Goal: Information Seeking & Learning: Find specific fact

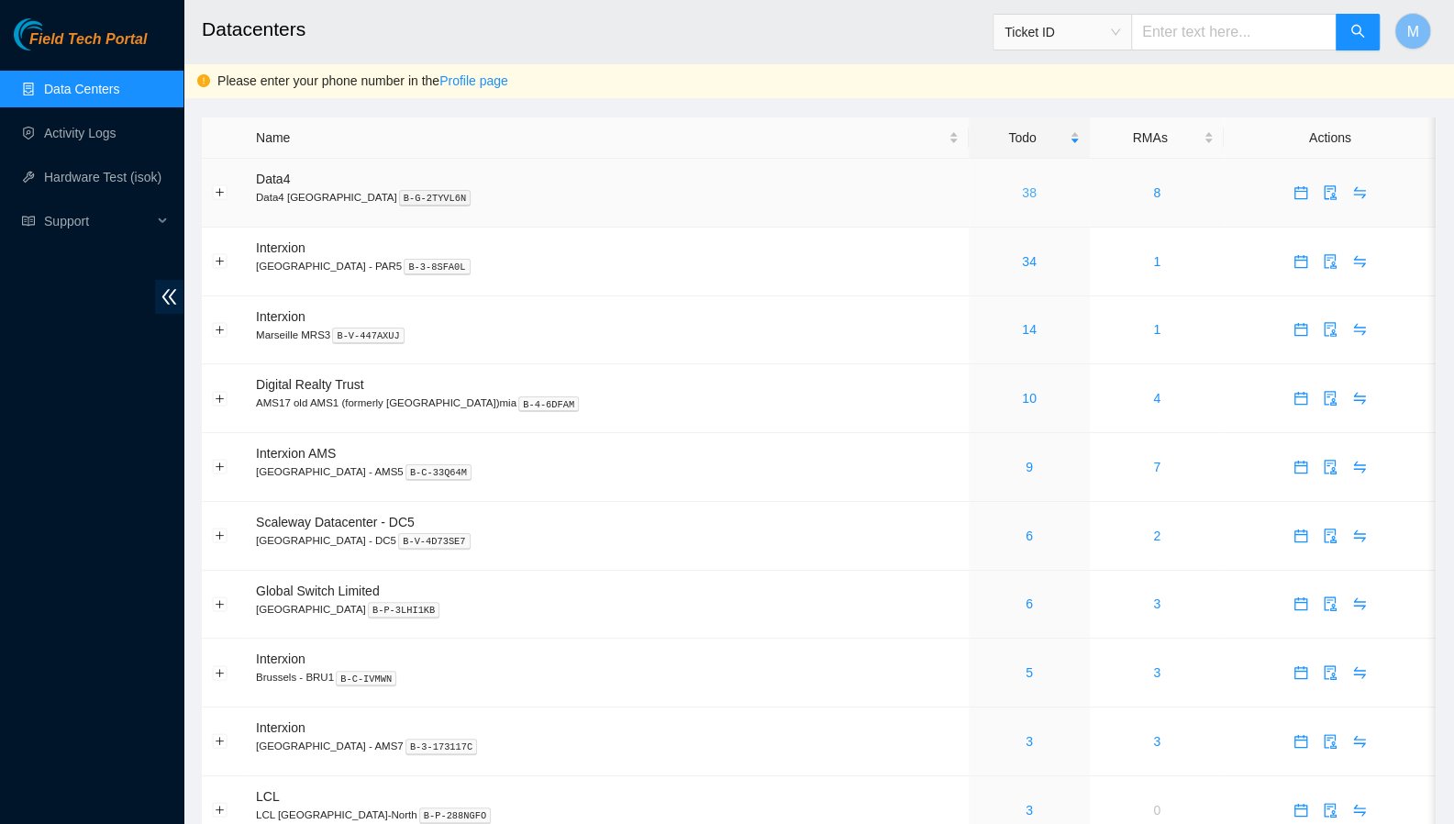
click at [1022, 194] on link "38" at bounding box center [1029, 192] width 15 height 15
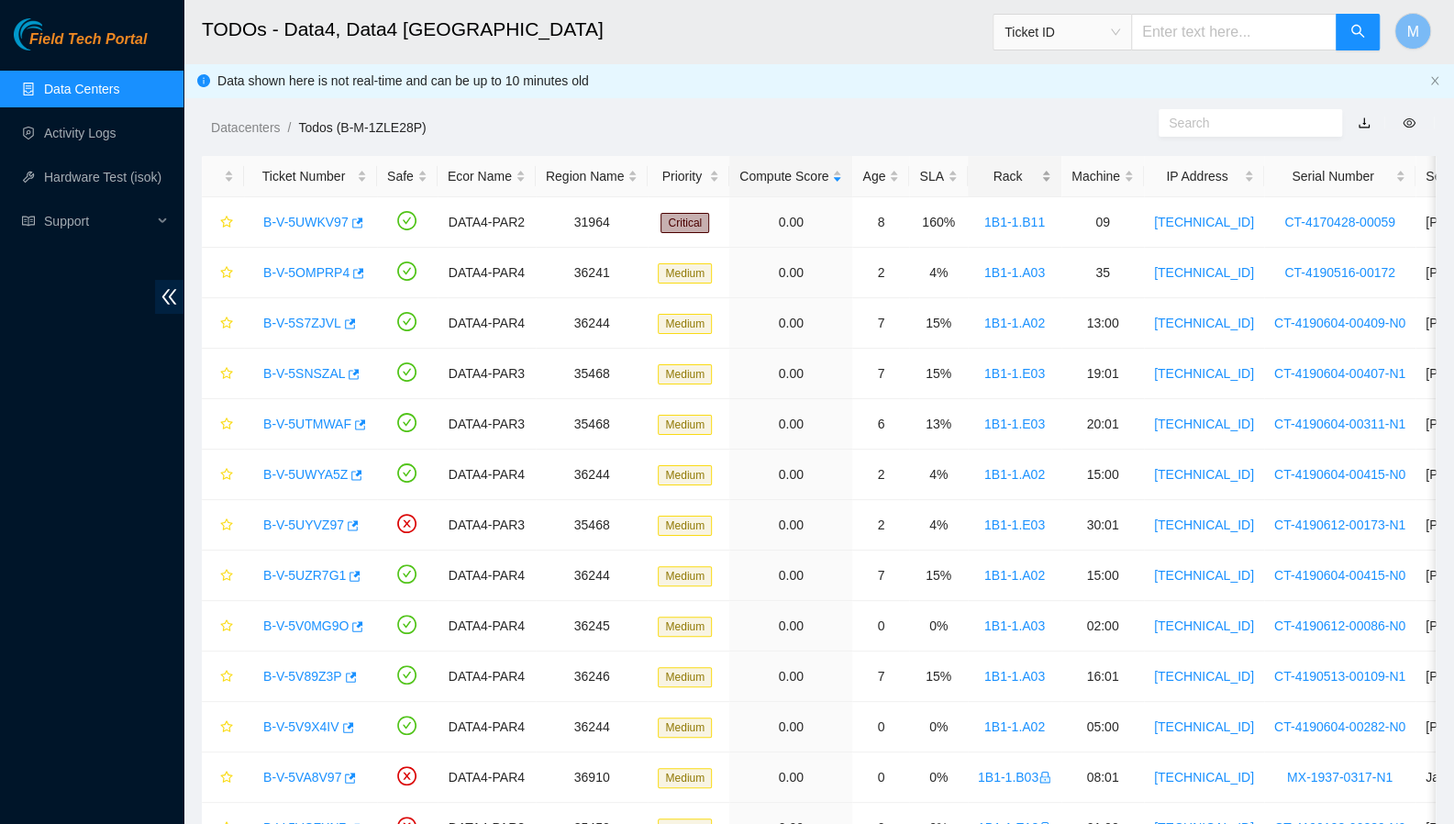
click at [1033, 175] on div "Rack" at bounding box center [1014, 176] width 73 height 20
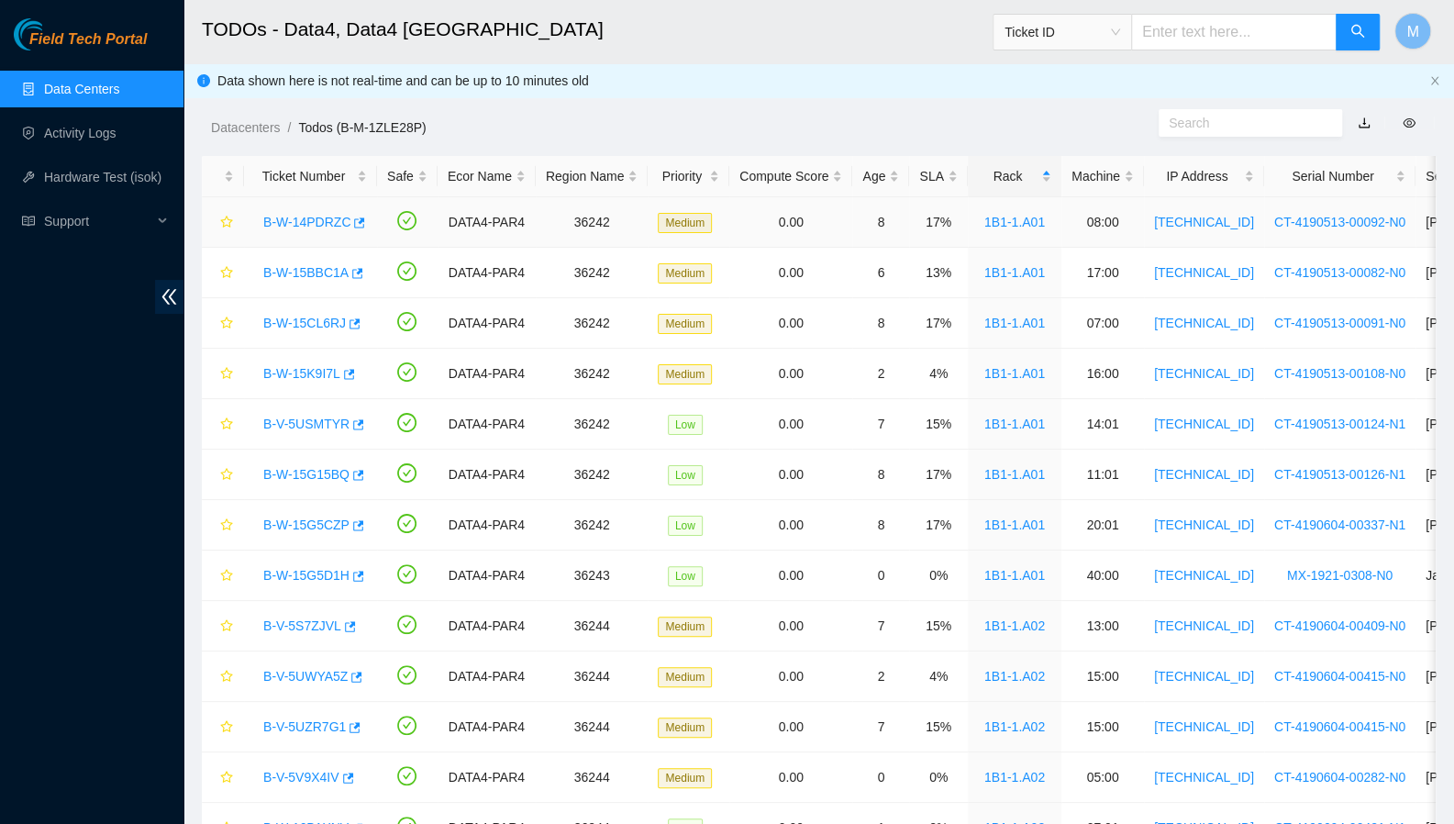
click at [302, 217] on link "B-W-14PDRZC" at bounding box center [306, 222] width 87 height 15
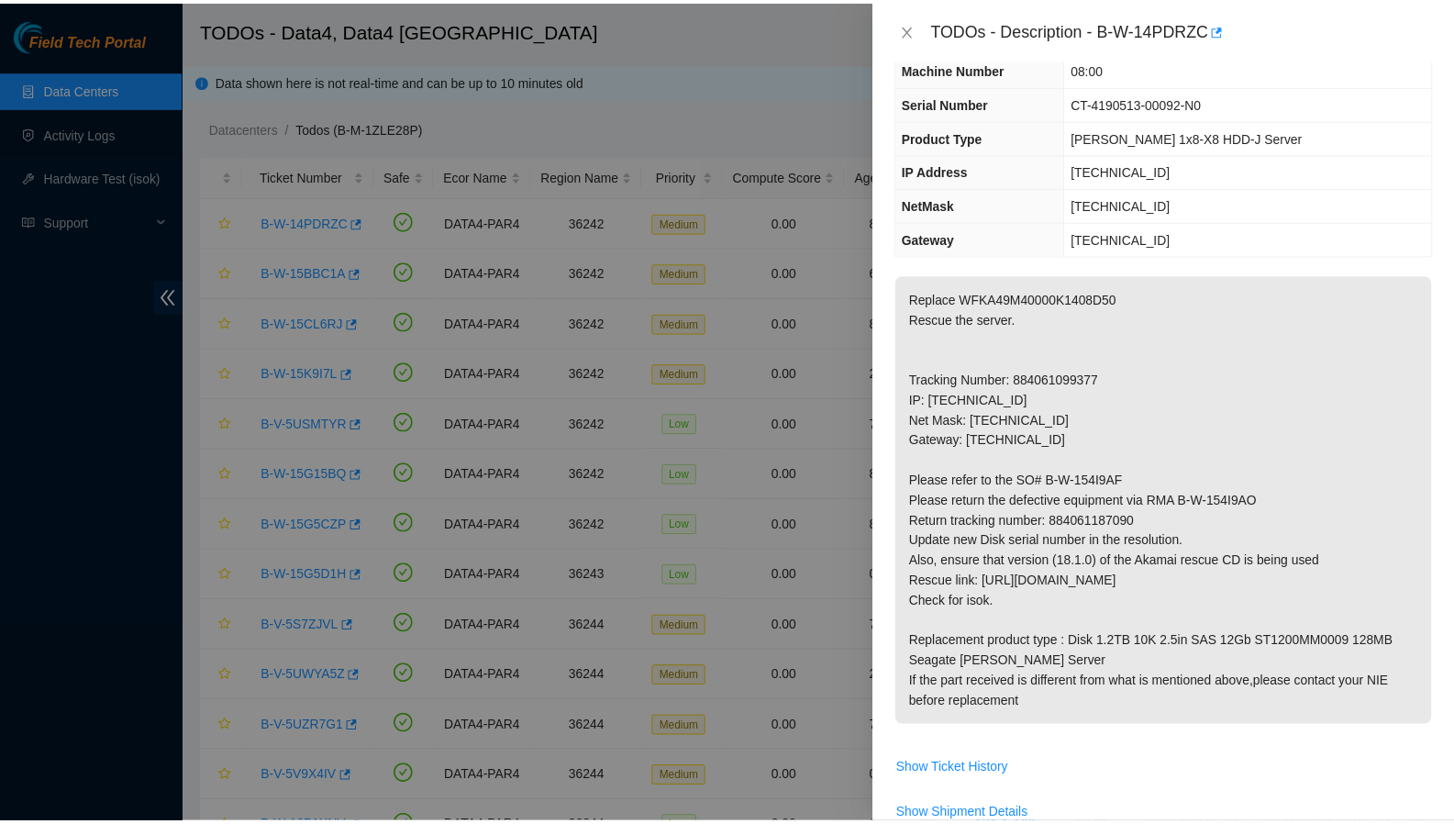
scroll to position [96, 0]
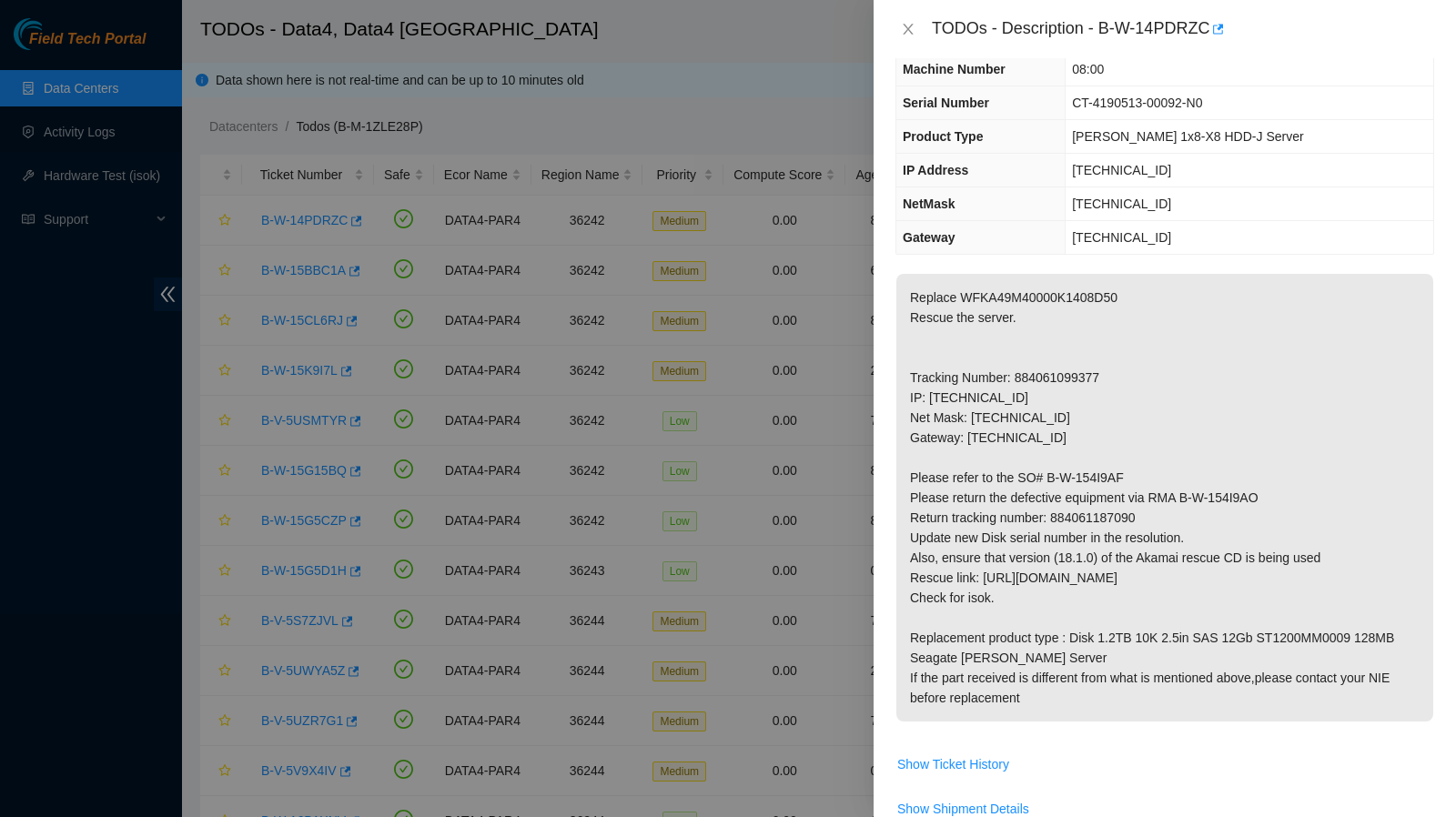
click at [817, 28] on div at bounding box center [728, 408] width 1456 height 817
click at [905, 34] on icon "close" at bounding box center [908, 29] width 10 height 11
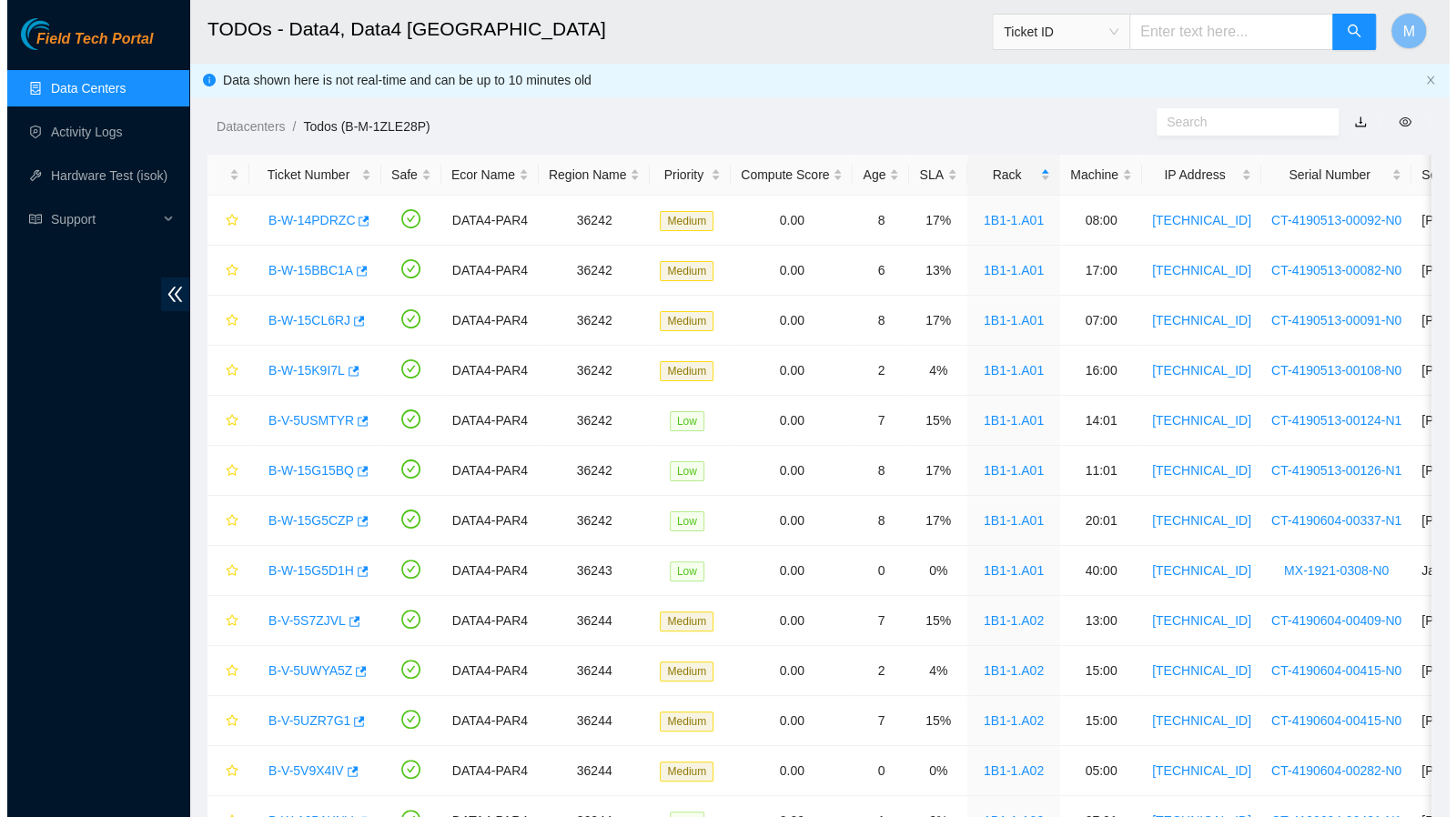
scroll to position [136, 0]
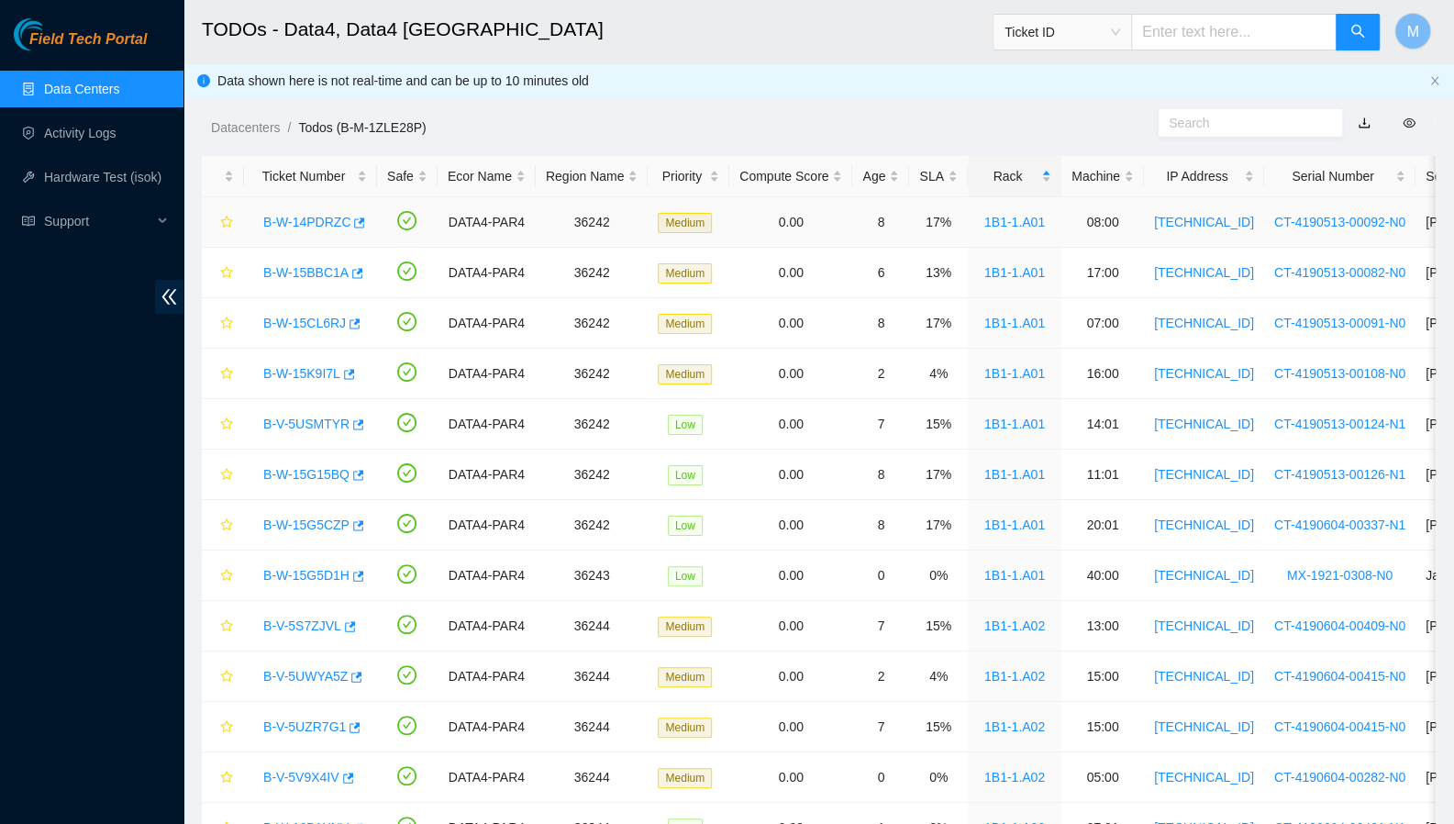
click at [312, 226] on link "B-W-14PDRZC" at bounding box center [306, 222] width 87 height 15
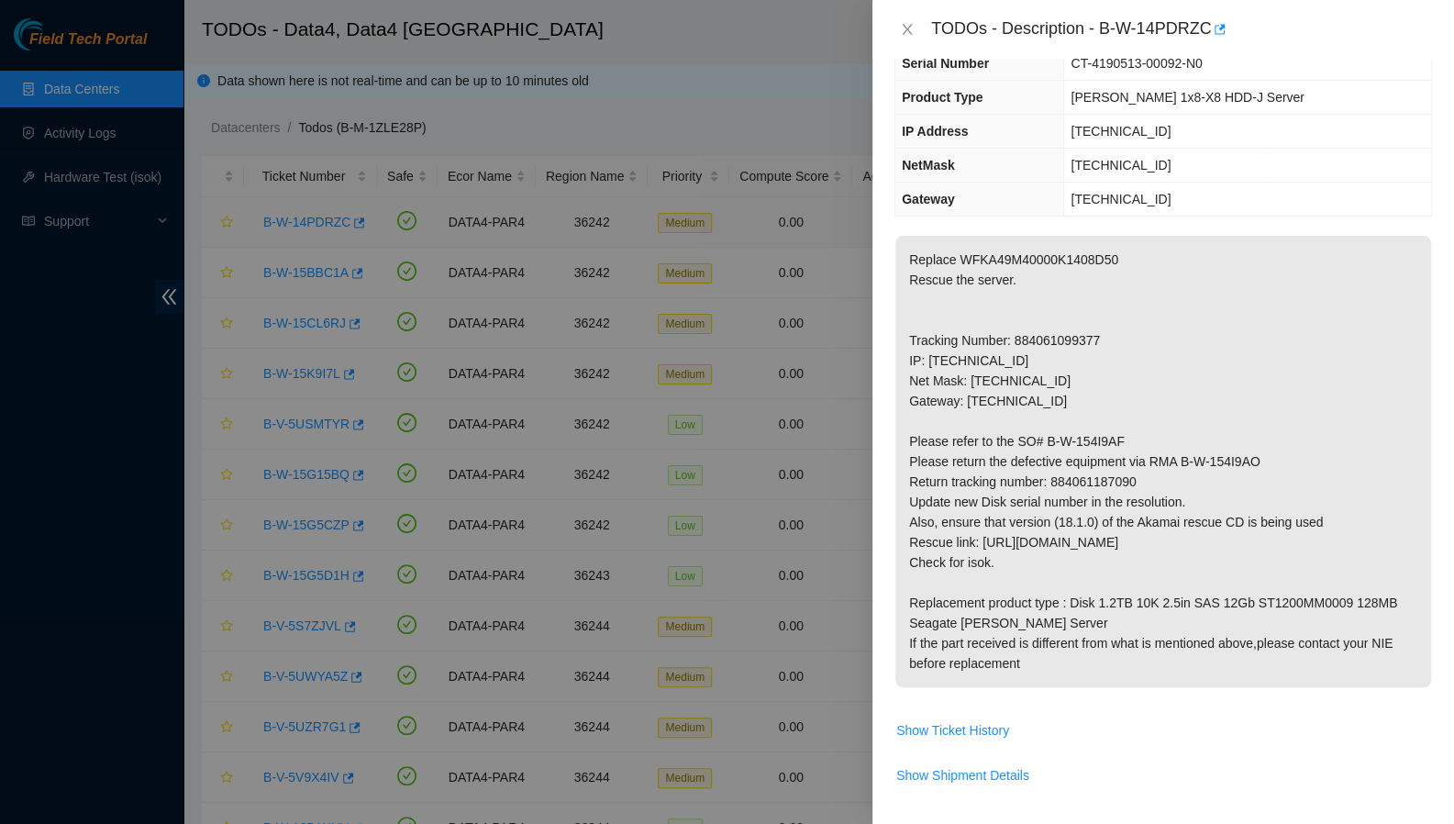
scroll to position [96, 0]
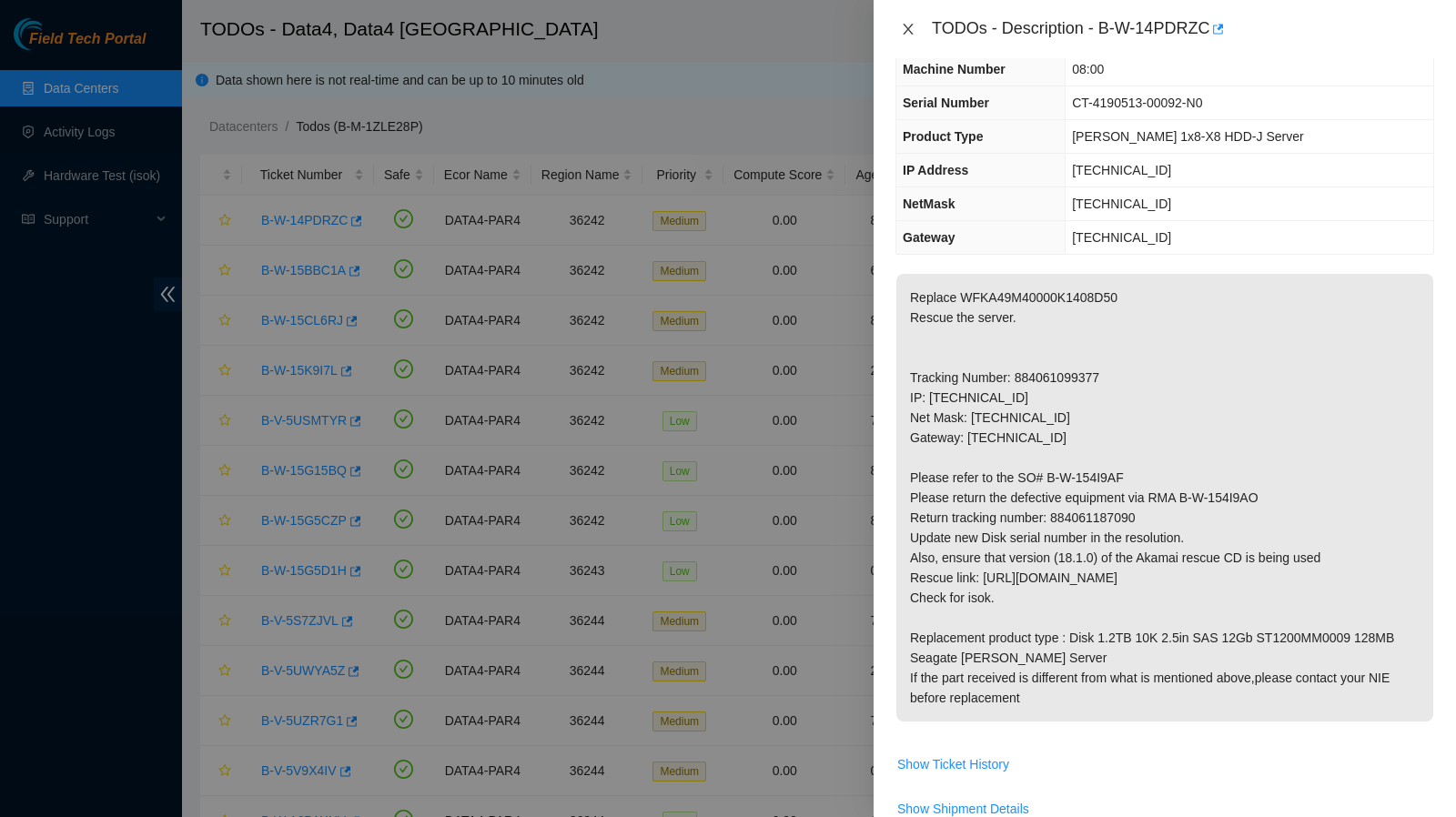
click at [909, 32] on icon "close" at bounding box center [908, 29] width 15 height 15
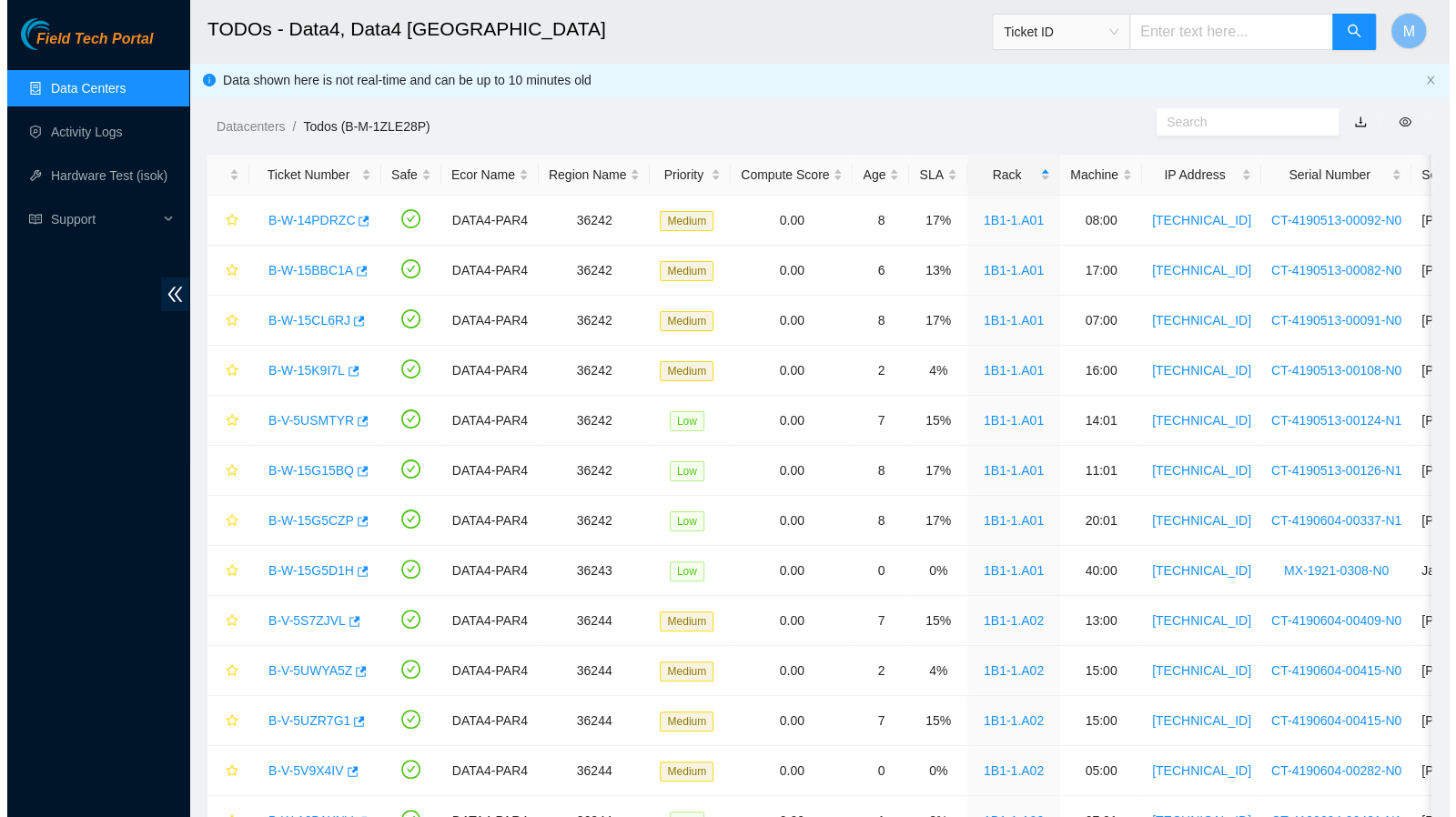
scroll to position [136, 0]
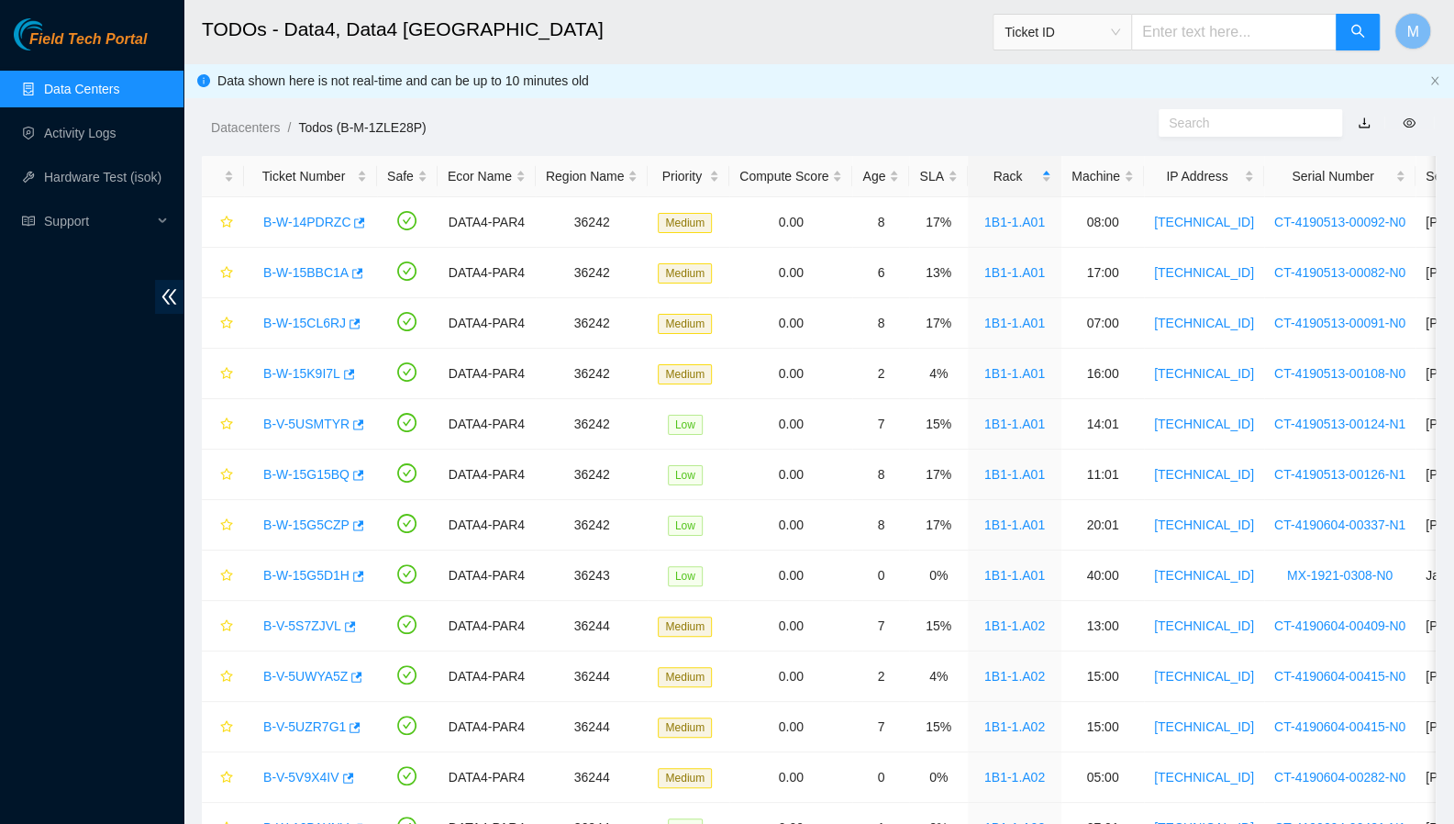
click at [851, 84] on div "Datacenters / Todos (B-M-1ZLE28P) /" at bounding box center [659, 86] width 953 height 103
click at [278, 222] on link "B-W-14PDRZC" at bounding box center [306, 222] width 87 height 15
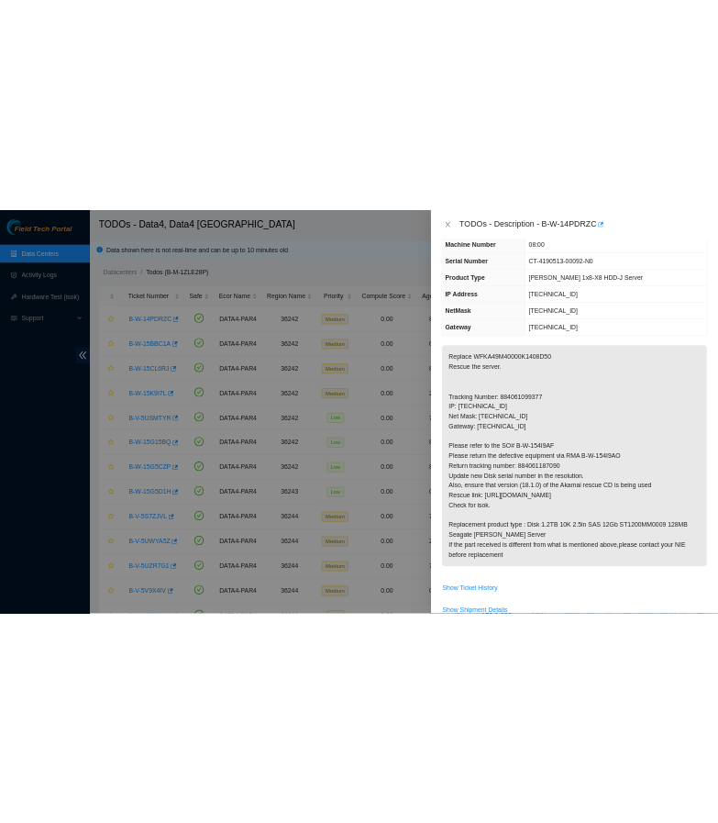
scroll to position [157, 0]
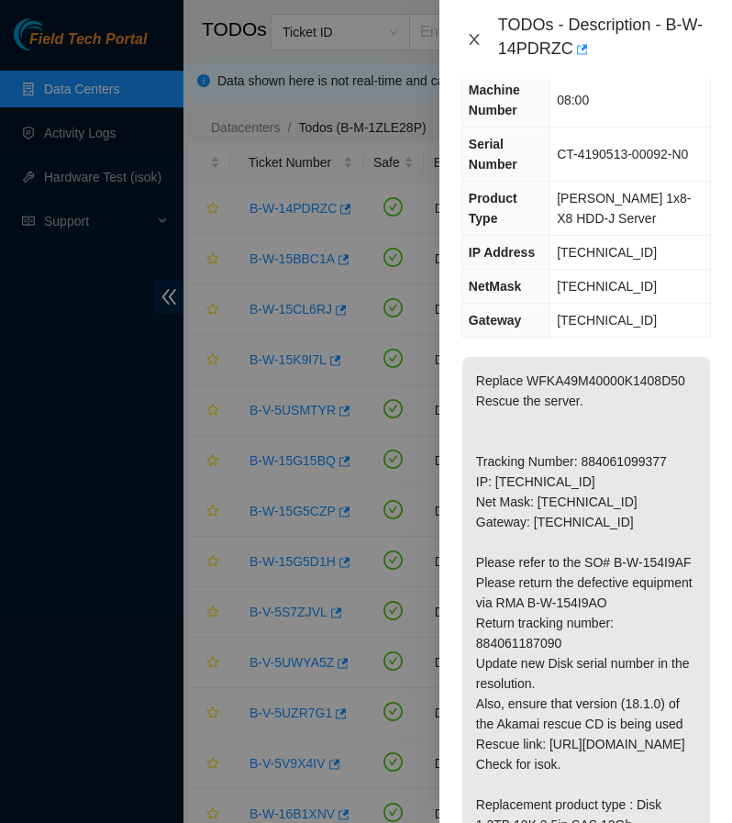
click at [470, 36] on icon "close" at bounding box center [474, 39] width 10 height 11
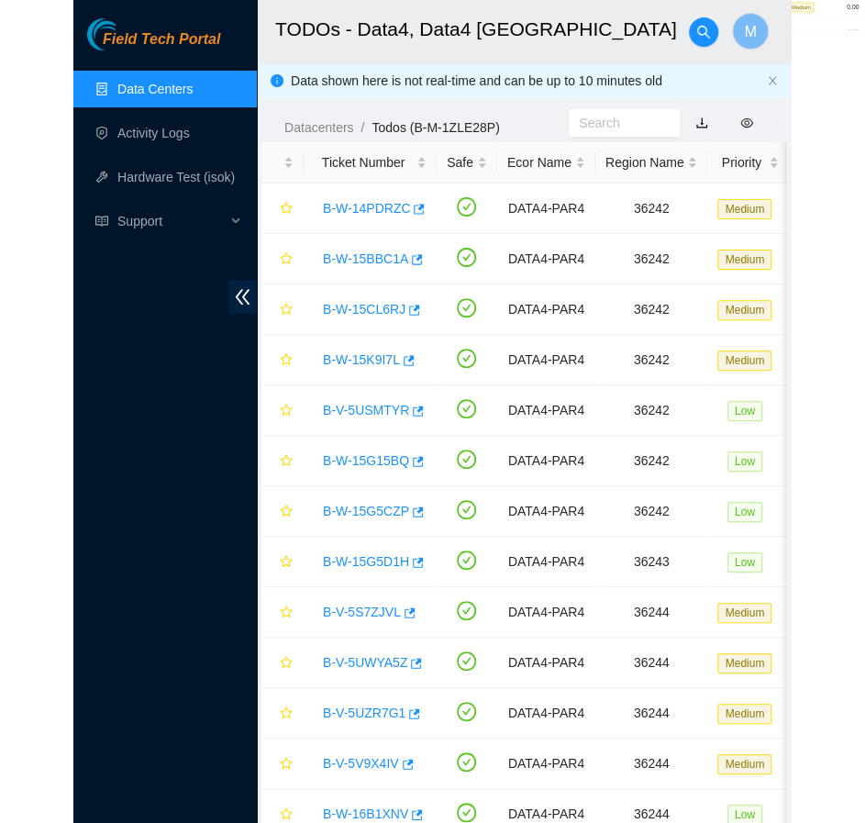
scroll to position [137, 0]
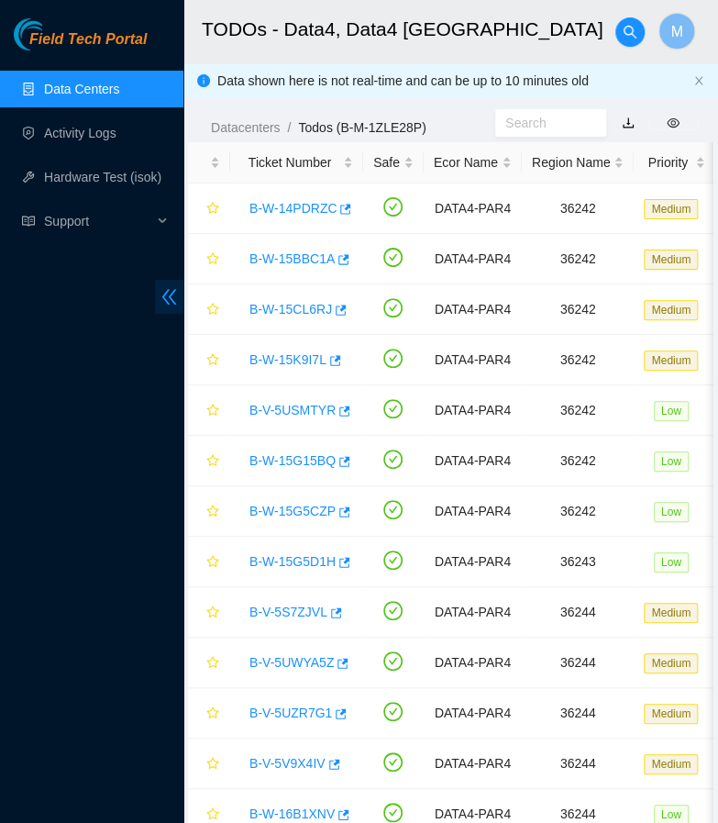
click at [165, 304] on icon "double-left" at bounding box center [169, 296] width 19 height 19
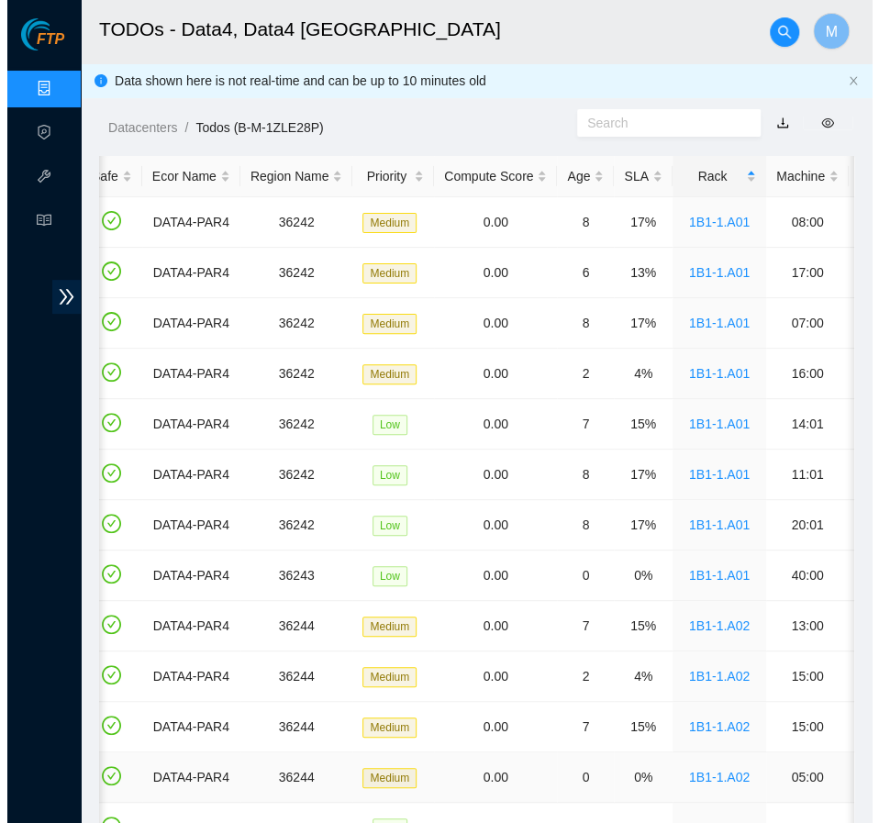
scroll to position [0, 0]
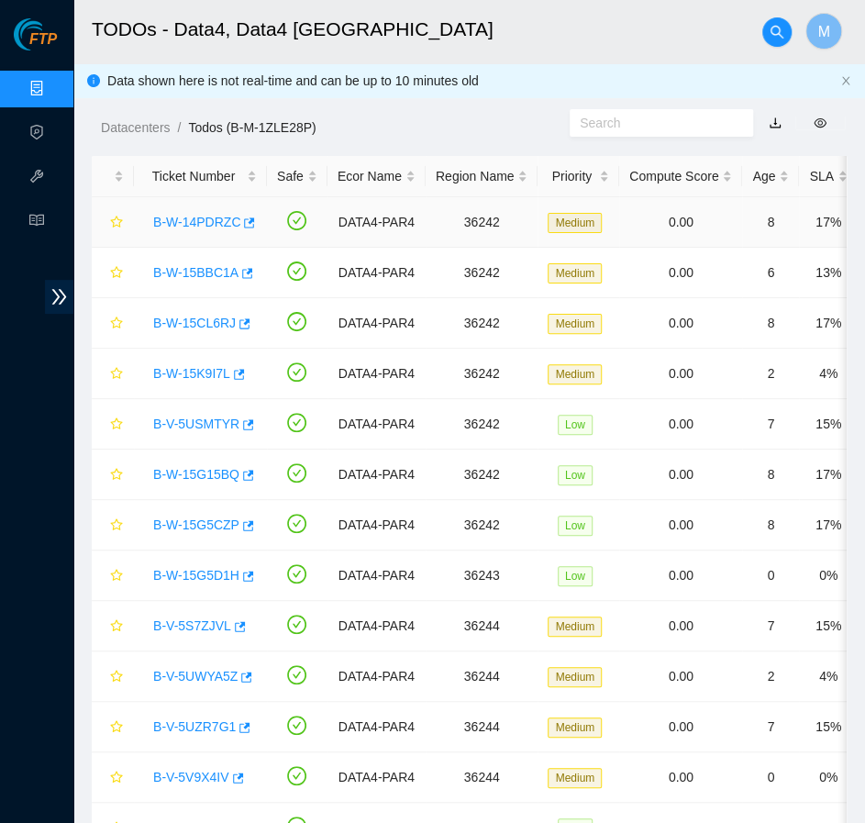
click at [193, 223] on link "B-W-14PDRZC" at bounding box center [196, 222] width 87 height 15
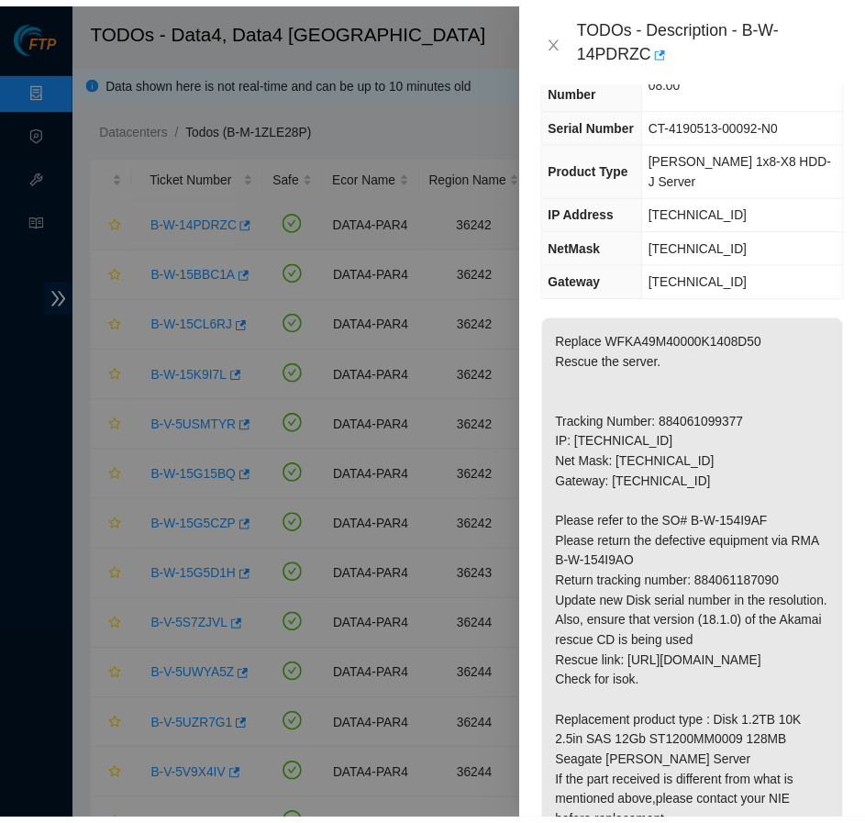
scroll to position [117, 0]
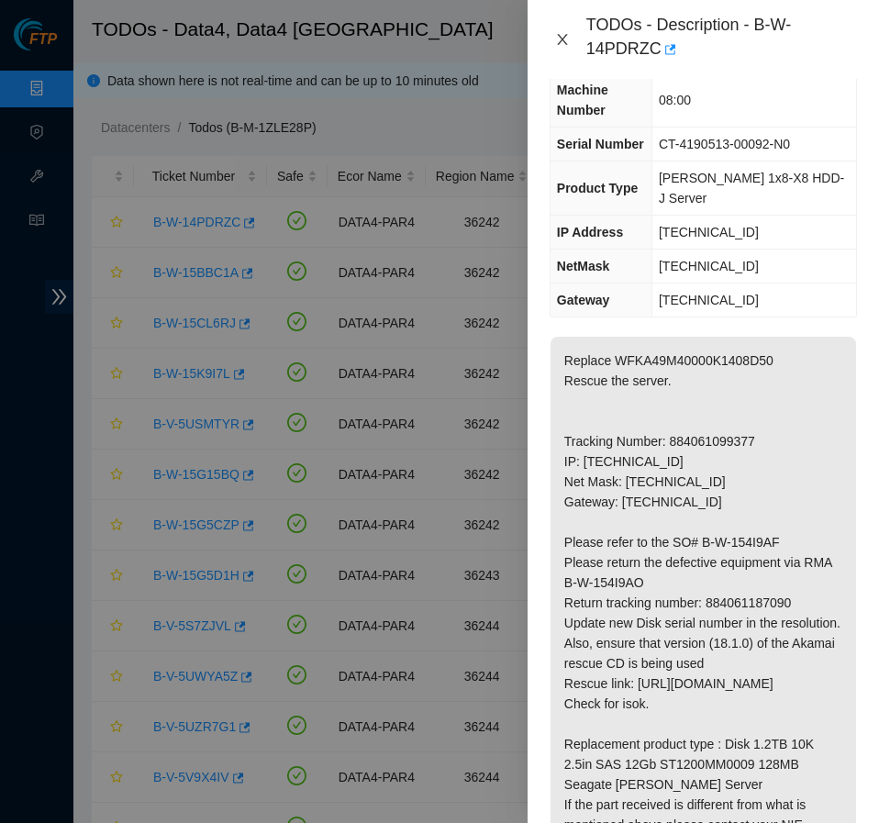
click at [567, 43] on icon "close" at bounding box center [562, 39] width 15 height 15
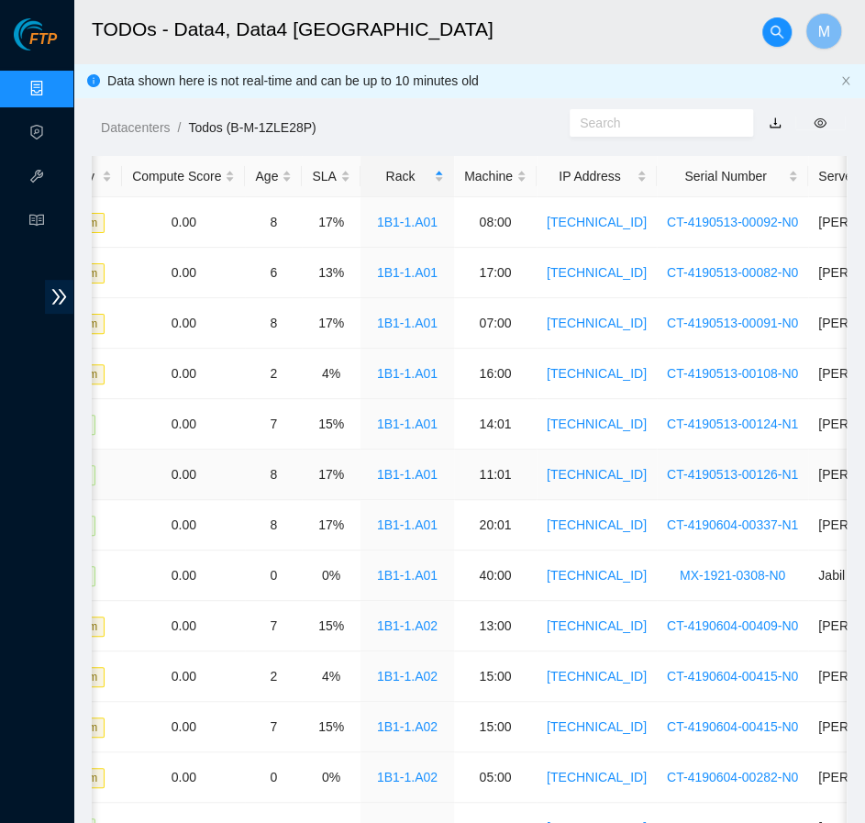
scroll to position [0, 509]
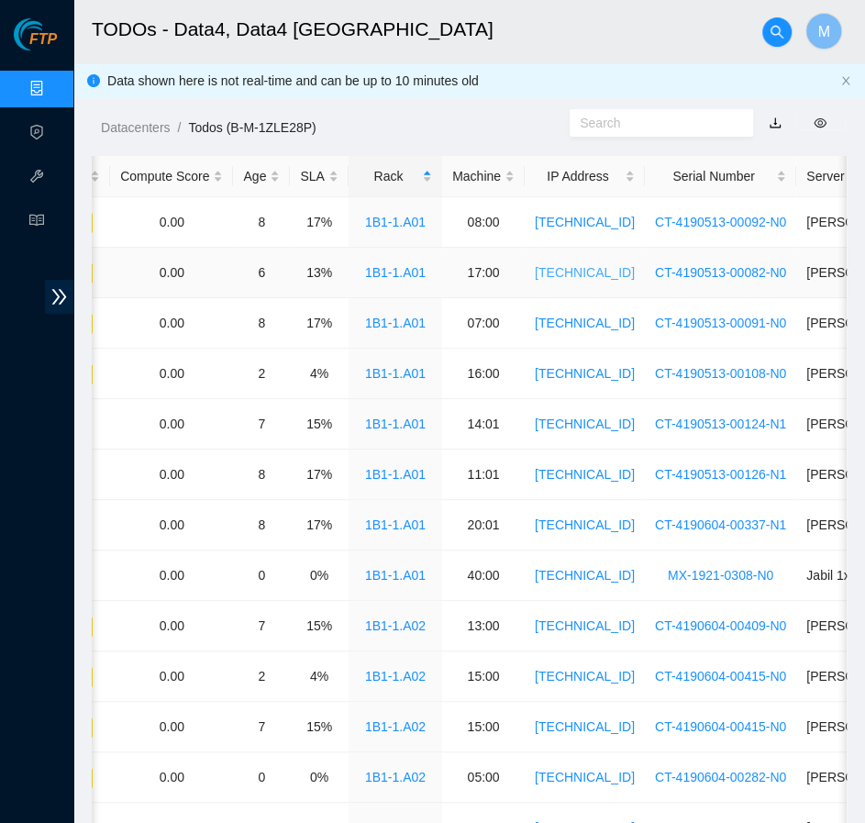
click at [567, 278] on link "[TECHNICAL_ID]" at bounding box center [585, 272] width 100 height 15
click at [656, 272] on link "CT-4190513-00082-N0" at bounding box center [720, 272] width 131 height 15
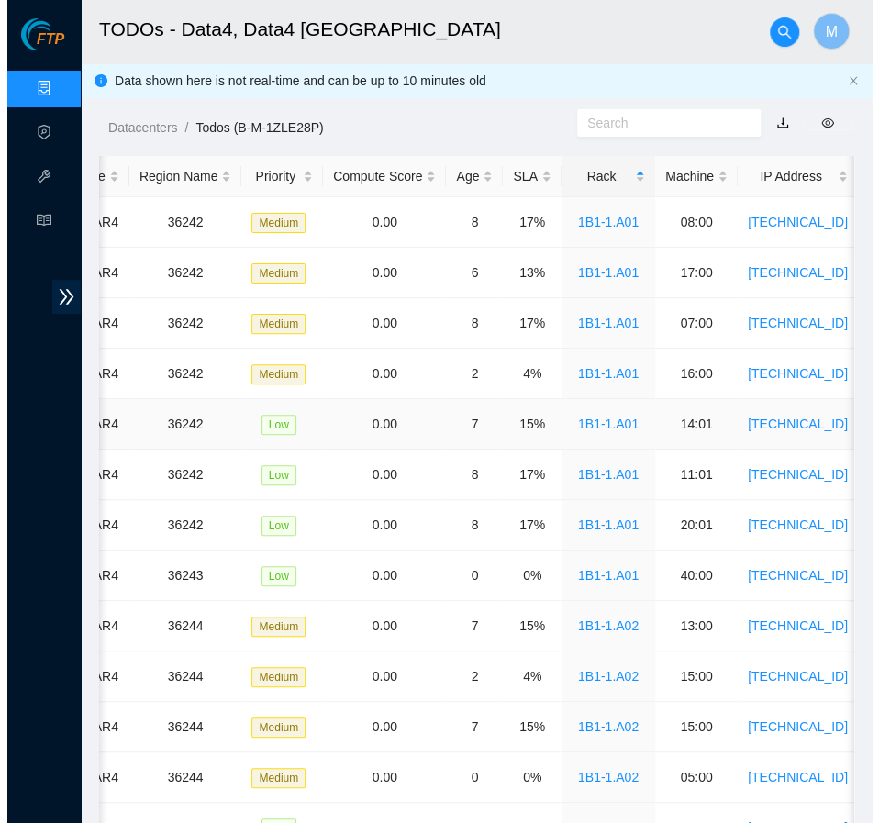
scroll to position [0, 0]
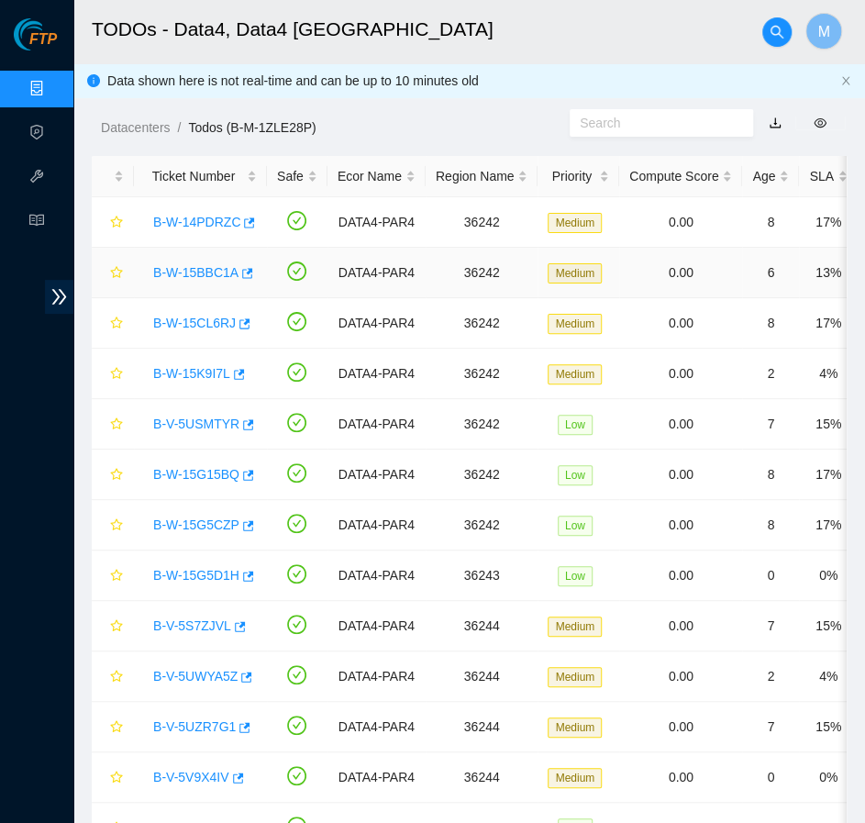
click at [197, 278] on link "B-W-15BBC1A" at bounding box center [195, 272] width 85 height 15
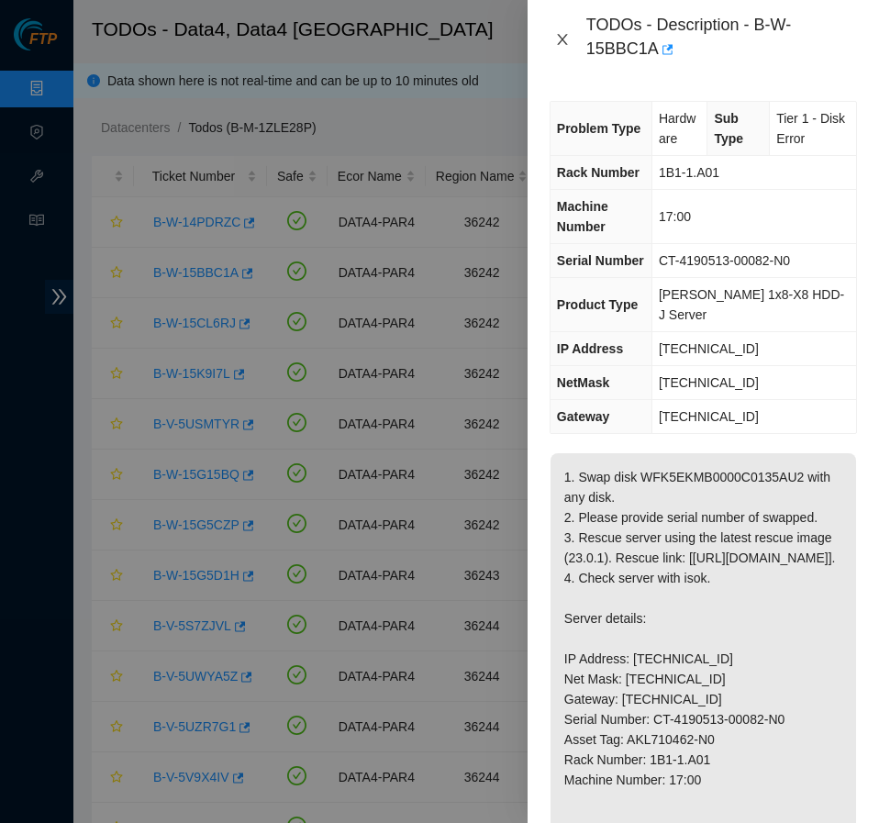
click at [560, 43] on icon "close" at bounding box center [562, 39] width 15 height 15
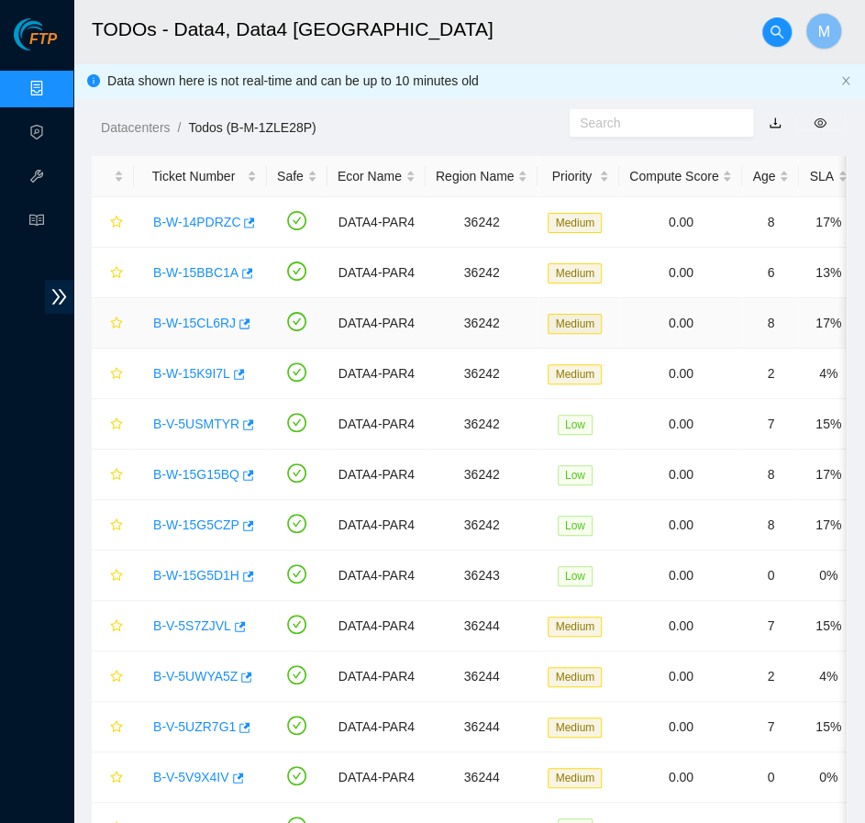
click at [208, 323] on link "B-W-15CL6RJ" at bounding box center [194, 323] width 83 height 15
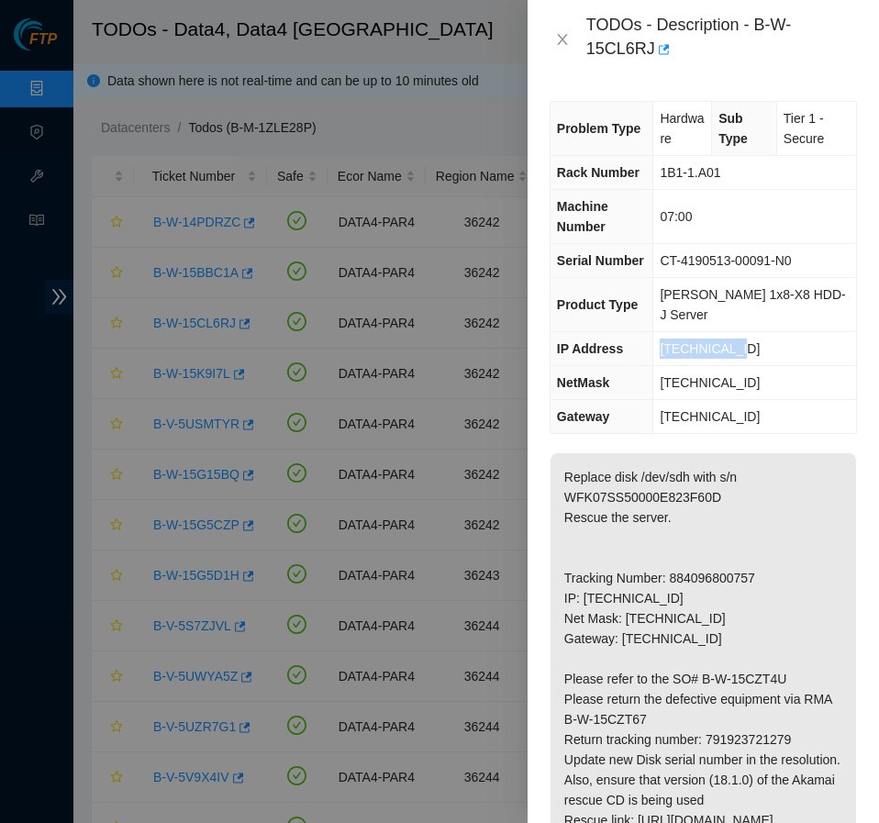
drag, startPoint x: 735, startPoint y: 331, endPoint x: 661, endPoint y: 329, distance: 74.3
click at [661, 332] on td "[TECHNICAL_ID]" at bounding box center [754, 349] width 203 height 34
copy span "[TECHNICAL_ID]"
click at [659, 172] on td "1B1-1.A01" at bounding box center [754, 173] width 203 height 34
drag, startPoint x: 659, startPoint y: 172, endPoint x: 721, endPoint y: 176, distance: 62.6
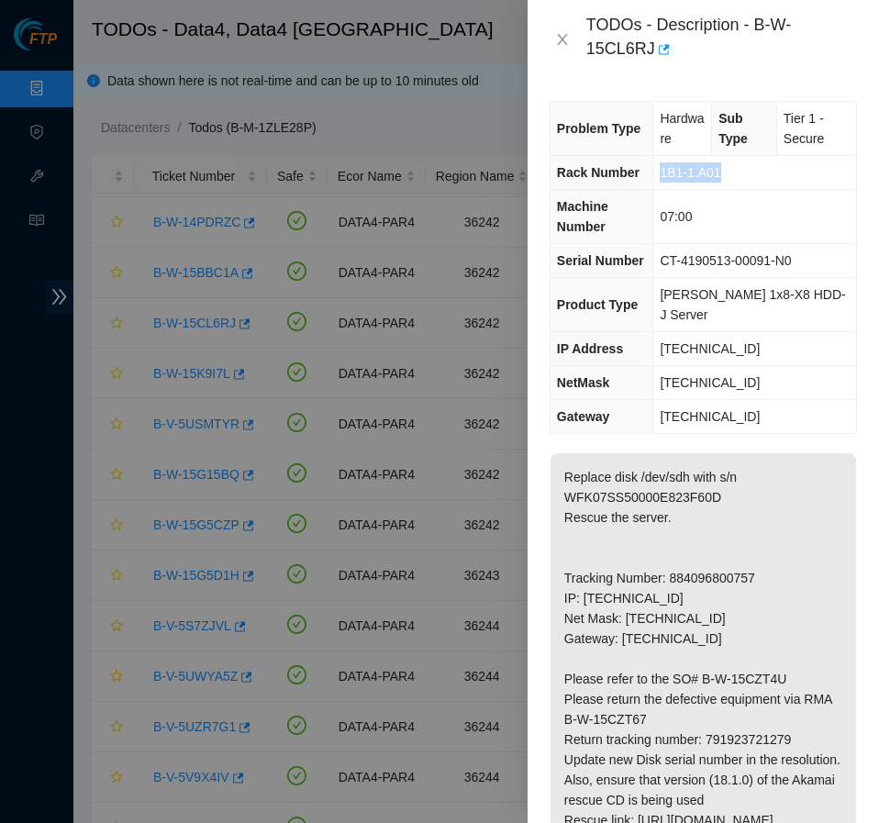
click at [721, 176] on td "1B1-1.A01" at bounding box center [754, 173] width 203 height 34
copy span "1B1-1.A01"
click at [661, 216] on span "07:00" at bounding box center [676, 216] width 32 height 15
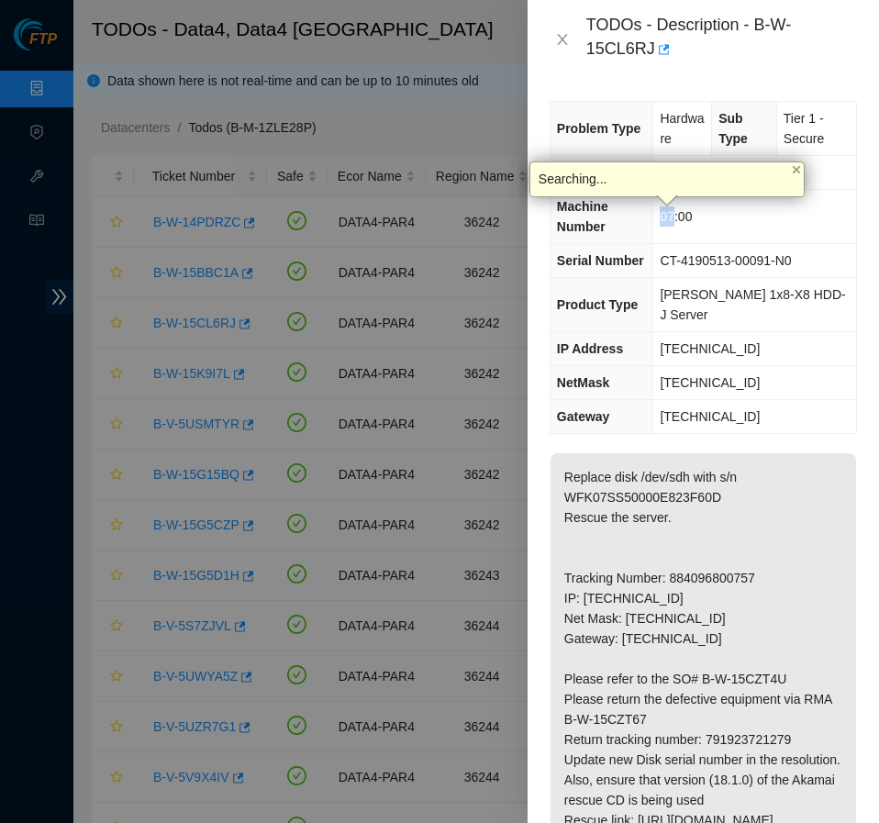
click at [661, 216] on span "07:00" at bounding box center [676, 216] width 32 height 15
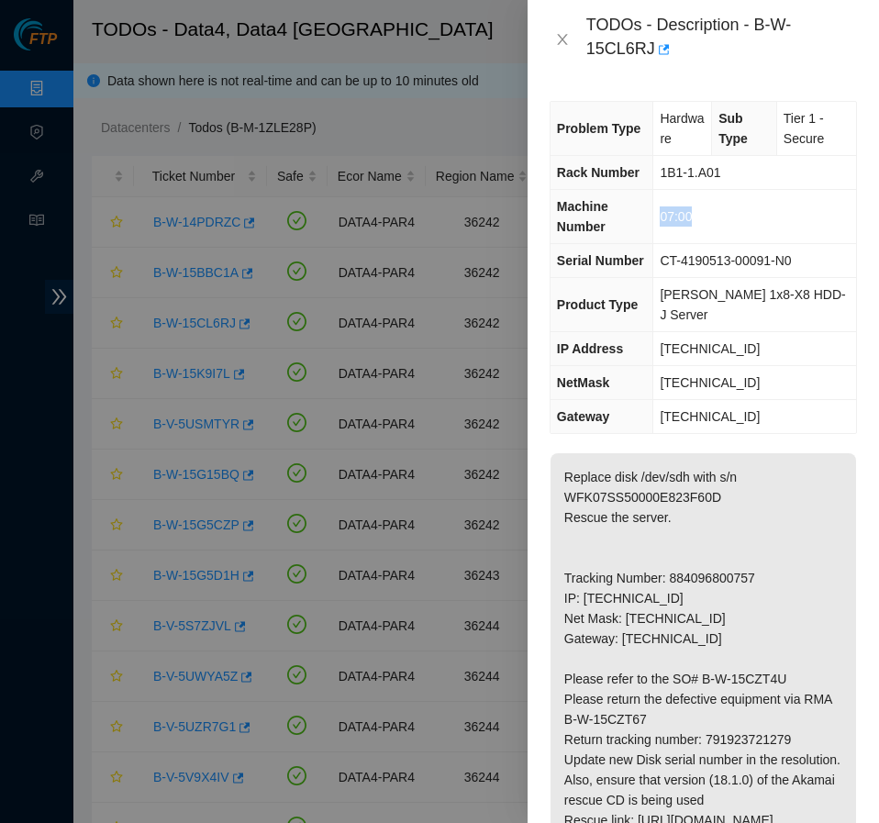
drag, startPoint x: 661, startPoint y: 216, endPoint x: 709, endPoint y: 216, distance: 48.6
click at [709, 216] on td "07:00" at bounding box center [754, 217] width 203 height 54
copy span "07:00"
click at [558, 31] on button "Close" at bounding box center [563, 39] width 26 height 17
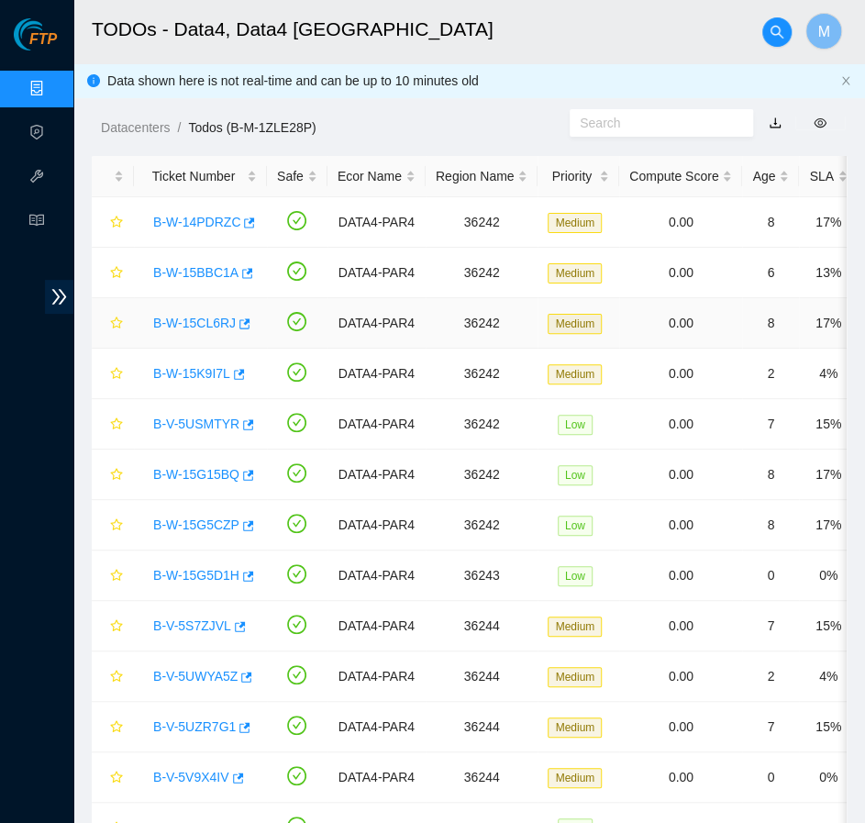
click at [191, 328] on link "B-W-15CL6RJ" at bounding box center [194, 323] width 83 height 15
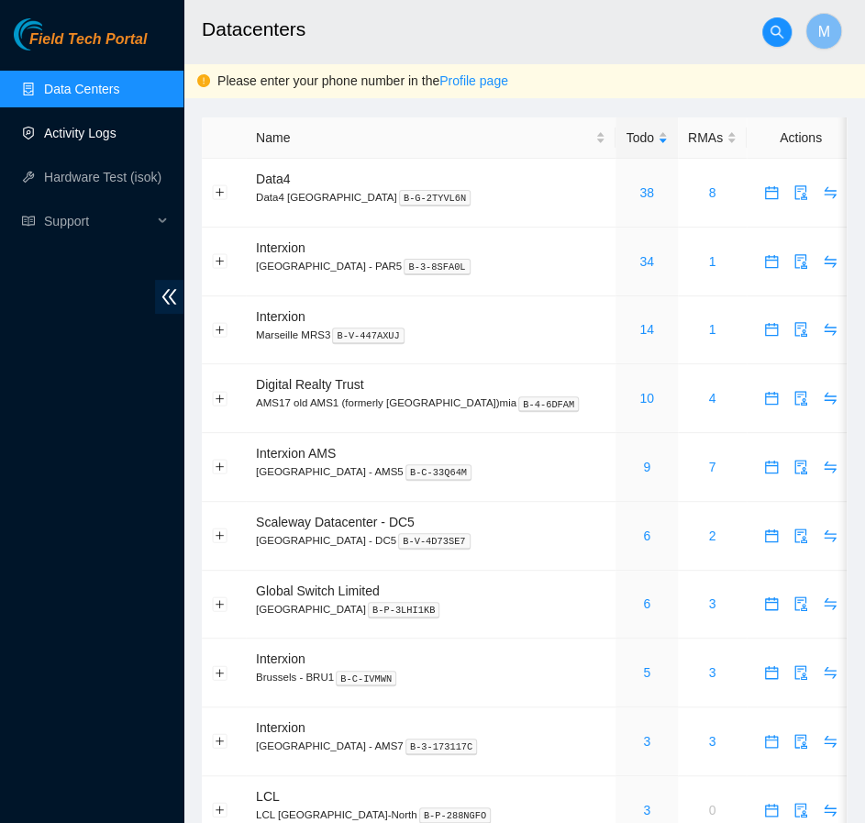
click at [102, 140] on link "Activity Logs" at bounding box center [80, 133] width 72 height 15
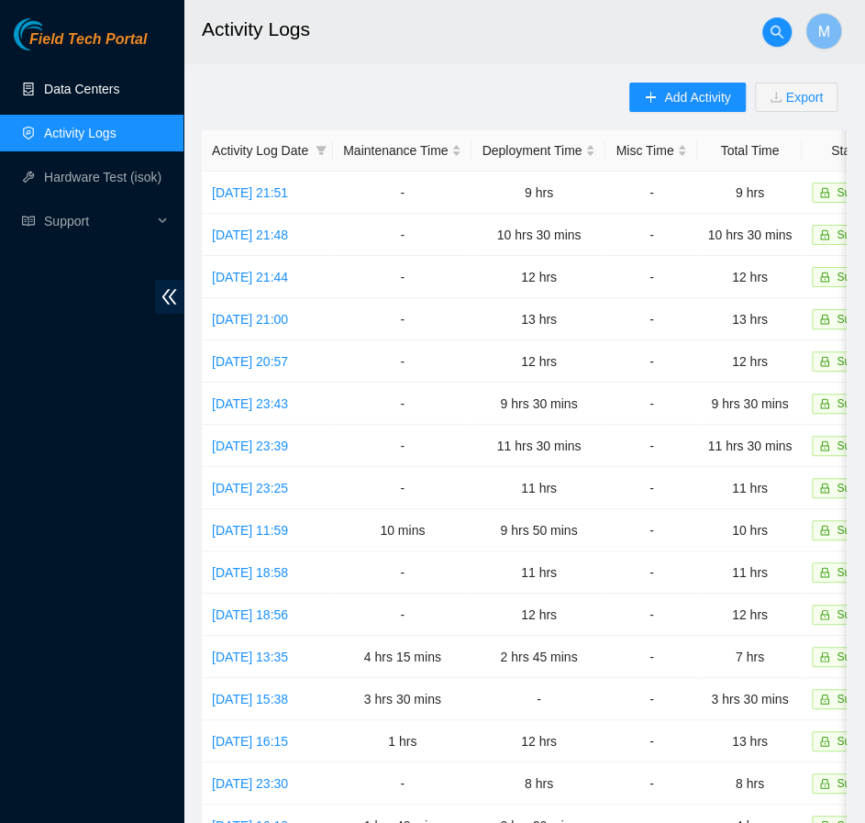
click at [97, 96] on link "Data Centers" at bounding box center [81, 89] width 75 height 15
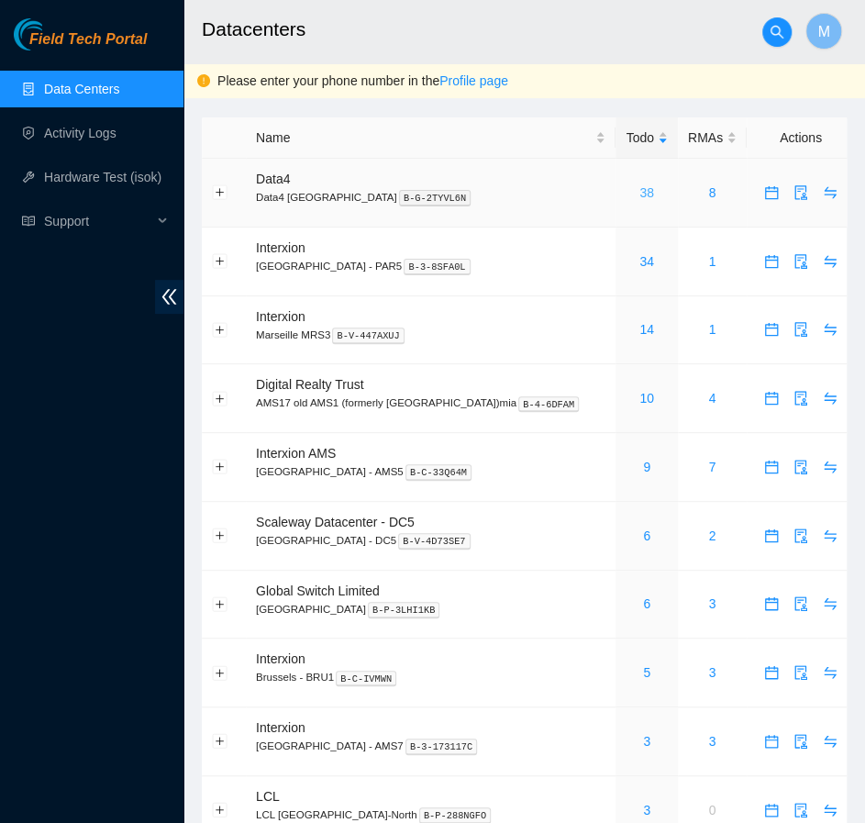
click at [639, 190] on link "38" at bounding box center [646, 192] width 15 height 15
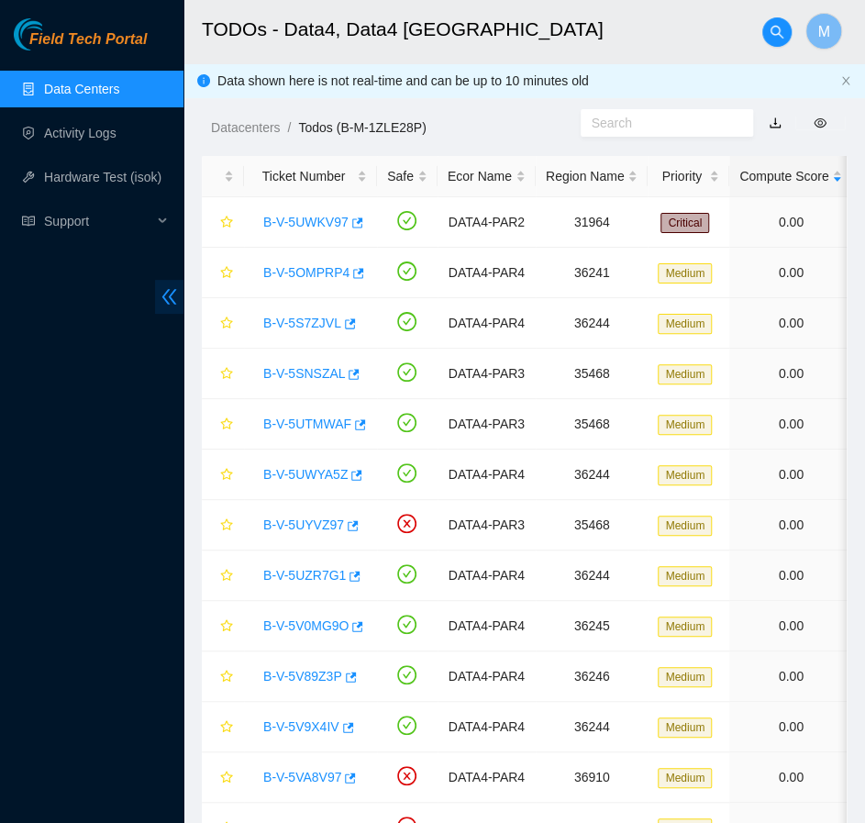
click at [169, 296] on icon "double-left" at bounding box center [169, 297] width 15 height 16
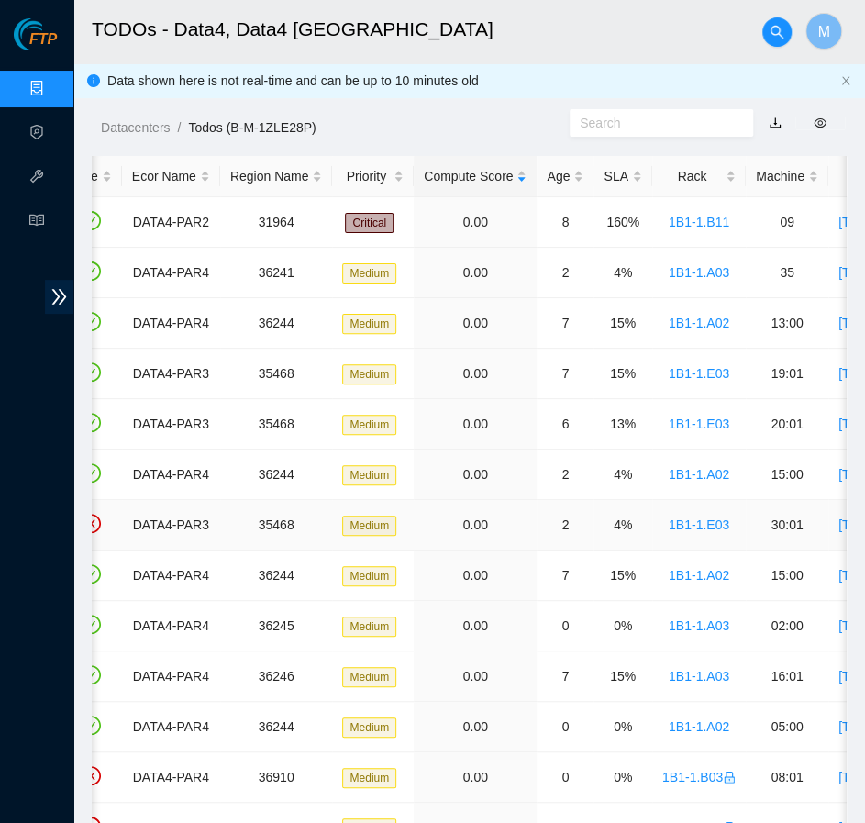
scroll to position [0, 206]
click at [725, 171] on div "Rack" at bounding box center [698, 176] width 73 height 20
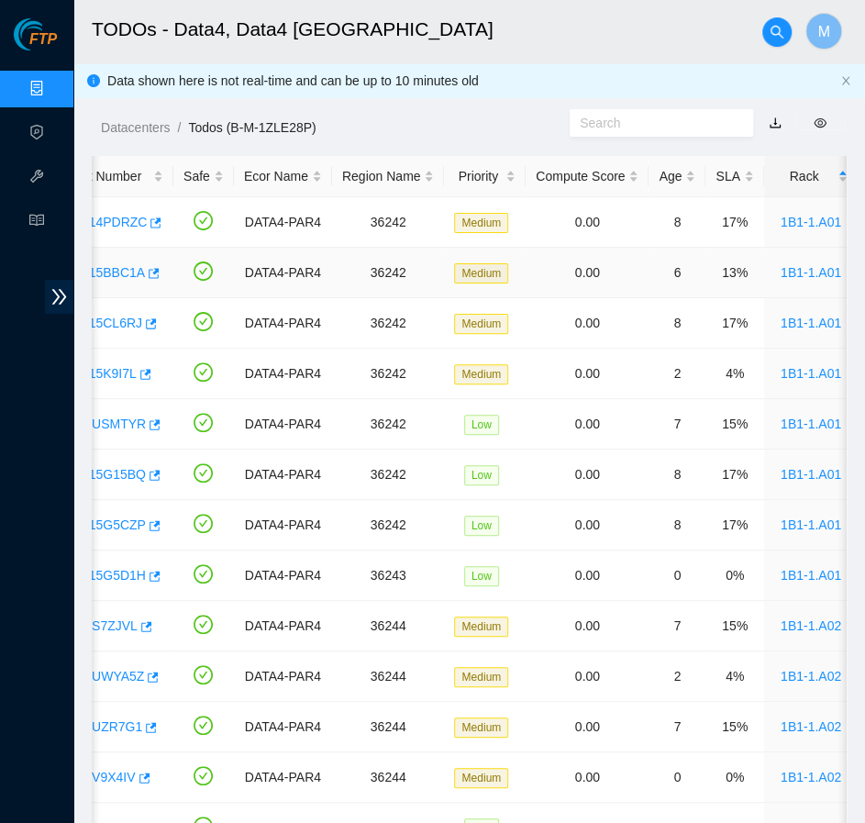
scroll to position [0, 0]
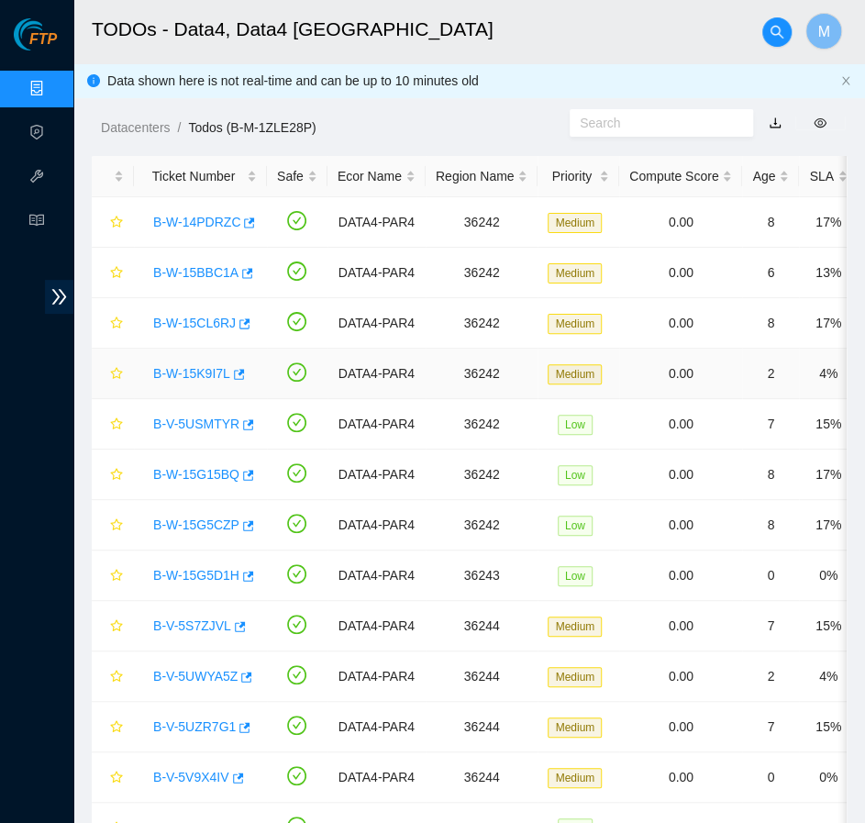
click at [183, 377] on link "B-W-15K9I7L" at bounding box center [191, 373] width 77 height 15
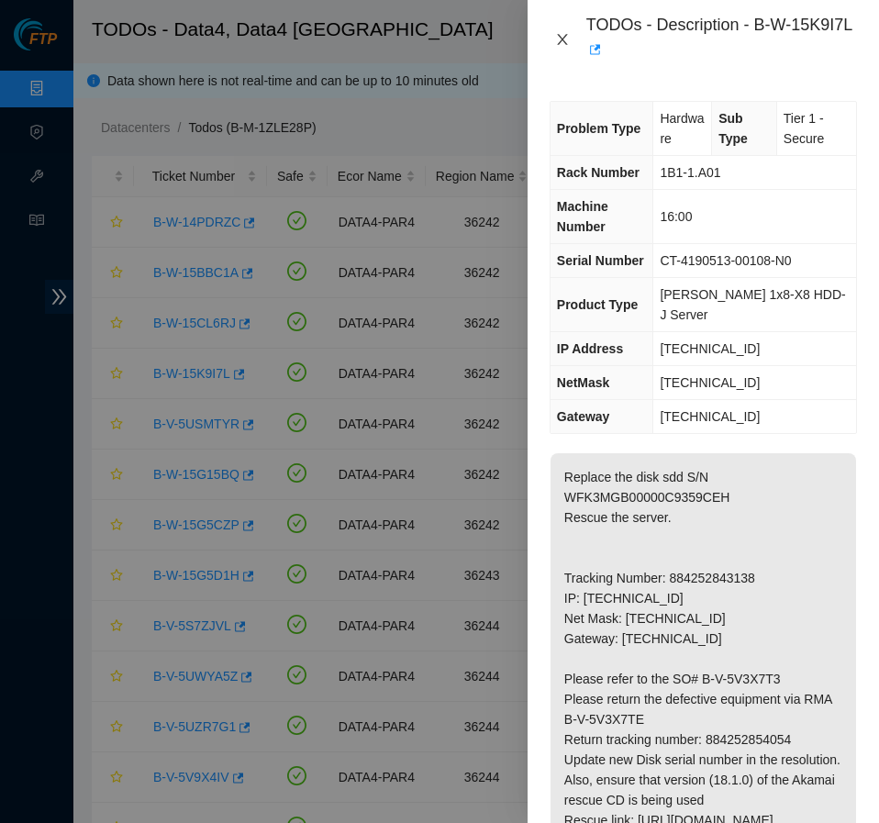
click at [567, 36] on icon "close" at bounding box center [562, 39] width 15 height 15
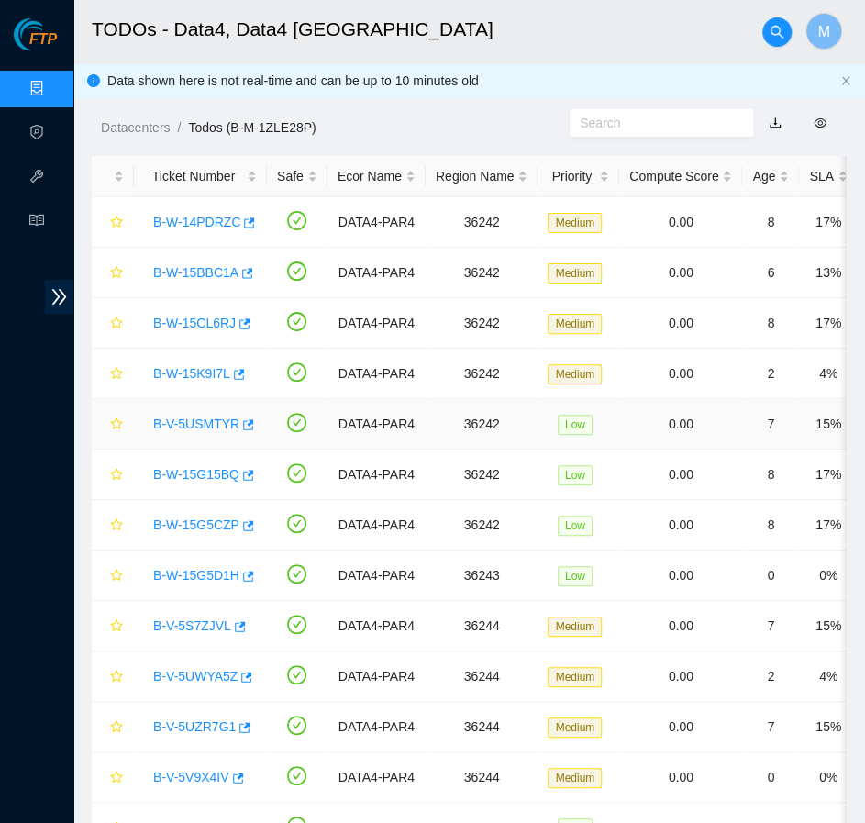
click at [198, 421] on link "B-V-5USMTYR" at bounding box center [196, 424] width 86 height 15
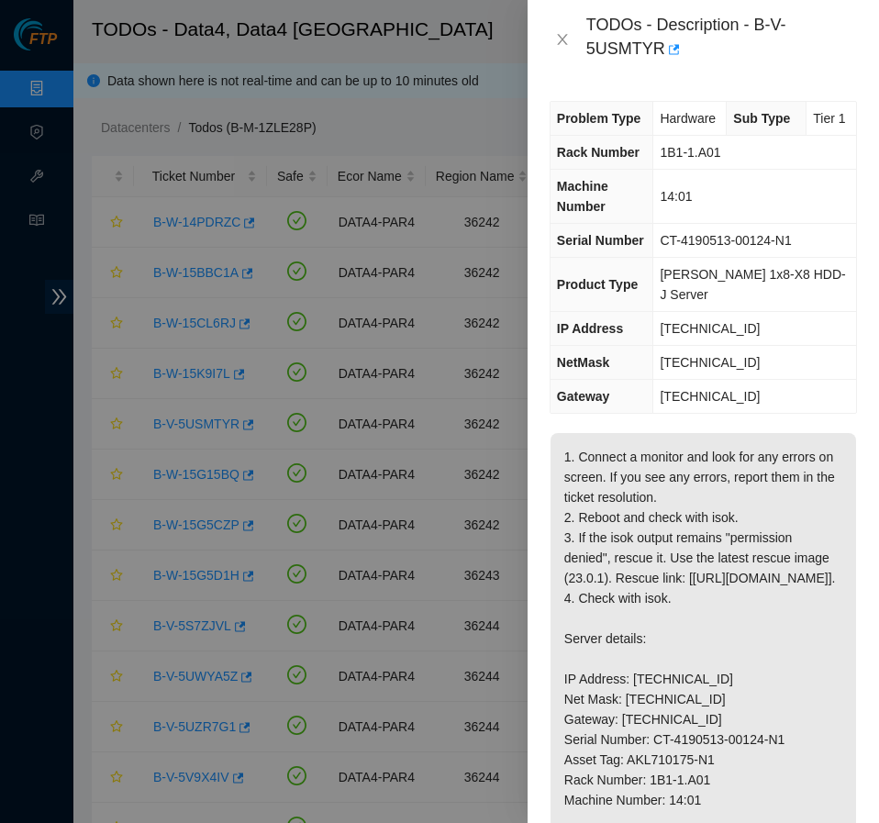
click at [206, 320] on div at bounding box center [439, 411] width 879 height 823
click at [564, 45] on icon "close" at bounding box center [562, 39] width 15 height 15
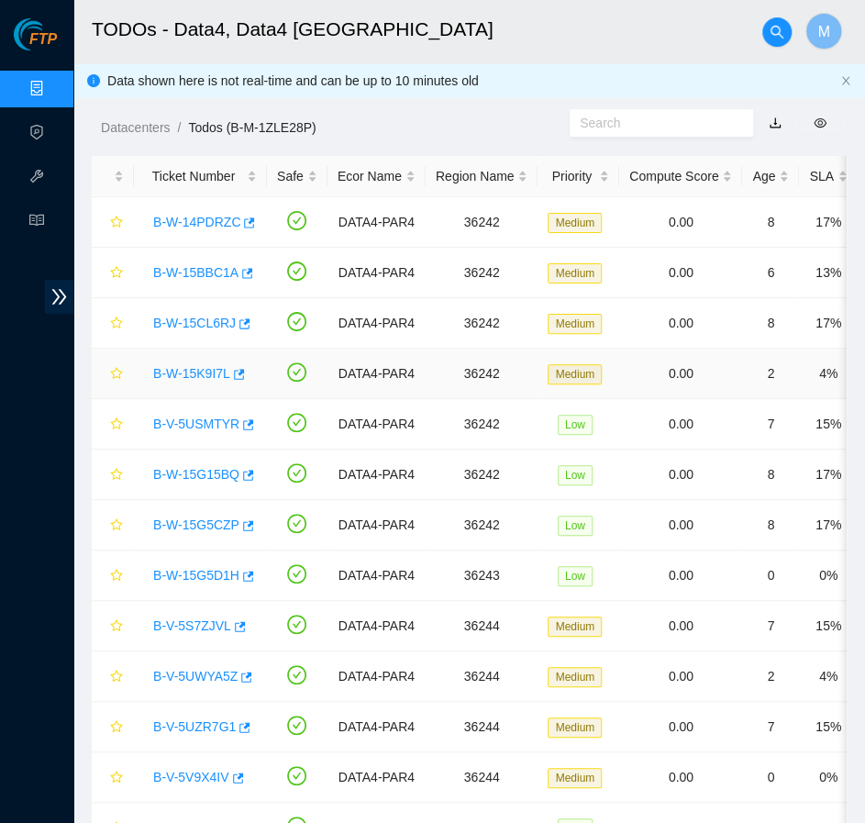
click at [170, 371] on link "B-W-15K9I7L" at bounding box center [191, 373] width 77 height 15
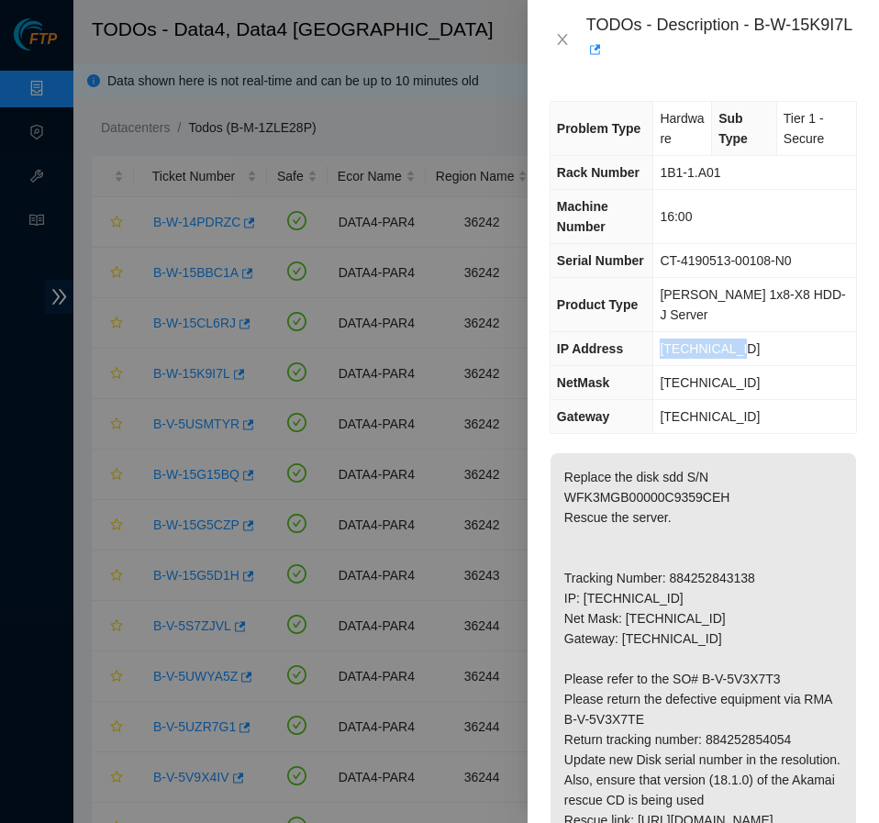
drag, startPoint x: 662, startPoint y: 328, endPoint x: 750, endPoint y: 342, distance: 89.1
click at [750, 342] on td "[TECHNICAL_ID]" at bounding box center [754, 349] width 203 height 34
copy span "[TECHNICAL_ID]"
drag, startPoint x: 661, startPoint y: 174, endPoint x: 788, endPoint y: 164, distance: 127.0
click at [788, 164] on td "1B1-1.A01" at bounding box center [754, 173] width 203 height 34
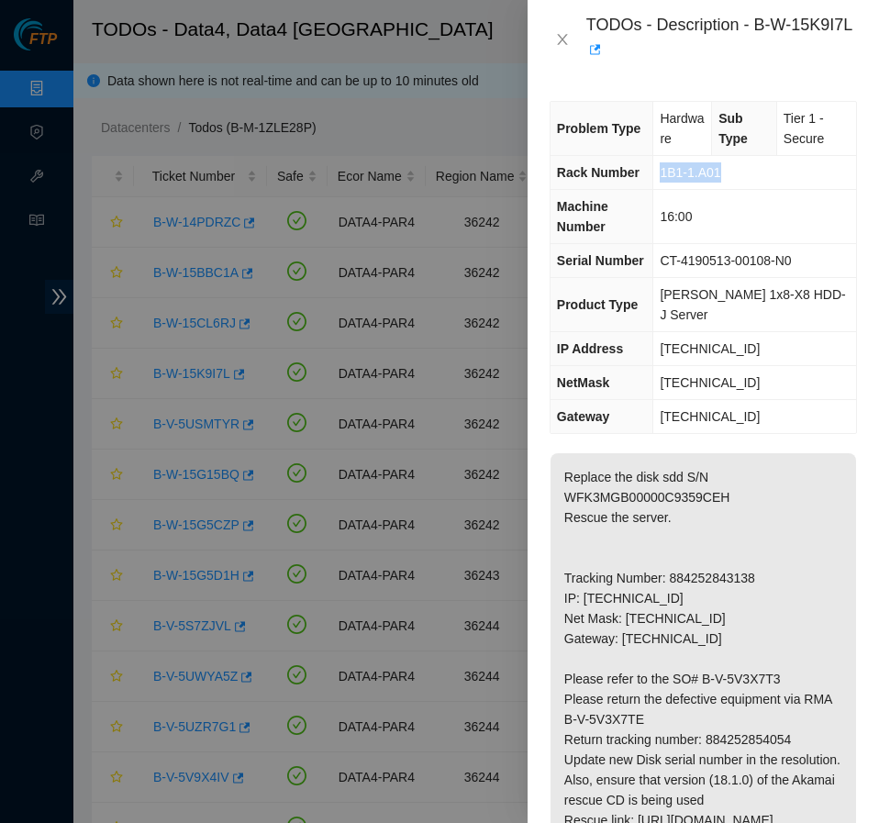
copy span "1B1-1.A01"
drag, startPoint x: 661, startPoint y: 217, endPoint x: 721, endPoint y: 215, distance: 60.6
click at [721, 215] on td "16:00" at bounding box center [754, 217] width 203 height 54
copy span "16:00"
click at [564, 41] on icon "close" at bounding box center [562, 39] width 15 height 15
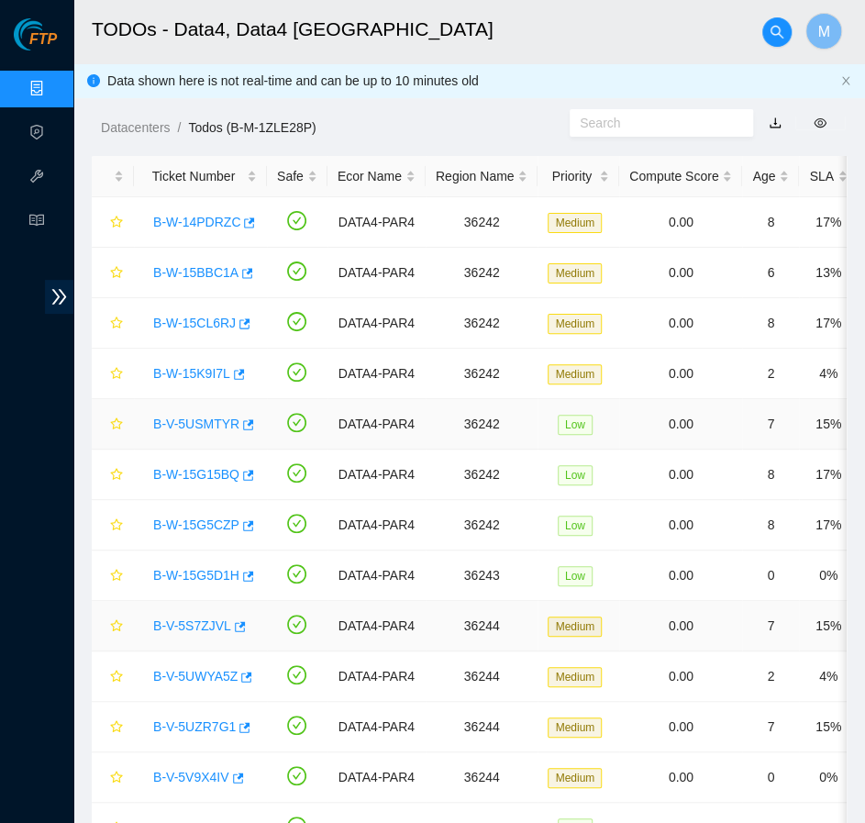
click at [200, 424] on link "B-V-5USMTYR" at bounding box center [196, 424] width 86 height 15
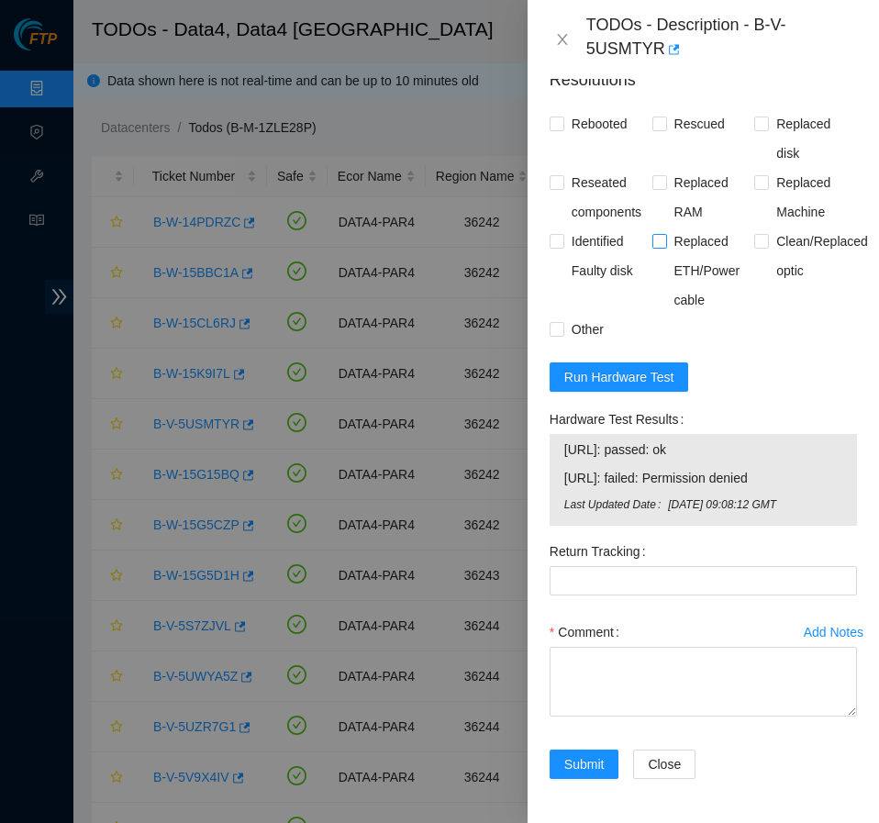
scroll to position [1171, 0]
drag, startPoint x: 565, startPoint y: 467, endPoint x: 800, endPoint y: 508, distance: 238.5
click at [800, 508] on tbody "[URL]: passed: ok [URL]: failed: Permission denied Last Updated Date [DATE] 09:…" at bounding box center [703, 480] width 280 height 83
click at [590, 514] on span "Last Updated Date" at bounding box center [616, 504] width 104 height 17
click at [703, 488] on span "[URL]: failed: Permission denied" at bounding box center [703, 478] width 278 height 20
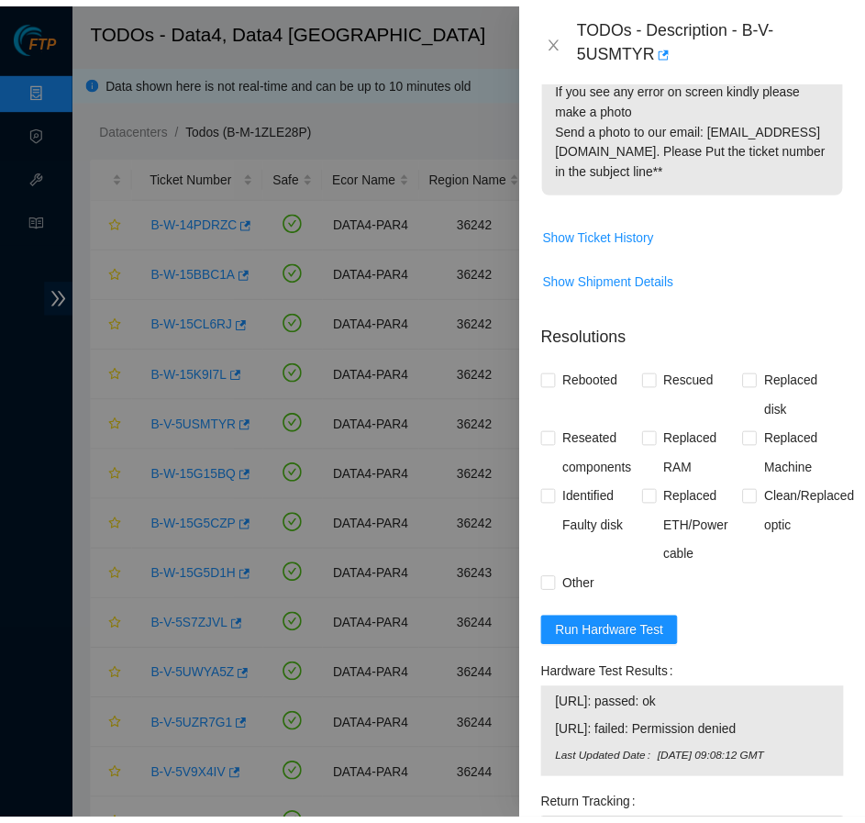
scroll to position [839, 0]
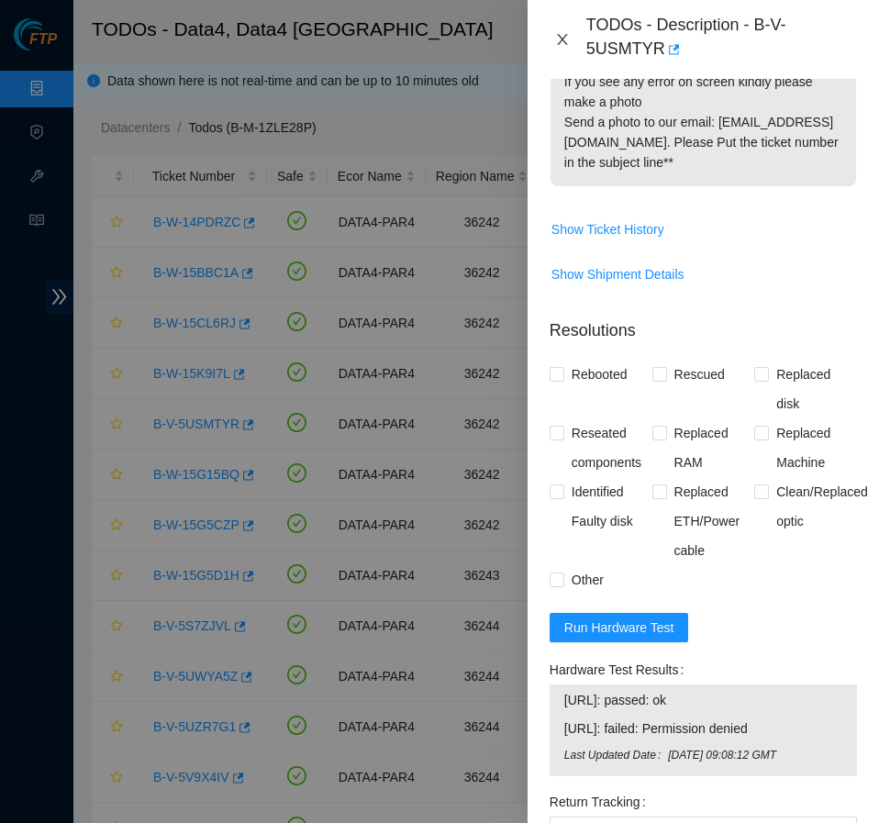
click at [560, 39] on icon "close" at bounding box center [562, 39] width 15 height 15
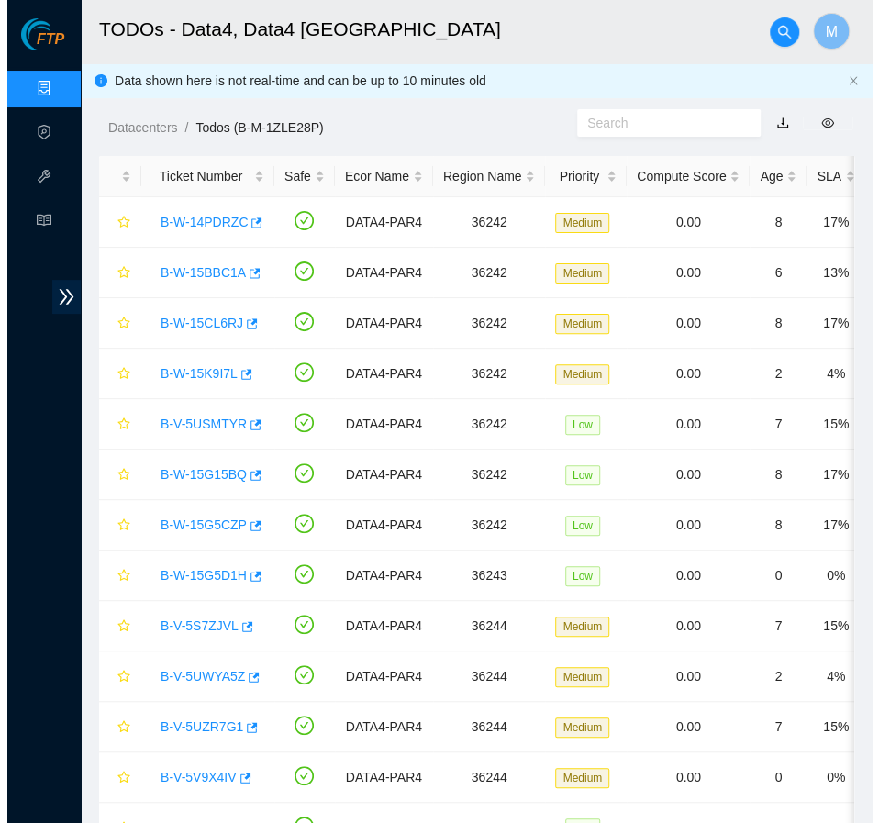
scroll to position [385, 0]
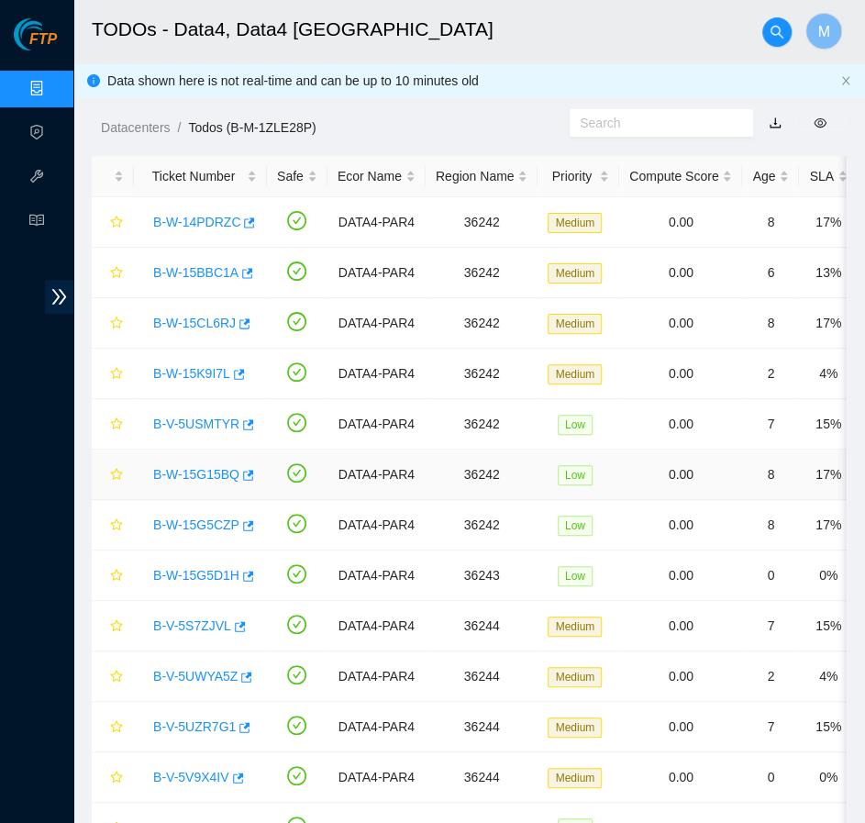
click at [191, 467] on link "B-W-15G15BQ" at bounding box center [196, 474] width 86 height 15
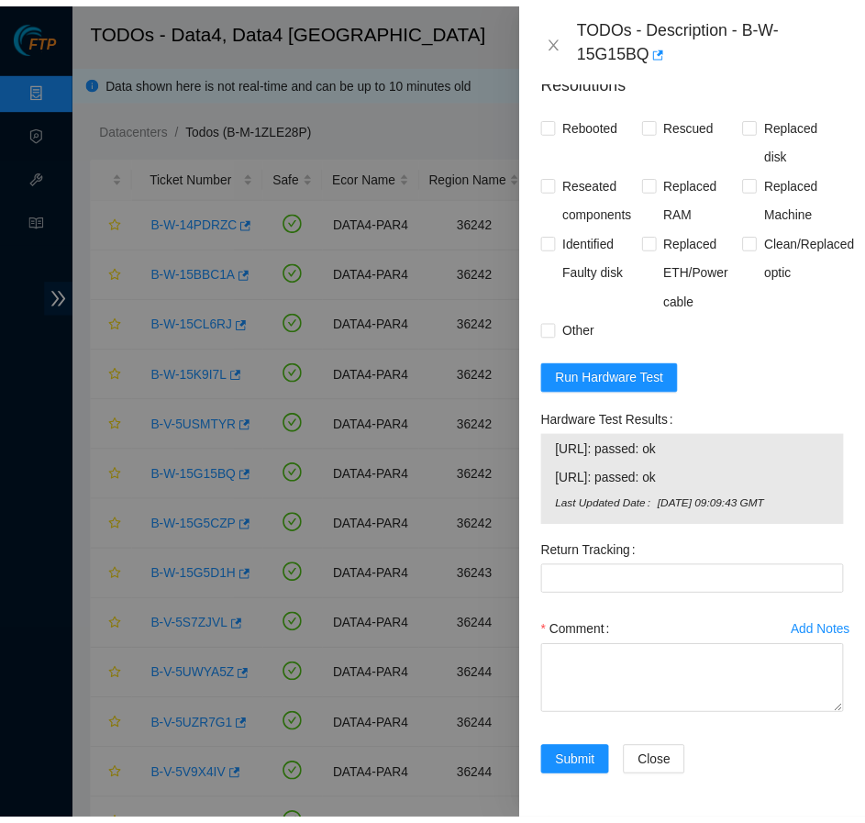
scroll to position [1628, 0]
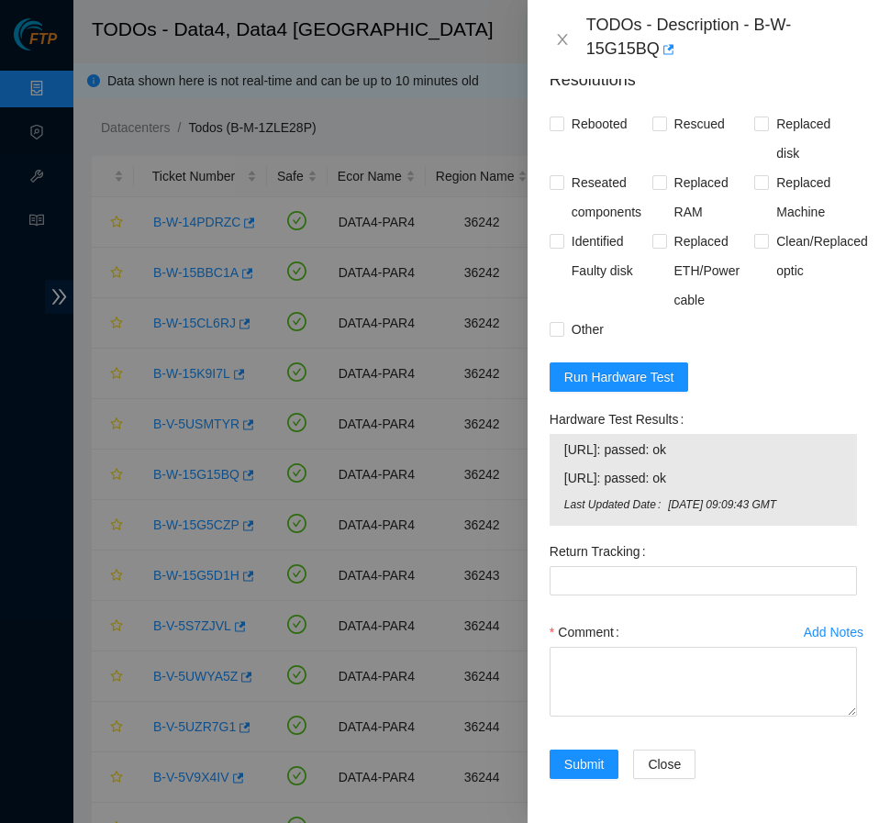
click at [213, 528] on div at bounding box center [439, 411] width 879 height 823
click at [561, 39] on icon "close" at bounding box center [562, 39] width 10 height 11
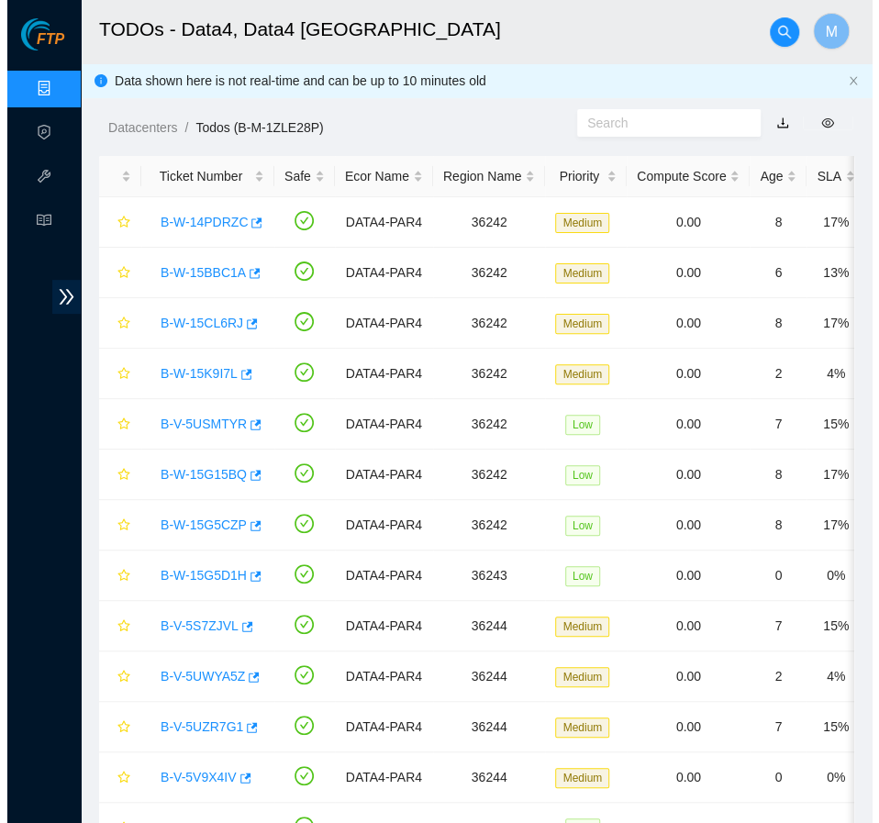
scroll to position [385, 0]
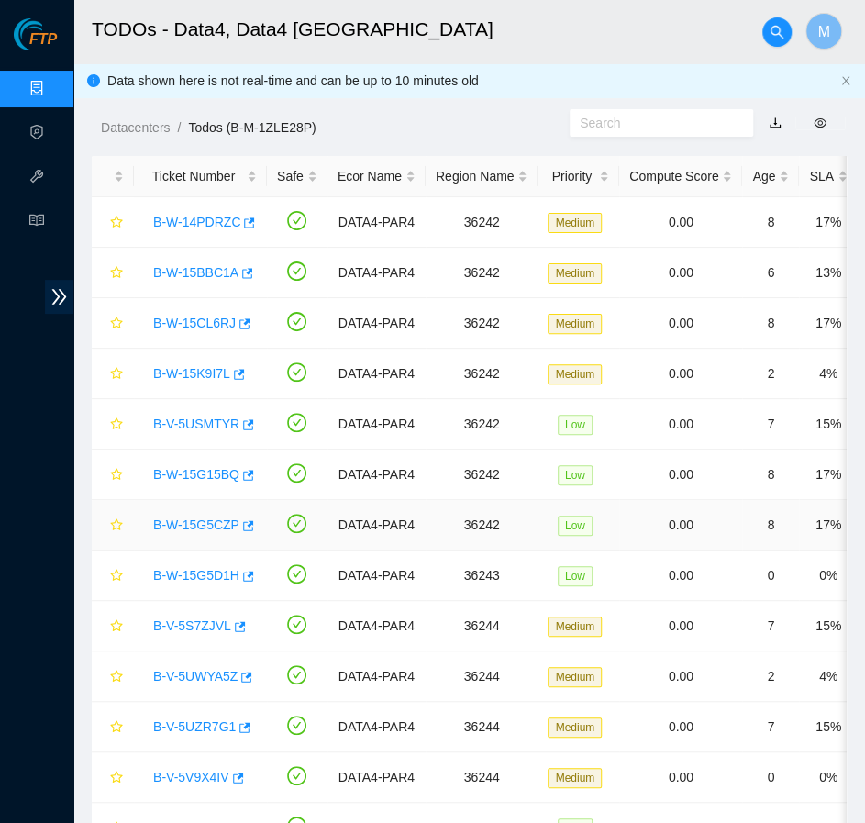
click at [191, 529] on link "B-W-15G5CZP" at bounding box center [196, 524] width 86 height 15
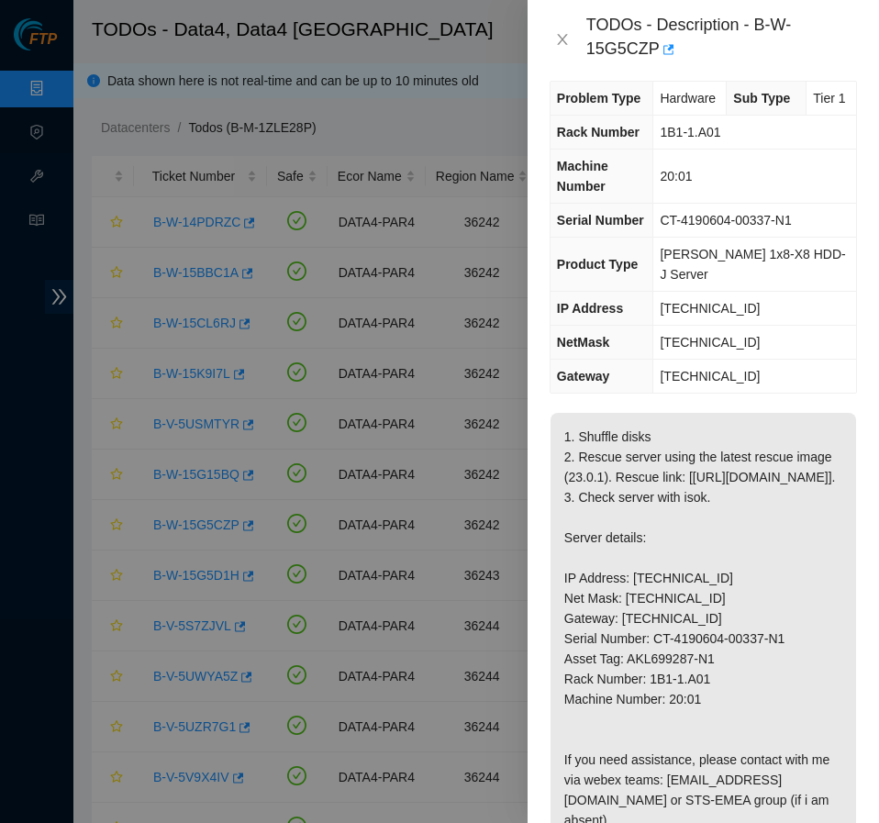
scroll to position [0, 0]
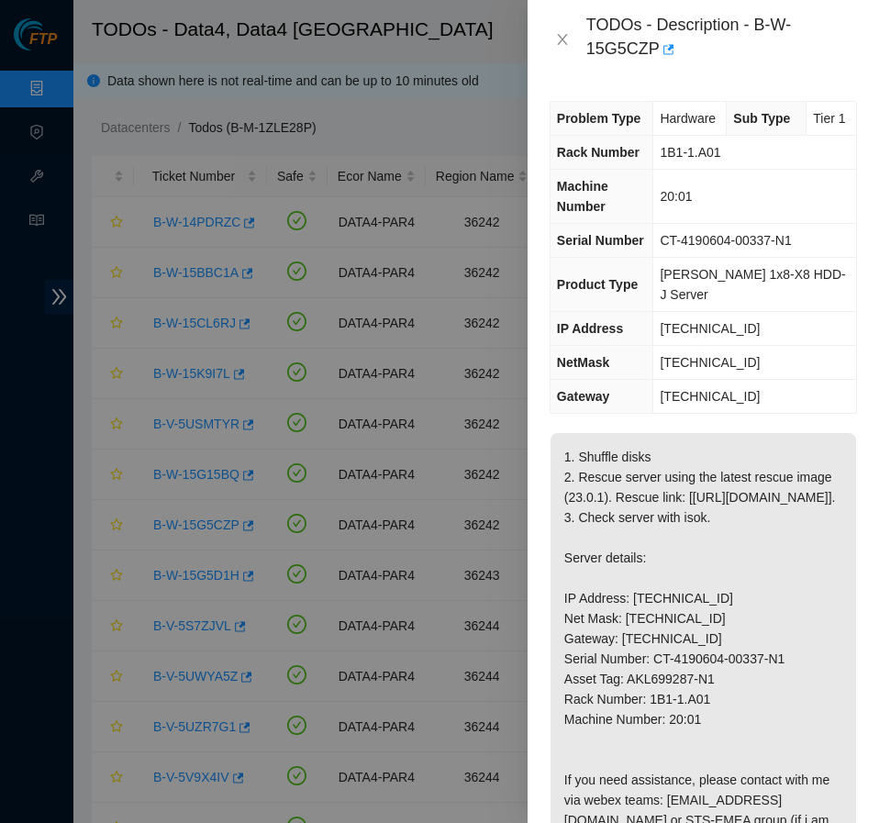
click at [196, 228] on div at bounding box center [439, 411] width 879 height 823
click at [558, 42] on icon "close" at bounding box center [562, 39] width 15 height 15
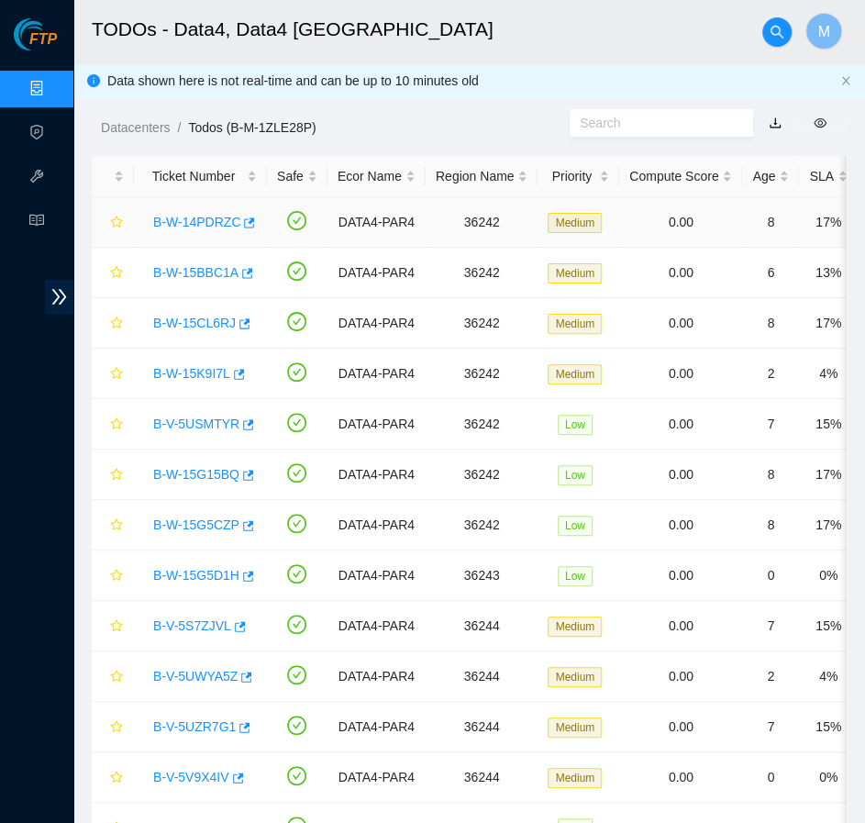
click at [206, 224] on link "B-W-14PDRZC" at bounding box center [196, 222] width 87 height 15
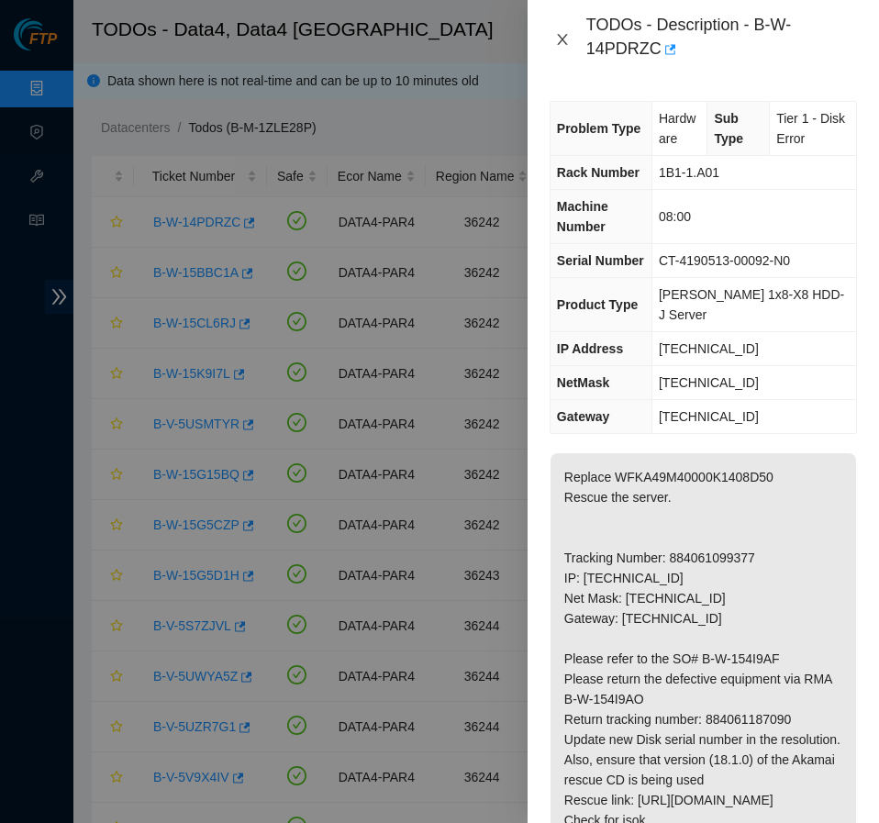
click at [567, 42] on icon "close" at bounding box center [562, 39] width 15 height 15
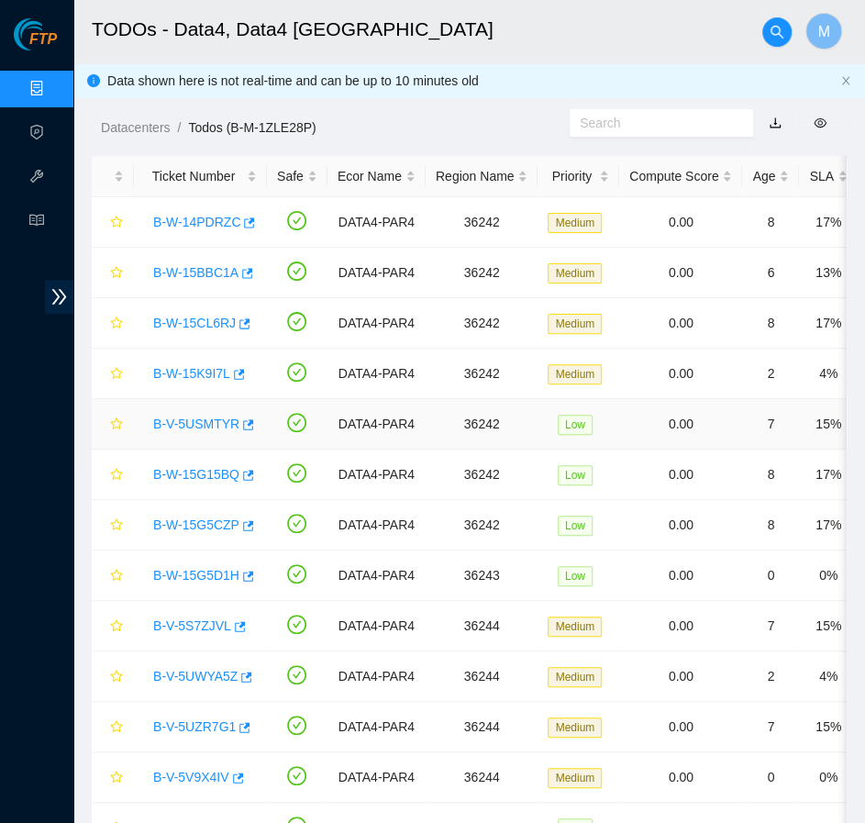
click at [206, 426] on link "B-V-5USMTYR" at bounding box center [196, 424] width 86 height 15
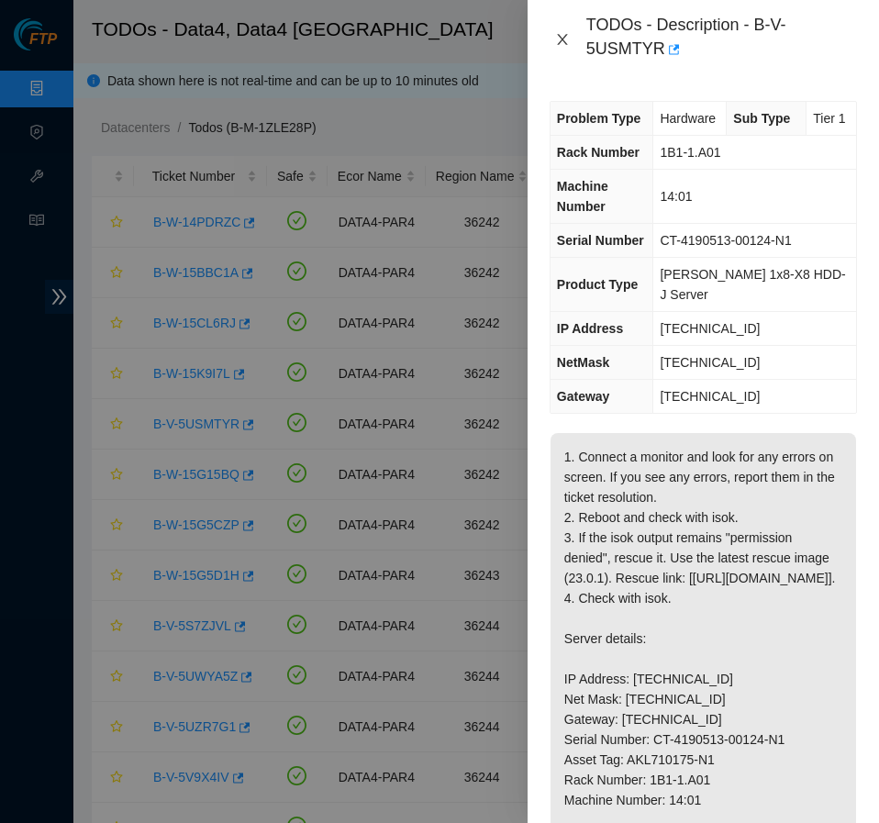
click at [558, 38] on icon "close" at bounding box center [562, 39] width 15 height 15
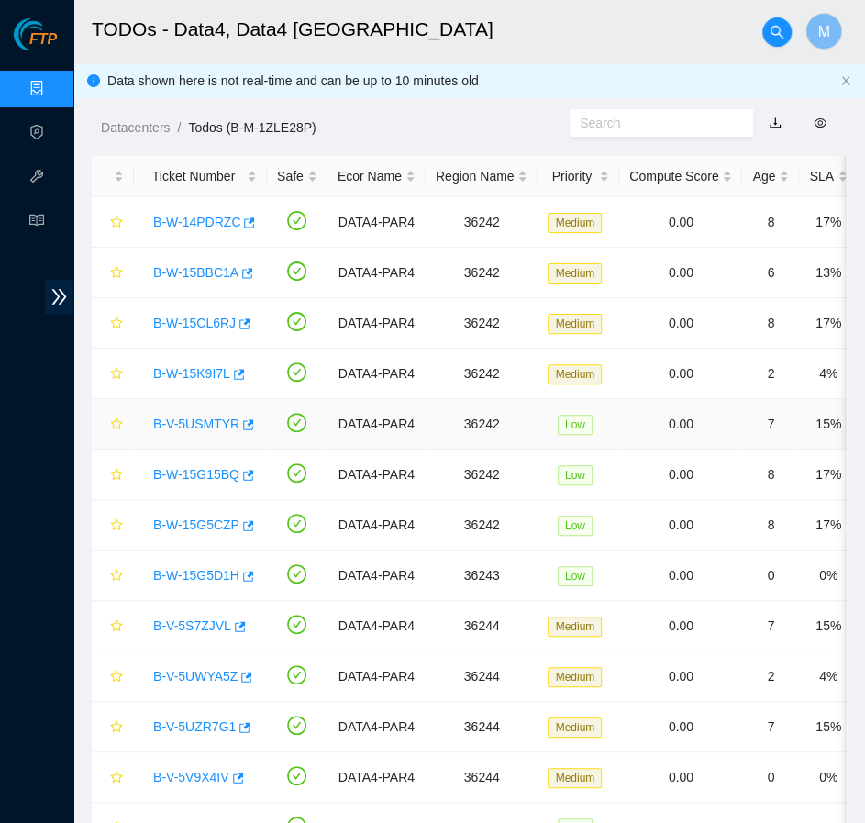
click at [201, 422] on link "B-V-5USMTYR" at bounding box center [196, 424] width 86 height 15
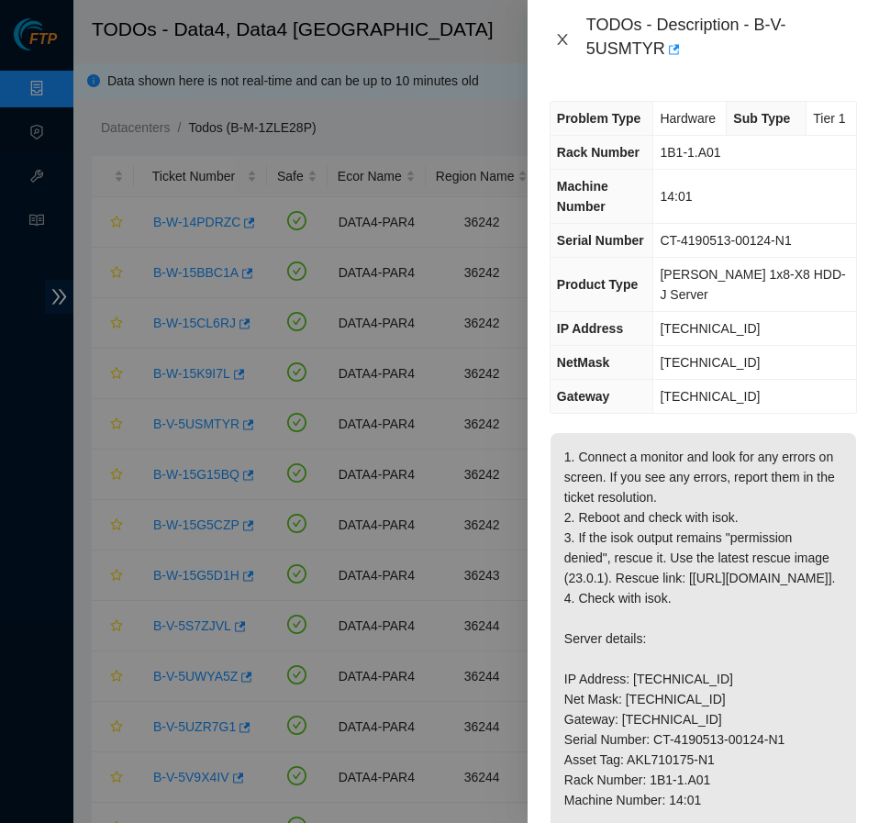
click at [563, 47] on icon "close" at bounding box center [562, 39] width 15 height 15
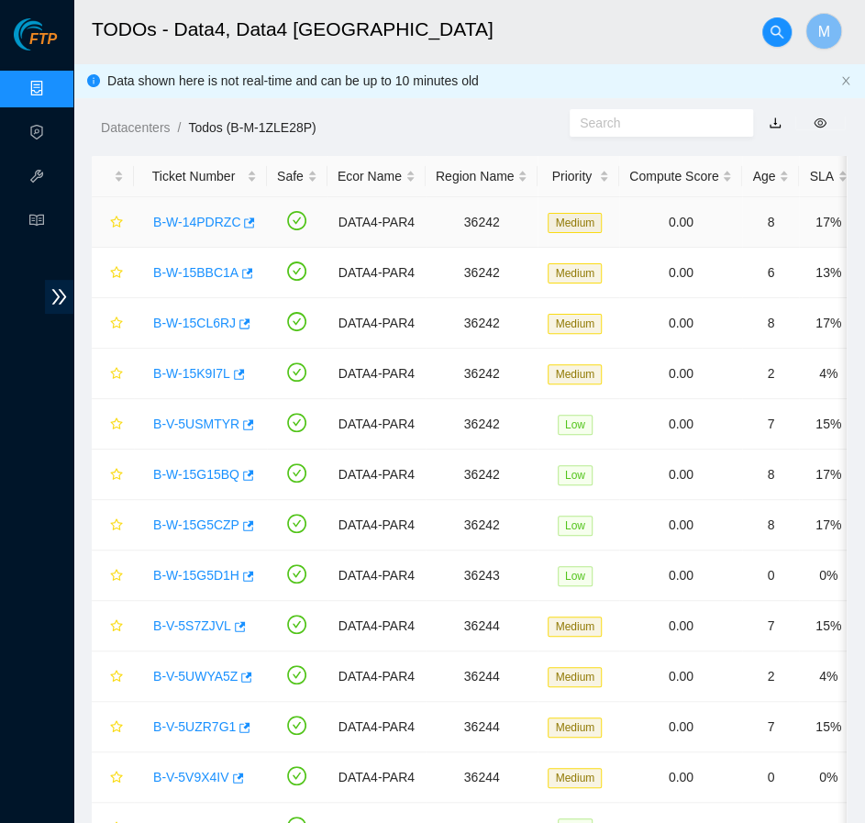
click at [217, 219] on link "B-W-14PDRZC" at bounding box center [196, 222] width 87 height 15
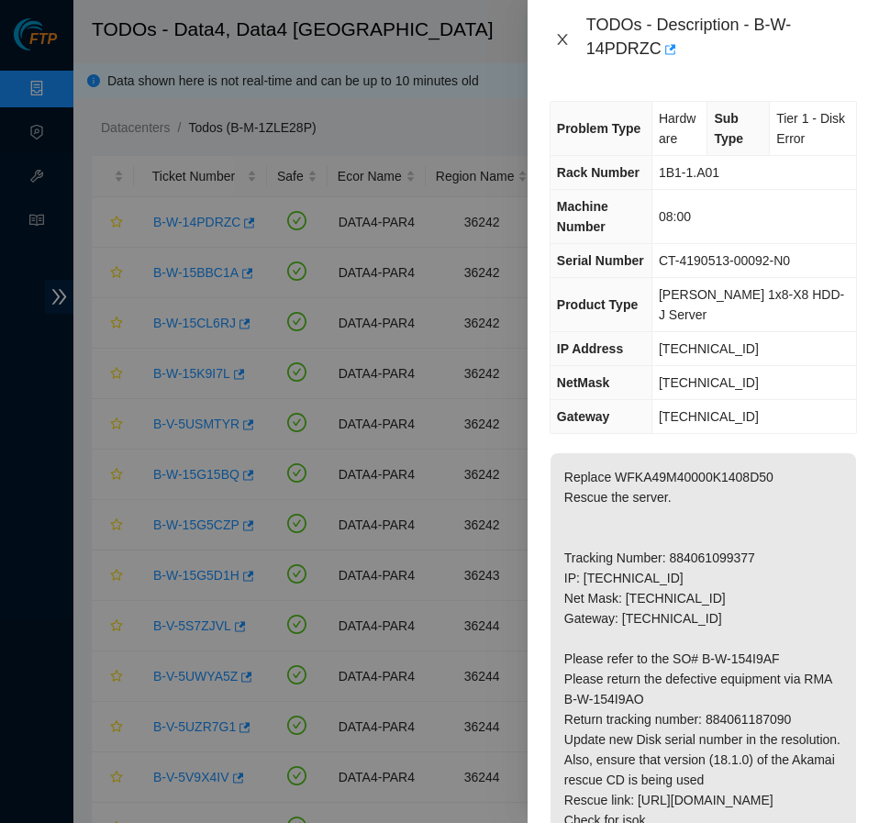
click at [560, 41] on icon "close" at bounding box center [562, 39] width 15 height 15
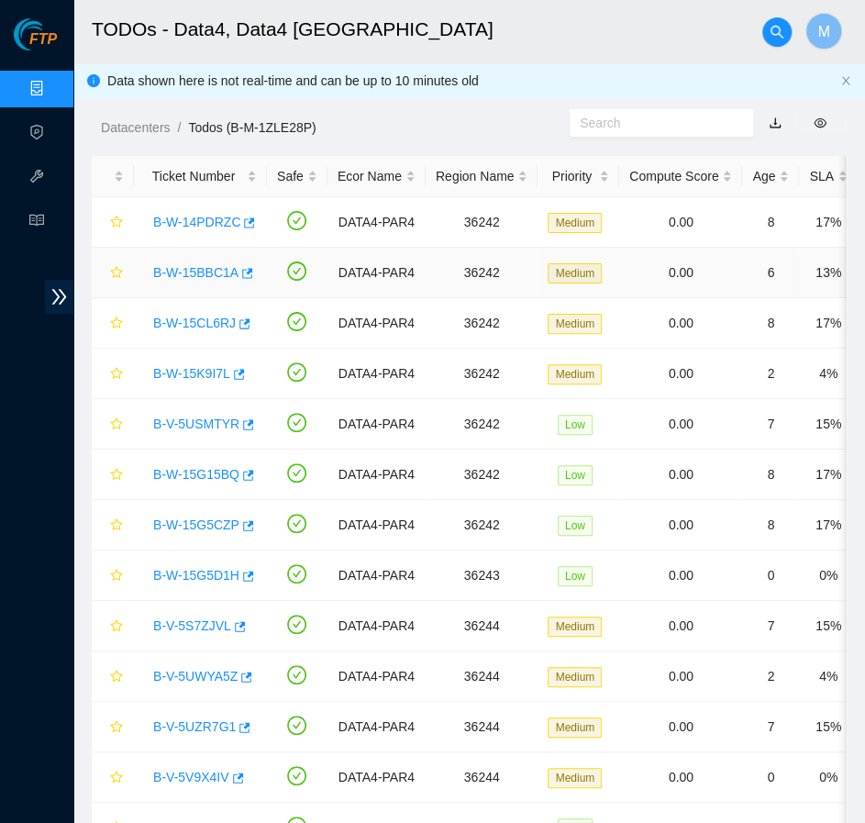
click at [203, 270] on link "B-W-15BBC1A" at bounding box center [195, 272] width 85 height 15
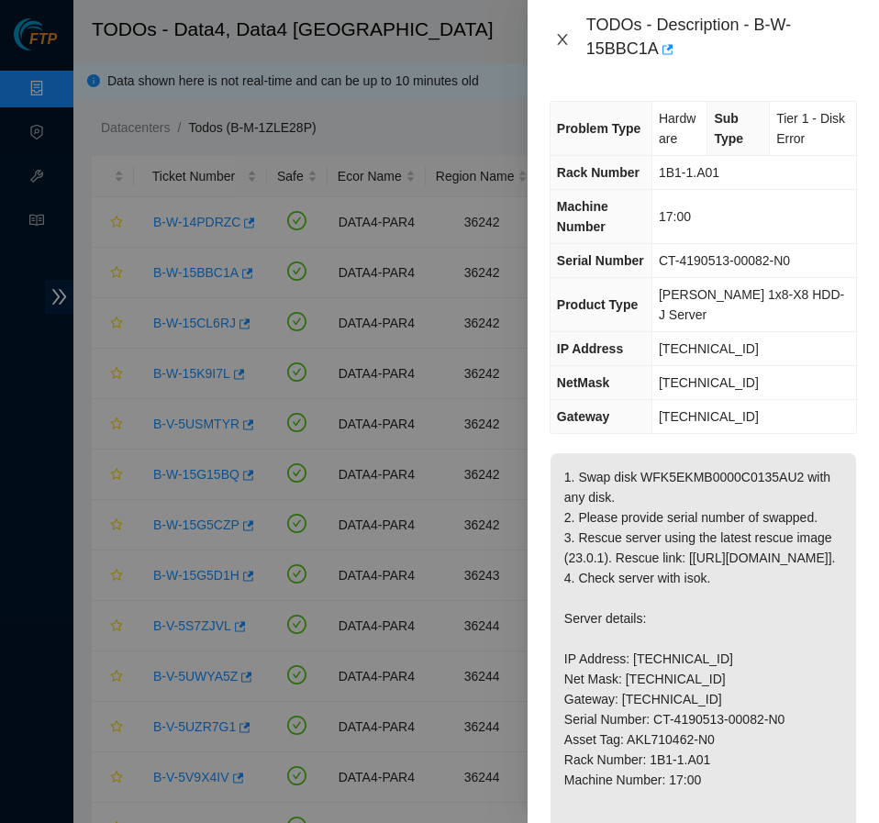
click at [556, 45] on icon "close" at bounding box center [562, 39] width 15 height 15
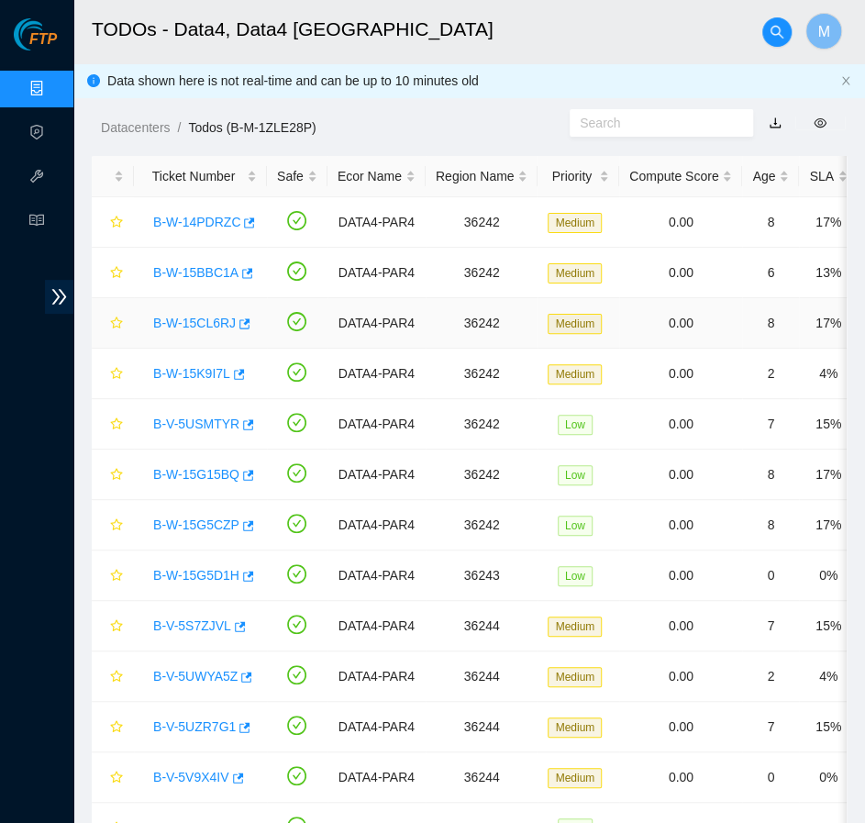
click at [206, 318] on link "B-W-15CL6RJ" at bounding box center [194, 323] width 83 height 15
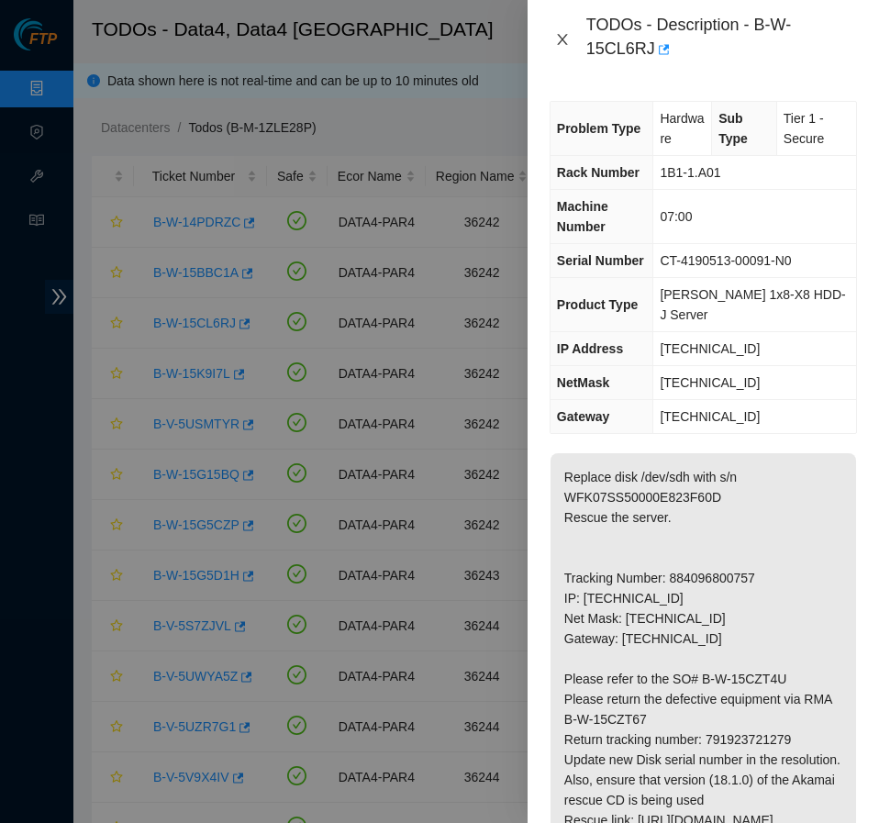
click at [564, 43] on icon "close" at bounding box center [562, 39] width 15 height 15
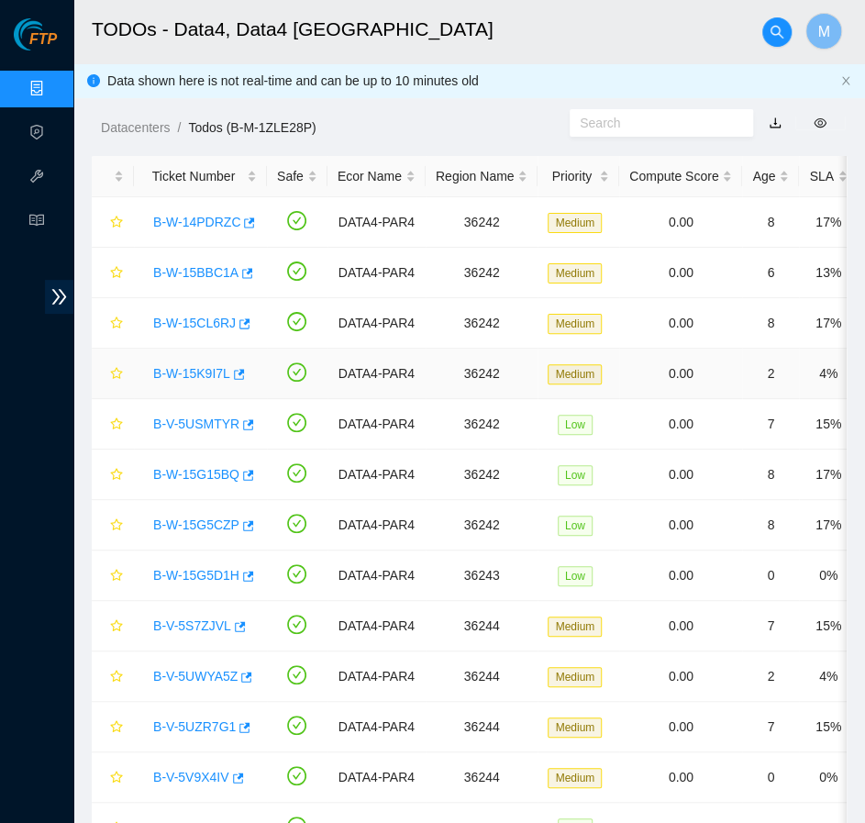
click at [183, 371] on link "B-W-15K9I7L" at bounding box center [191, 373] width 77 height 15
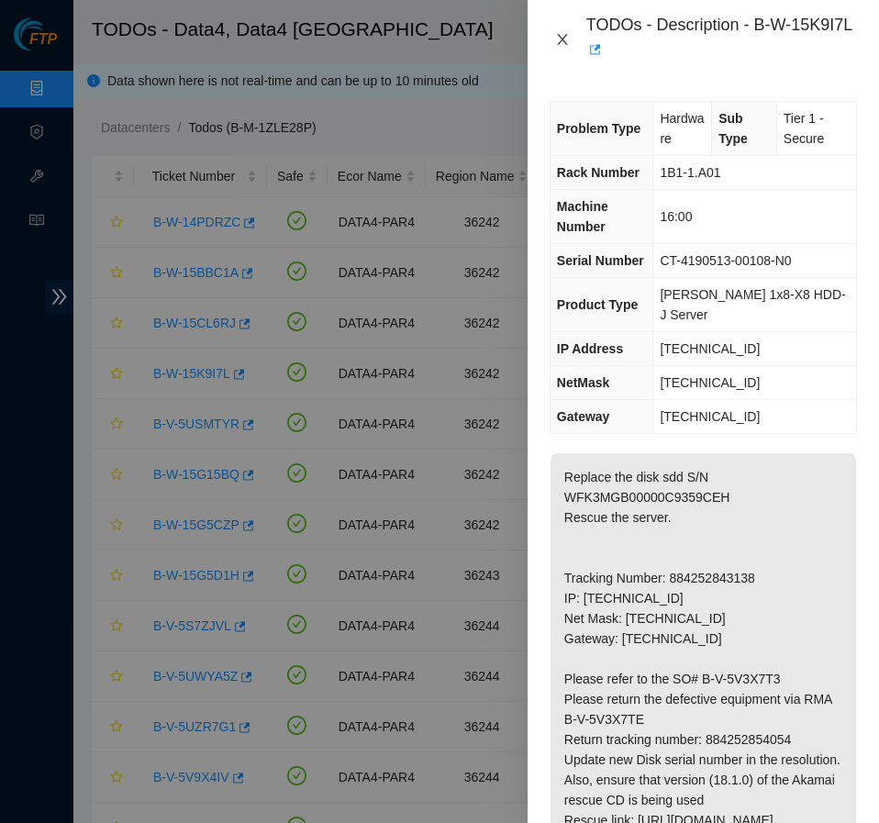
click at [570, 46] on button "Close" at bounding box center [563, 39] width 26 height 17
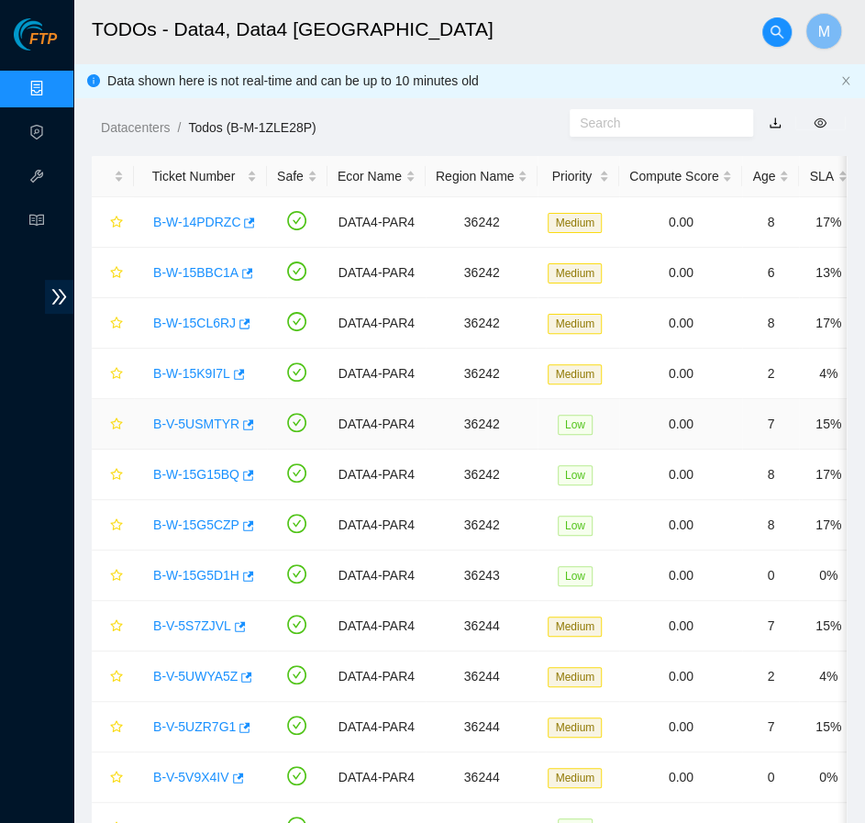
click at [205, 423] on link "B-V-5USMTYR" at bounding box center [196, 424] width 86 height 15
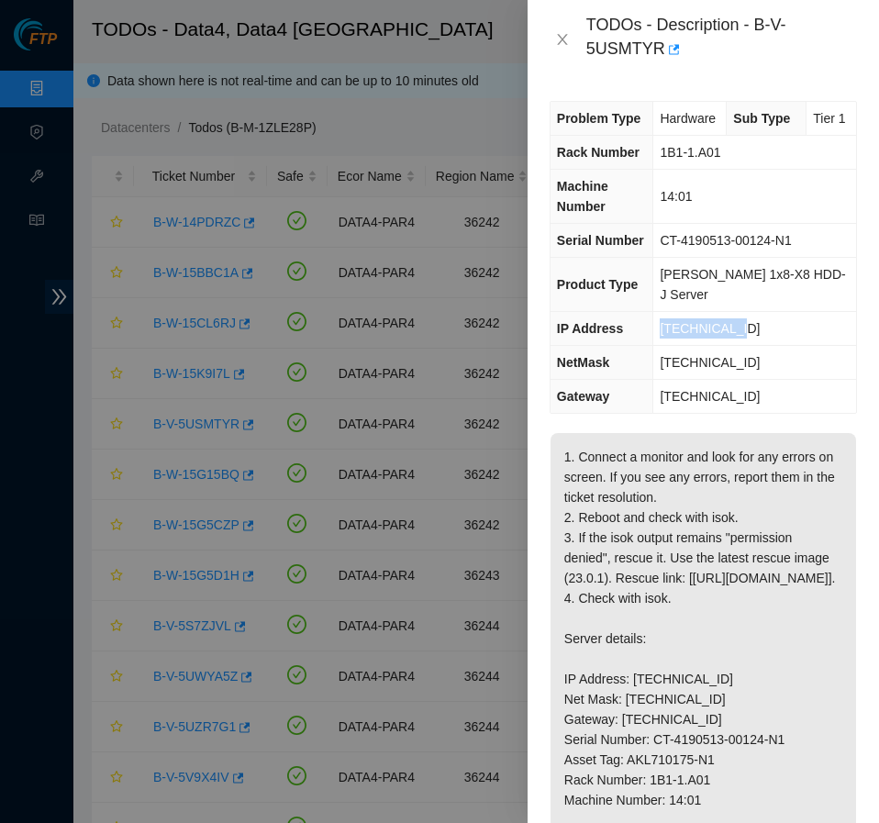
drag, startPoint x: 672, startPoint y: 329, endPoint x: 745, endPoint y: 335, distance: 73.6
click at [745, 335] on td "[TECHNICAL_ID]" at bounding box center [754, 329] width 203 height 34
copy span "[TECHNICAL_ID]"
drag, startPoint x: 672, startPoint y: 170, endPoint x: 773, endPoint y: 166, distance: 100.1
click at [773, 166] on td "1B1-1.A01" at bounding box center [754, 153] width 203 height 34
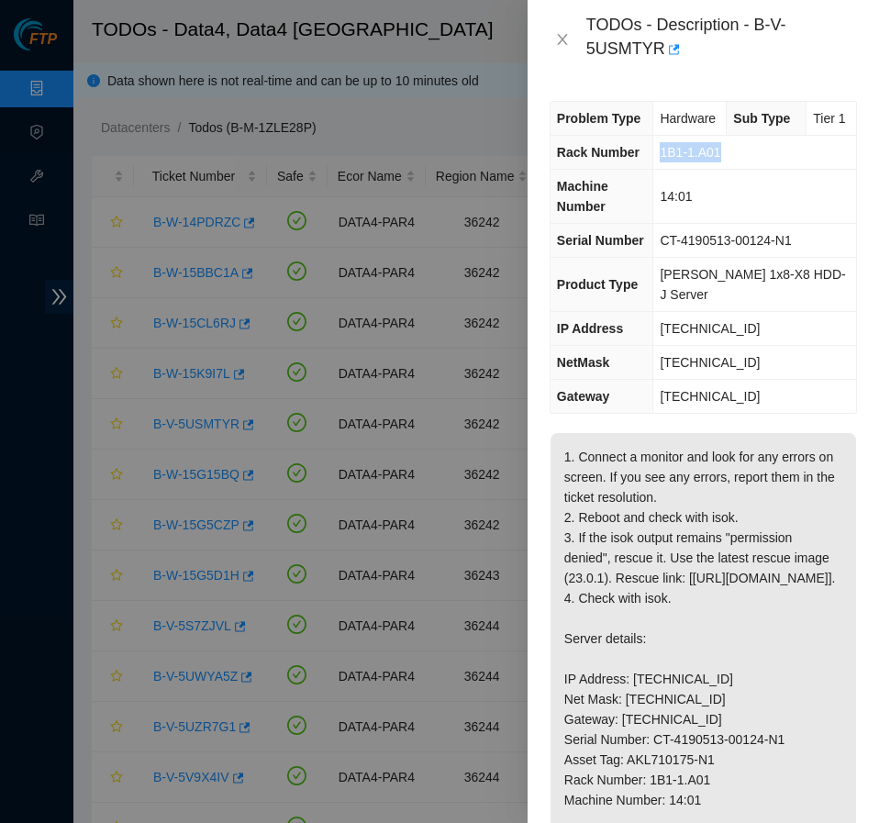
copy span "1B1-1.A01"
drag, startPoint x: 669, startPoint y: 210, endPoint x: 754, endPoint y: 215, distance: 85.4
click at [754, 215] on td "14:01" at bounding box center [754, 197] width 203 height 54
copy span "14:01"
click at [556, 46] on icon "close" at bounding box center [562, 39] width 15 height 15
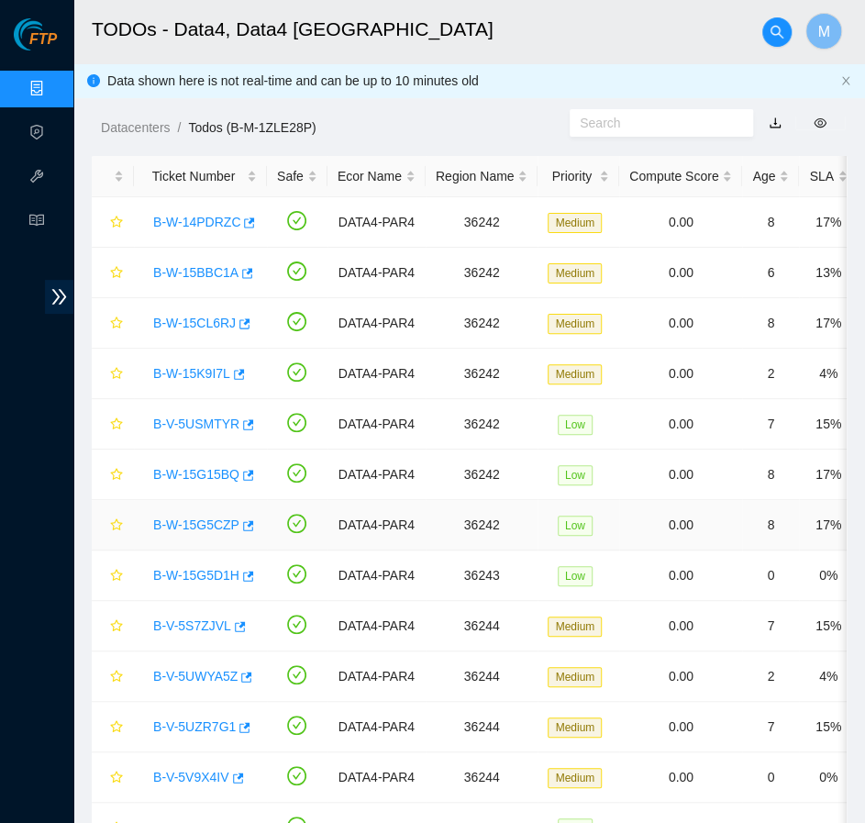
click at [207, 518] on link "B-W-15G5CZP" at bounding box center [196, 524] width 86 height 15
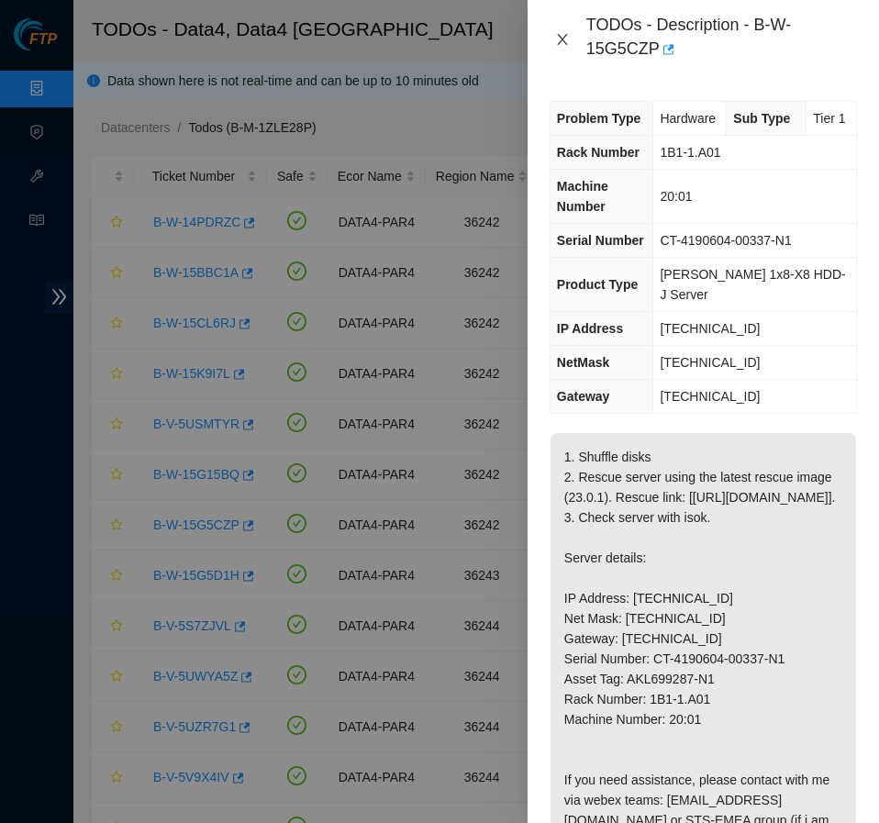
click at [562, 45] on icon "close" at bounding box center [562, 39] width 15 height 15
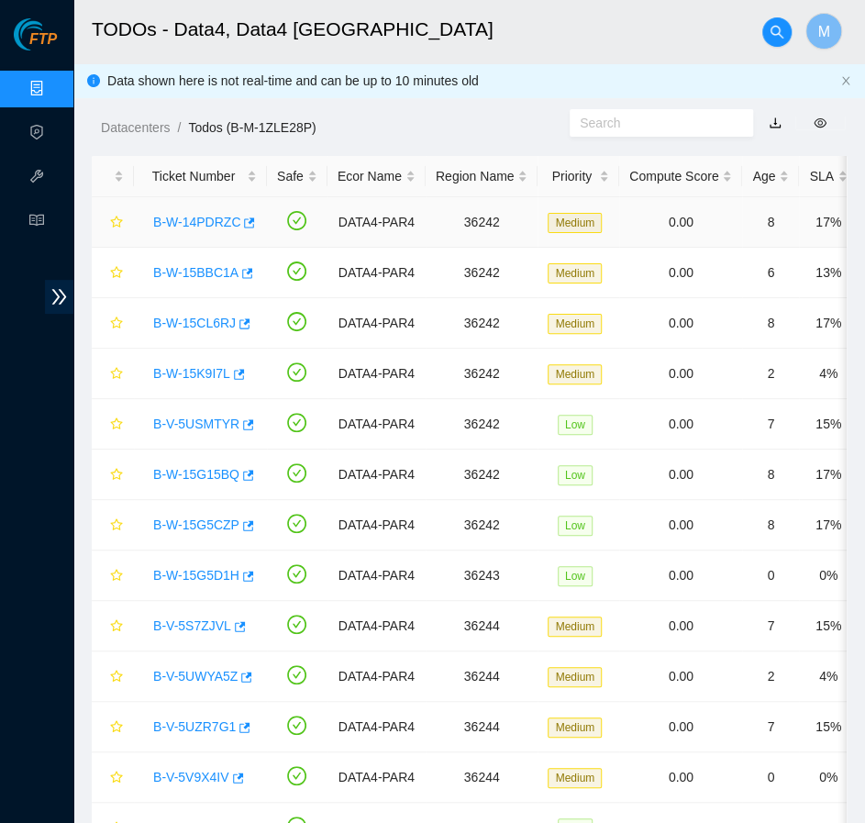
click at [198, 217] on link "B-W-14PDRZC" at bounding box center [196, 222] width 87 height 15
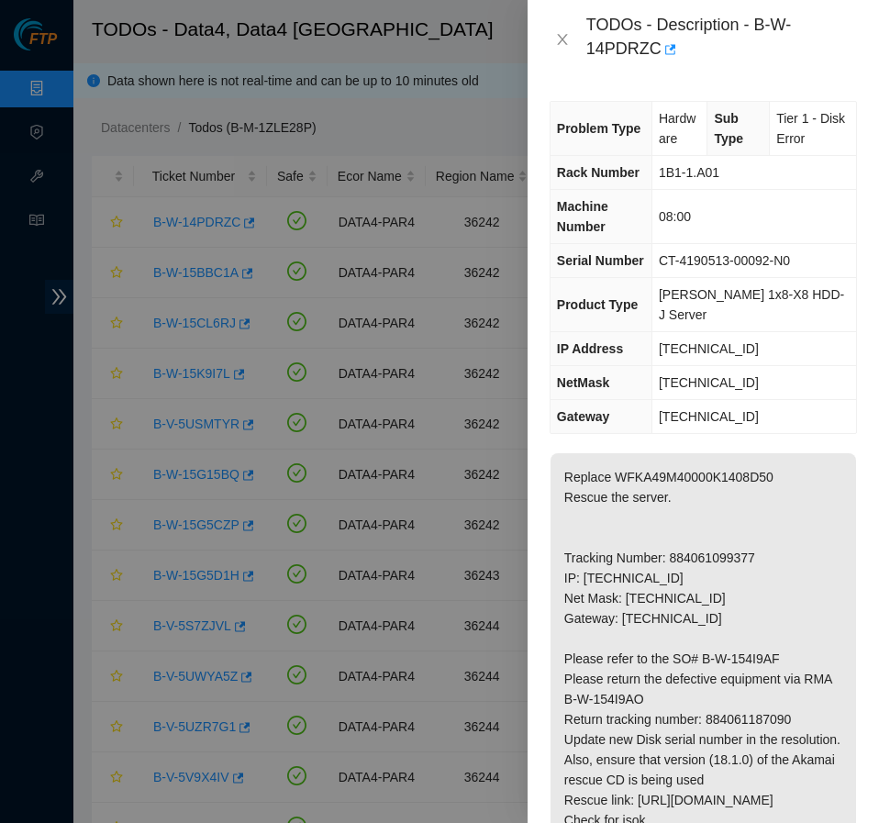
click at [559, 48] on div "TODOs - Description - B-W-14PDRZC" at bounding box center [703, 40] width 307 height 50
click at [561, 39] on icon "close" at bounding box center [562, 39] width 10 height 11
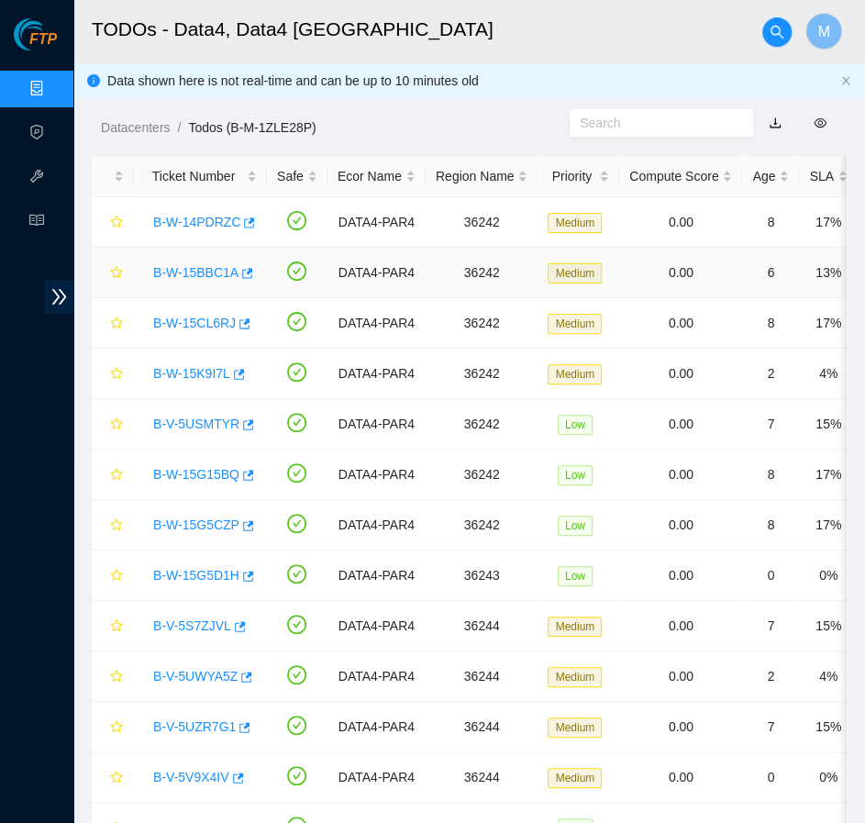
click at [208, 273] on link "B-W-15BBC1A" at bounding box center [195, 272] width 85 height 15
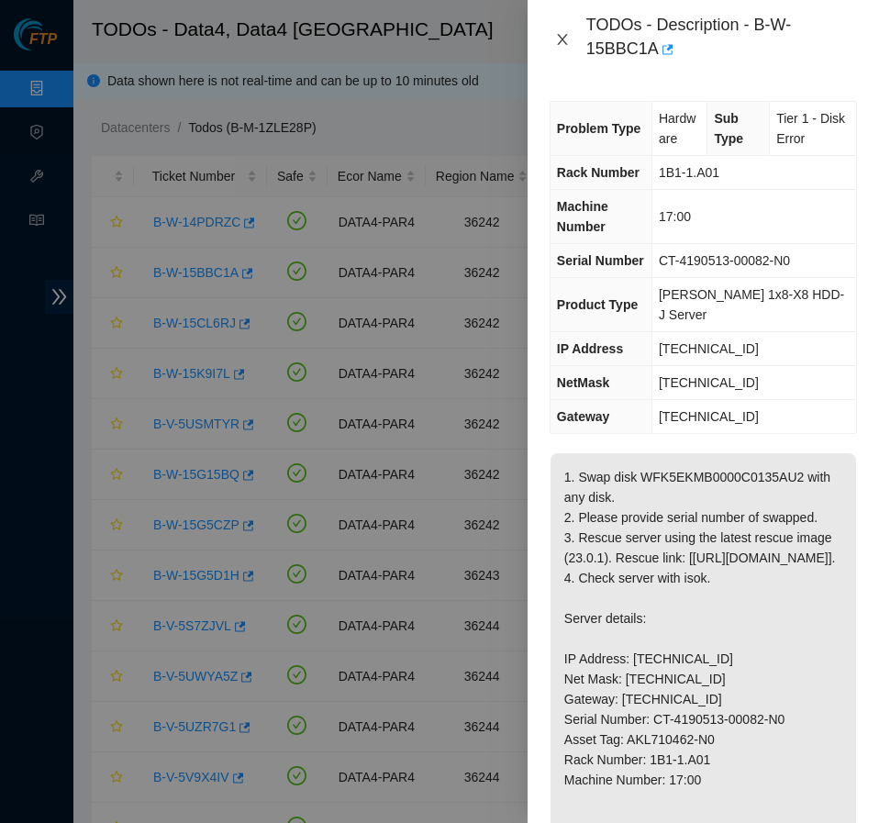
click at [557, 42] on icon "close" at bounding box center [562, 39] width 15 height 15
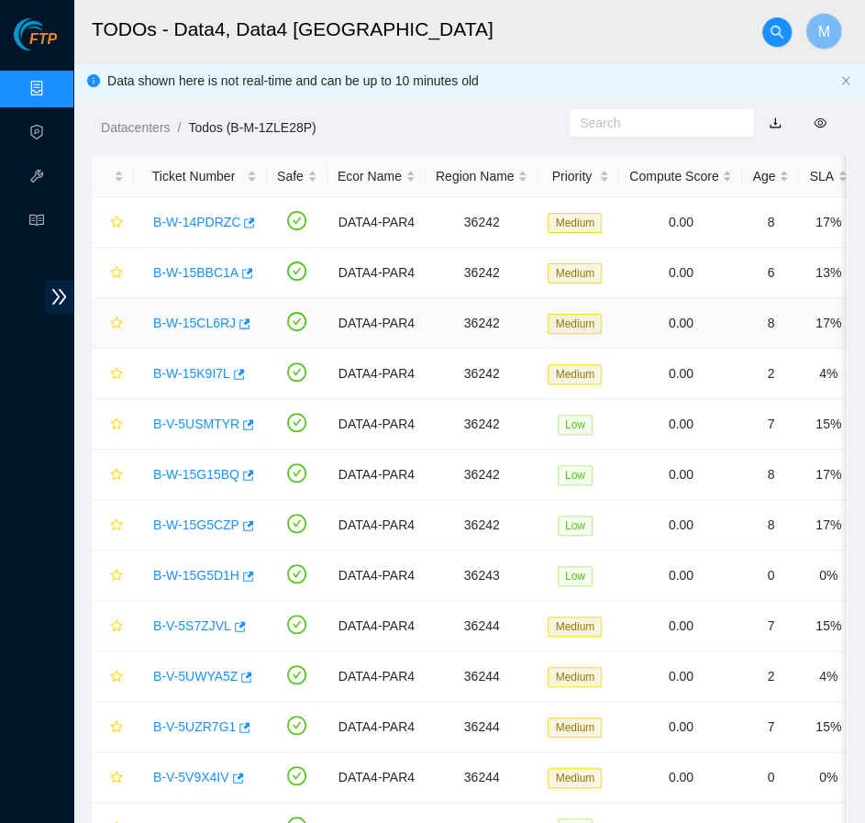
click at [193, 328] on link "B-W-15CL6RJ" at bounding box center [194, 323] width 83 height 15
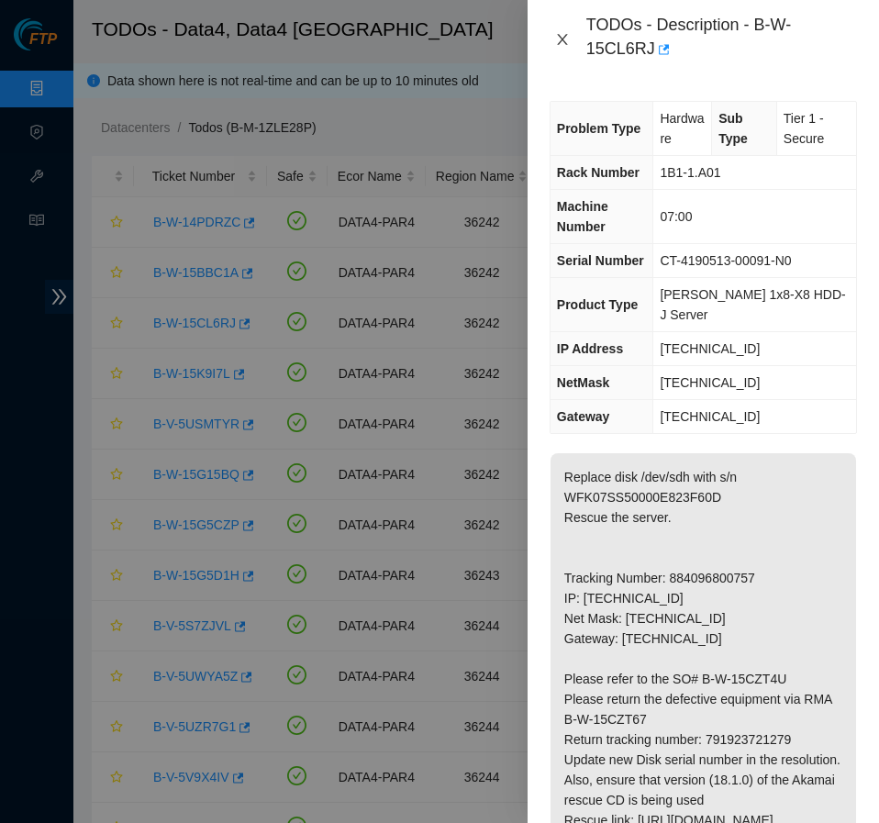
click at [563, 34] on icon "close" at bounding box center [562, 39] width 15 height 15
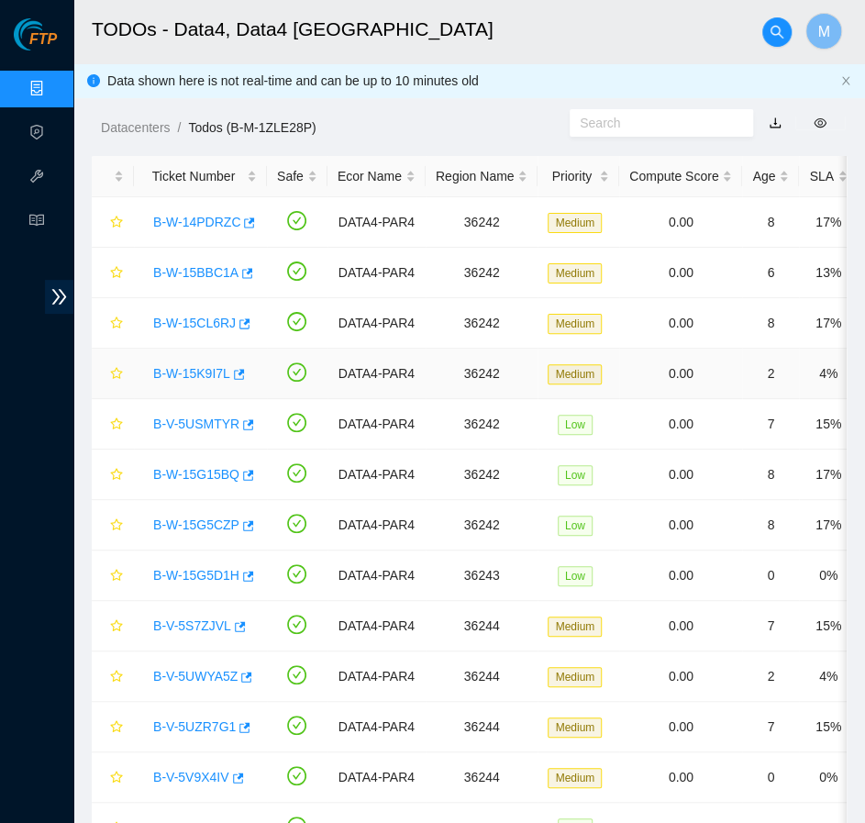
click at [179, 372] on link "B-W-15K9I7L" at bounding box center [191, 373] width 77 height 15
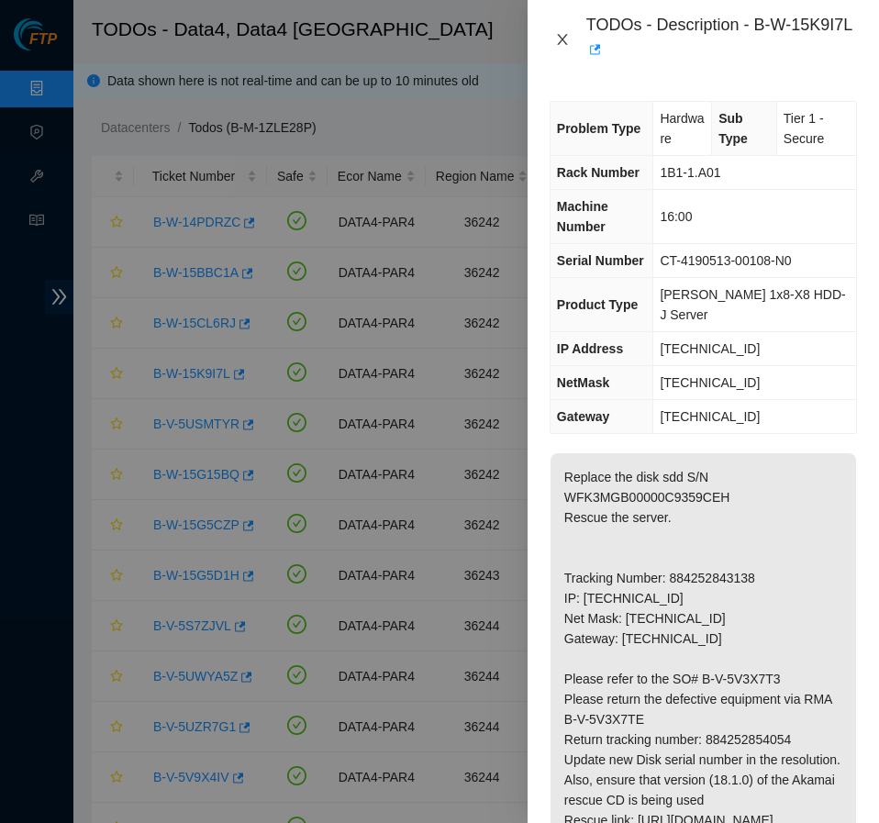
click at [559, 43] on icon "close" at bounding box center [562, 39] width 10 height 11
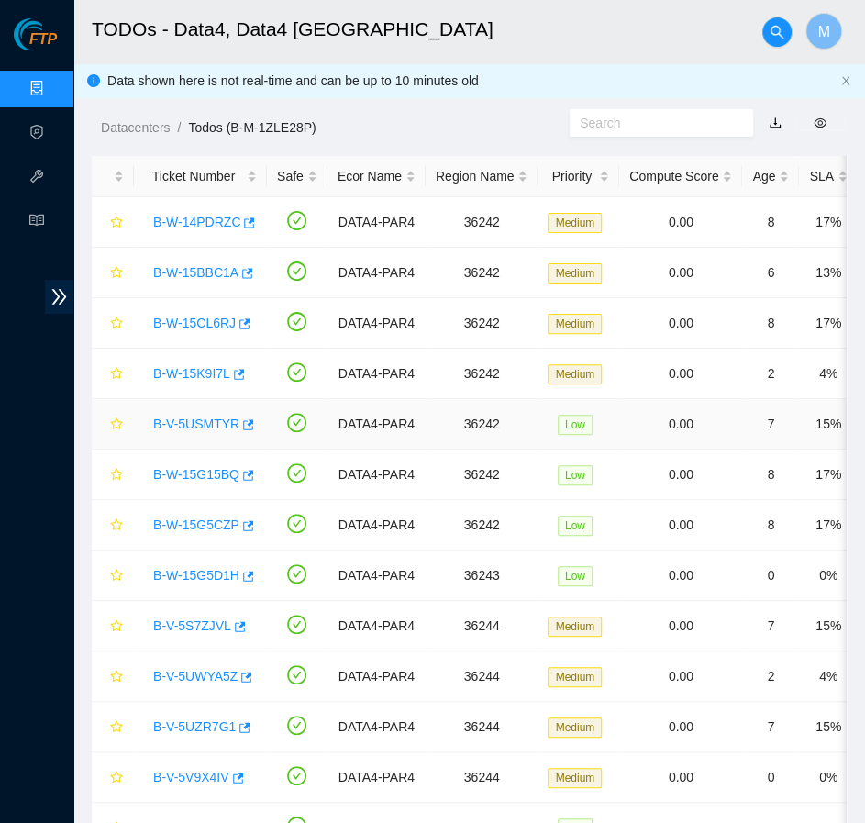
click at [215, 422] on link "B-V-5USMTYR" at bounding box center [196, 424] width 86 height 15
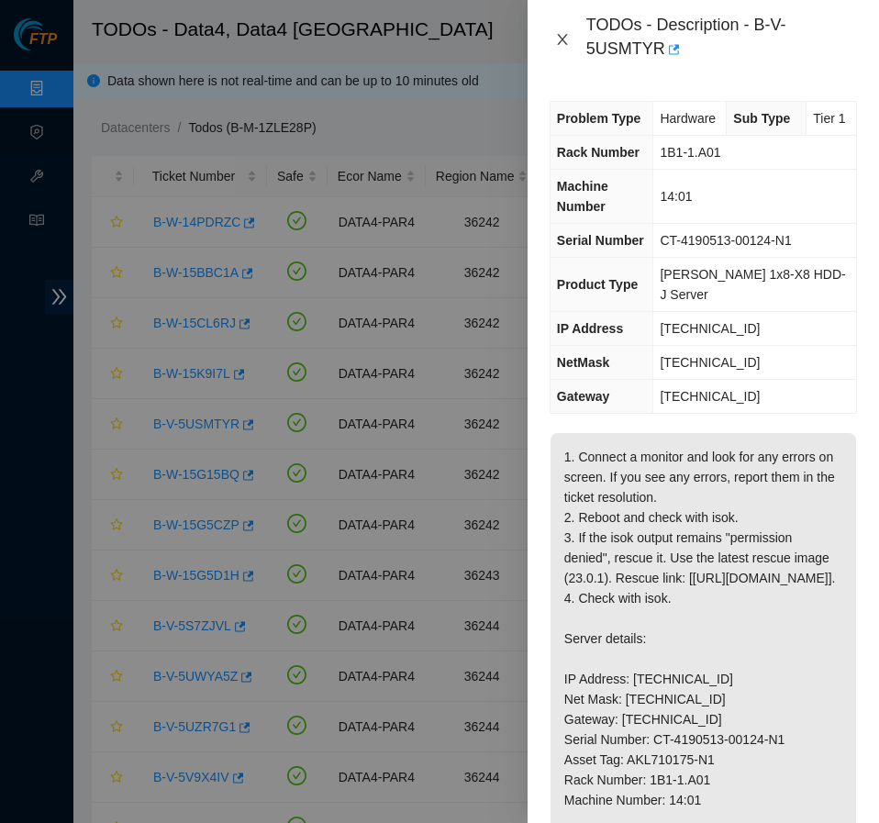
click at [570, 39] on button "Close" at bounding box center [563, 39] width 26 height 17
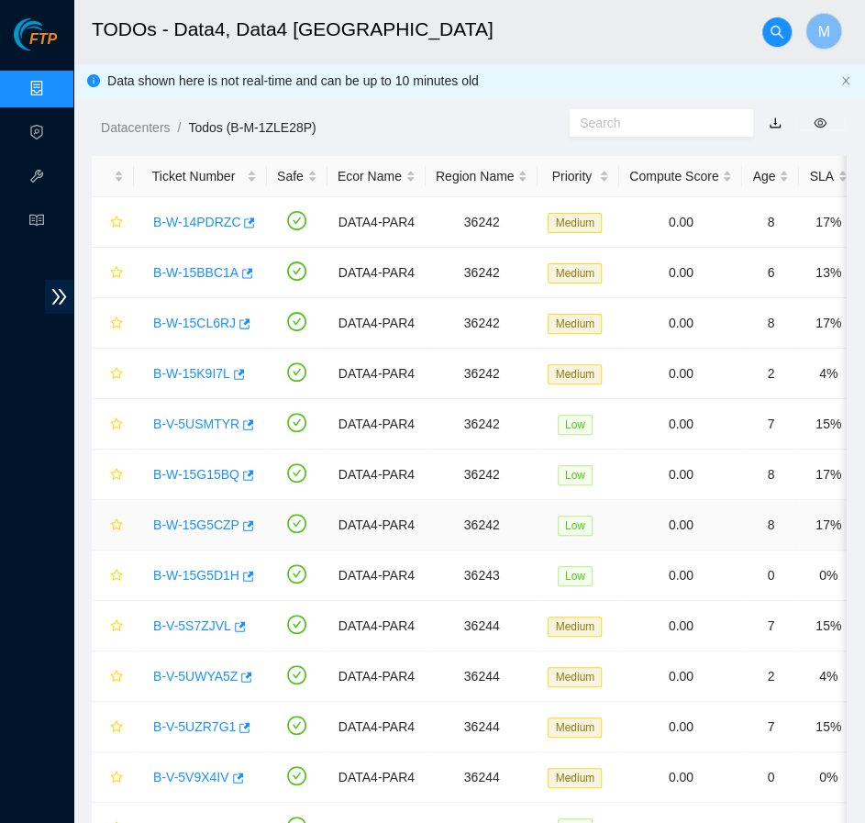
click at [193, 526] on link "B-W-15G5CZP" at bounding box center [196, 524] width 86 height 15
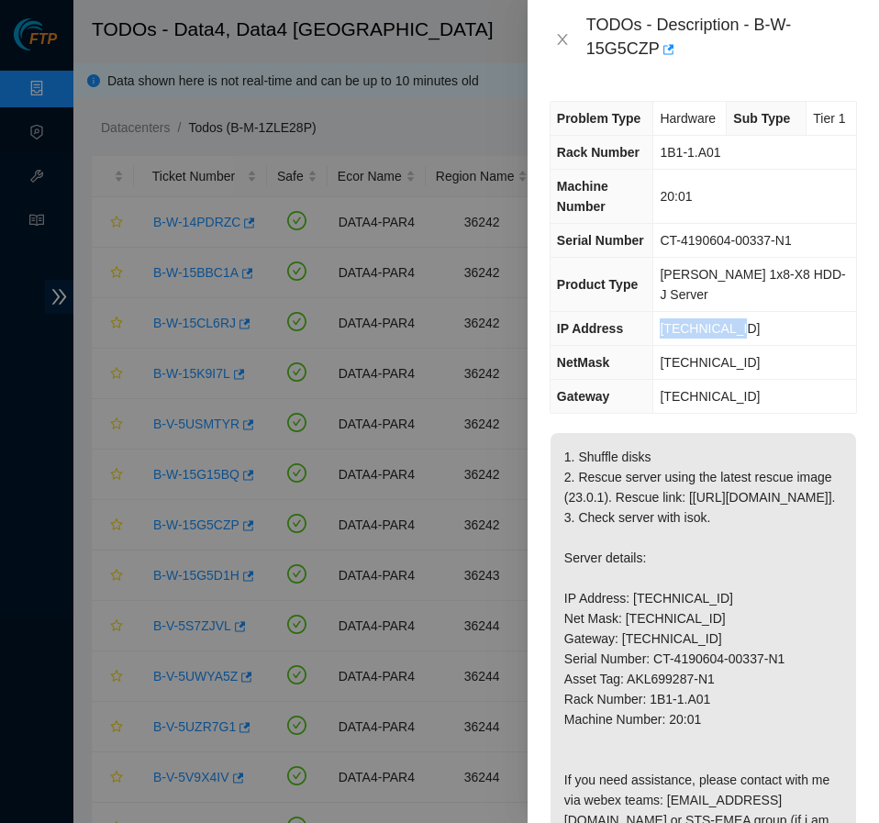
drag, startPoint x: 670, startPoint y: 328, endPoint x: 771, endPoint y: 320, distance: 101.2
click at [771, 320] on td "[TECHNICAL_ID]" at bounding box center [754, 329] width 203 height 34
copy span "[TECHNICAL_ID]"
drag, startPoint x: 670, startPoint y: 170, endPoint x: 743, endPoint y: 174, distance: 73.5
click at [743, 170] on td "1B1-1.A01" at bounding box center [754, 153] width 203 height 34
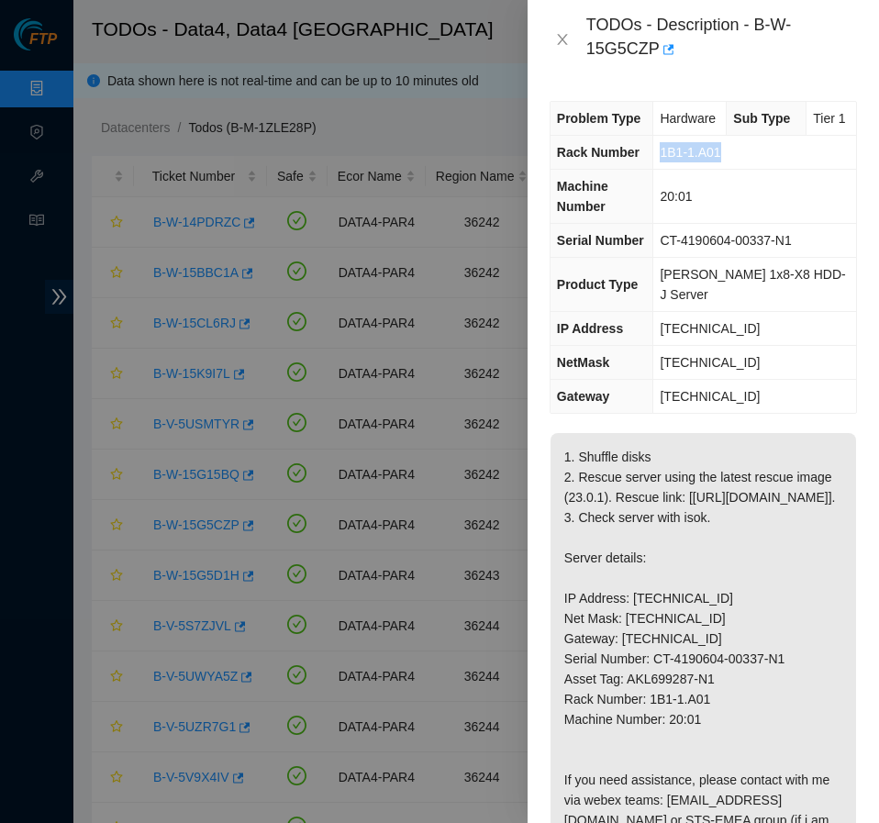
copy span "1B1-1.A01"
drag, startPoint x: 672, startPoint y: 218, endPoint x: 760, endPoint y: 216, distance: 88.1
click at [760, 216] on td "20:01" at bounding box center [754, 197] width 203 height 54
copy span "20:01"
click at [561, 42] on icon "close" at bounding box center [562, 39] width 15 height 15
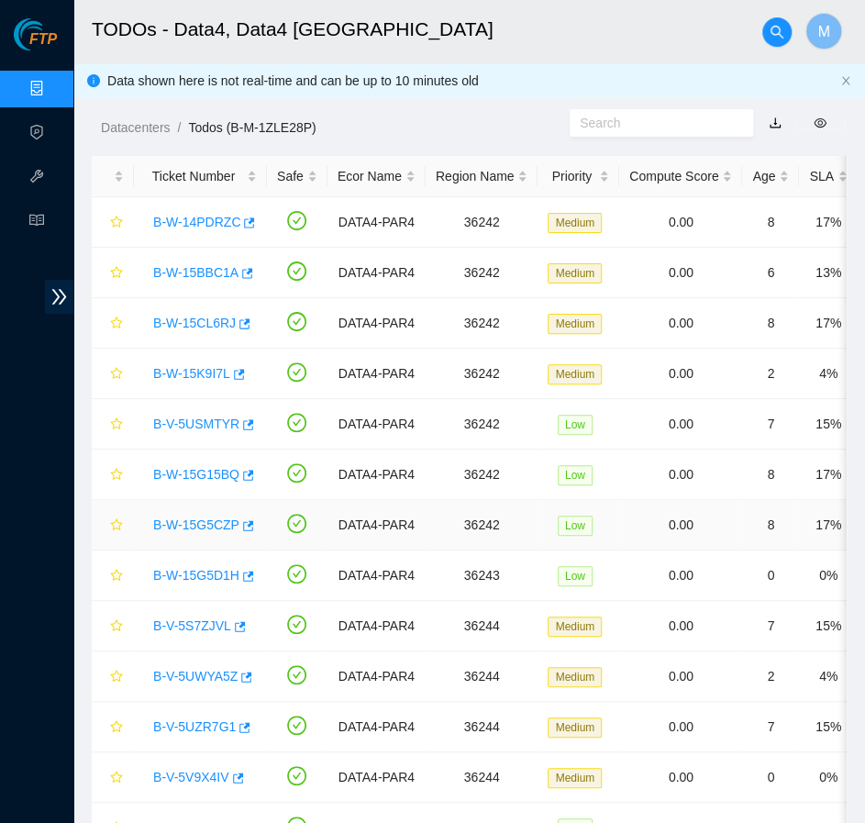
click at [201, 527] on link "B-W-15G5CZP" at bounding box center [196, 524] width 86 height 15
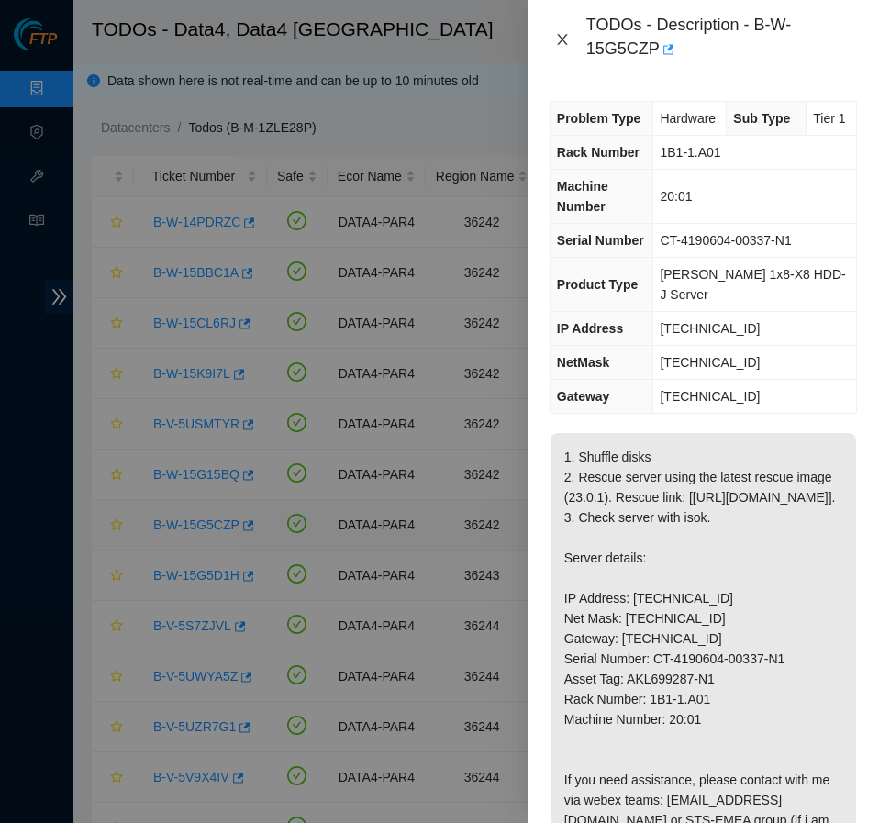
click at [566, 44] on icon "close" at bounding box center [562, 39] width 10 height 11
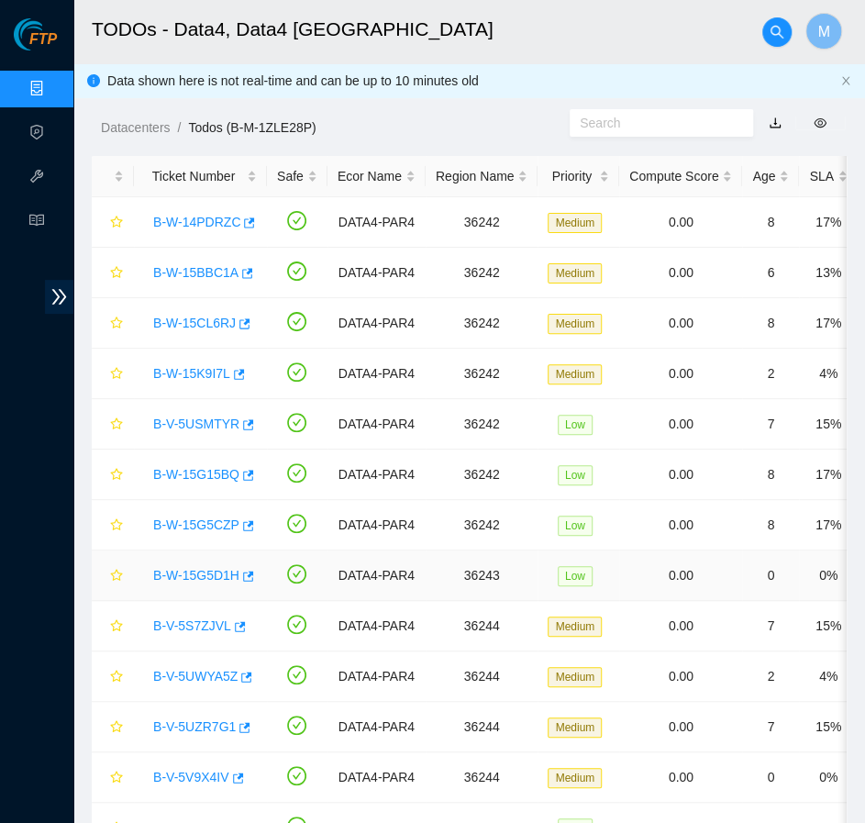
click at [189, 580] on link "B-W-15G5D1H" at bounding box center [196, 575] width 86 height 15
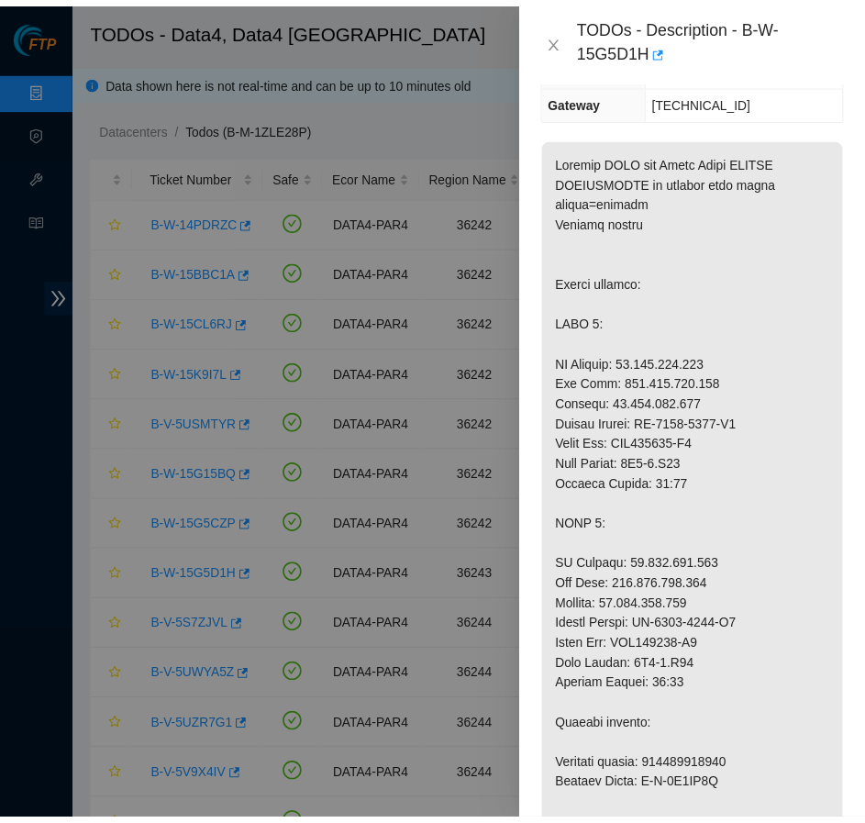
scroll to position [283, 0]
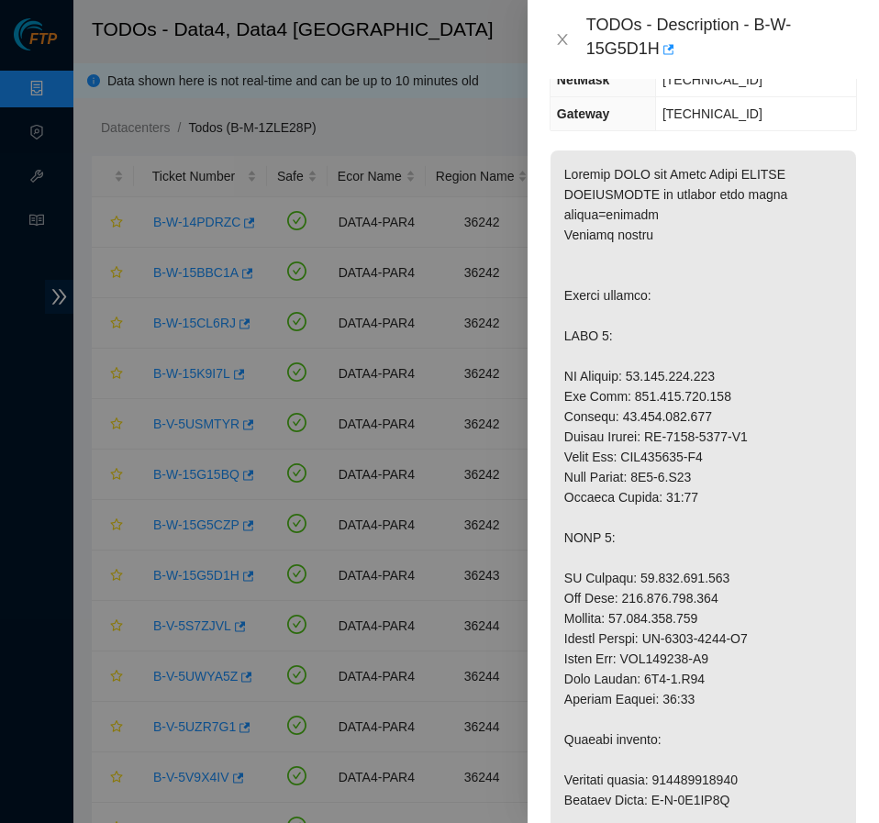
click at [180, 591] on div at bounding box center [439, 411] width 879 height 823
click at [560, 33] on icon "close" at bounding box center [562, 39] width 15 height 15
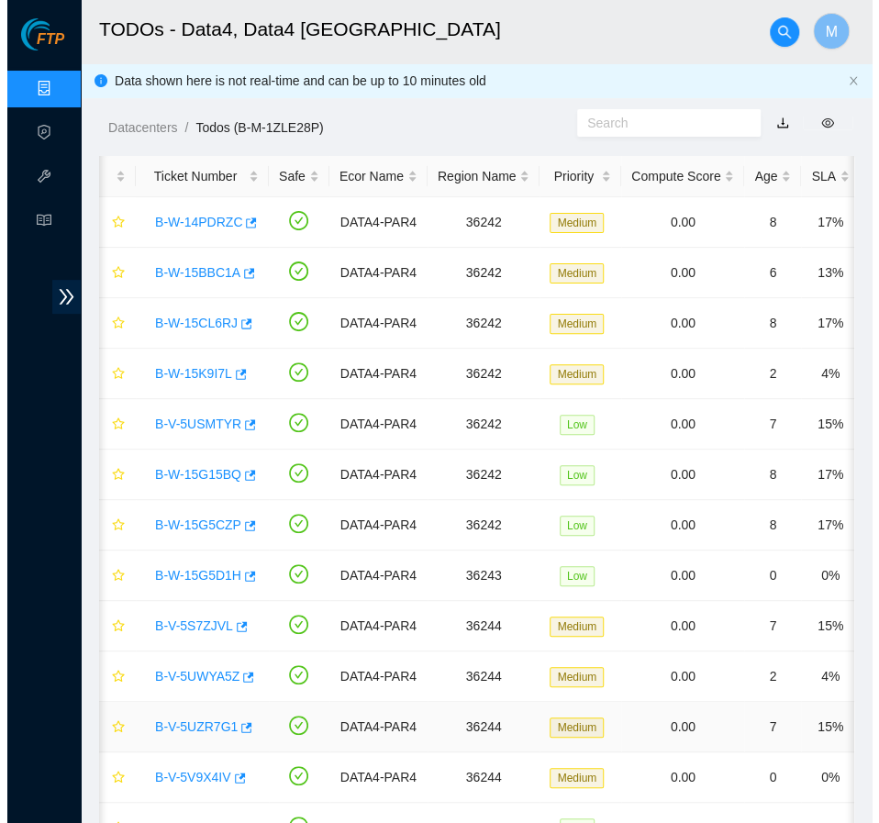
scroll to position [0, 0]
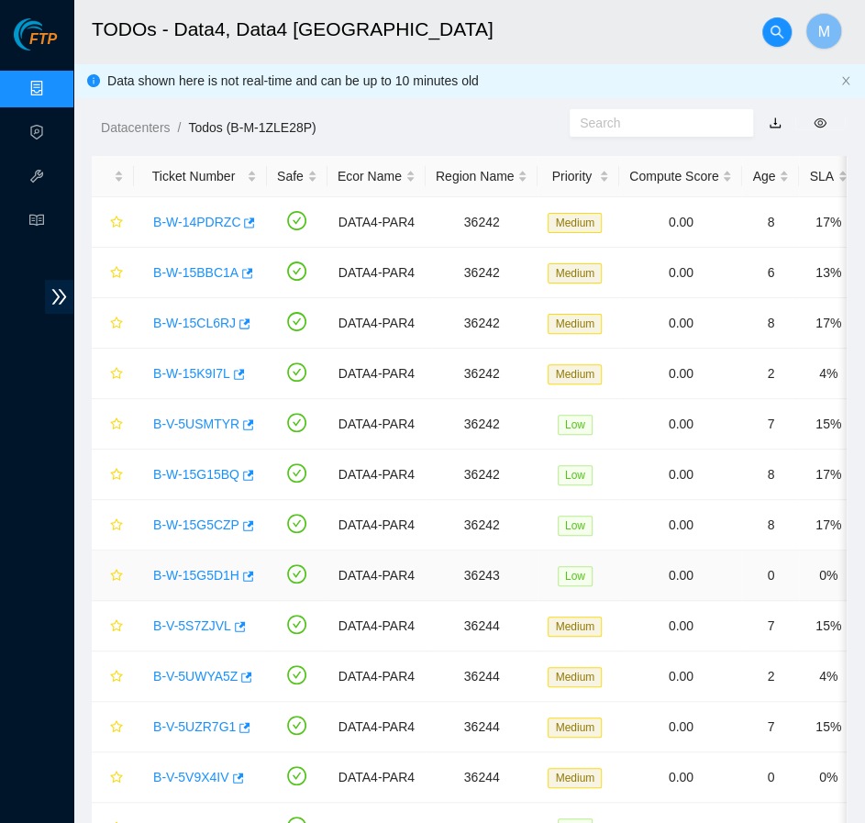
click at [205, 576] on link "B-W-15G5D1H" at bounding box center [196, 575] width 86 height 15
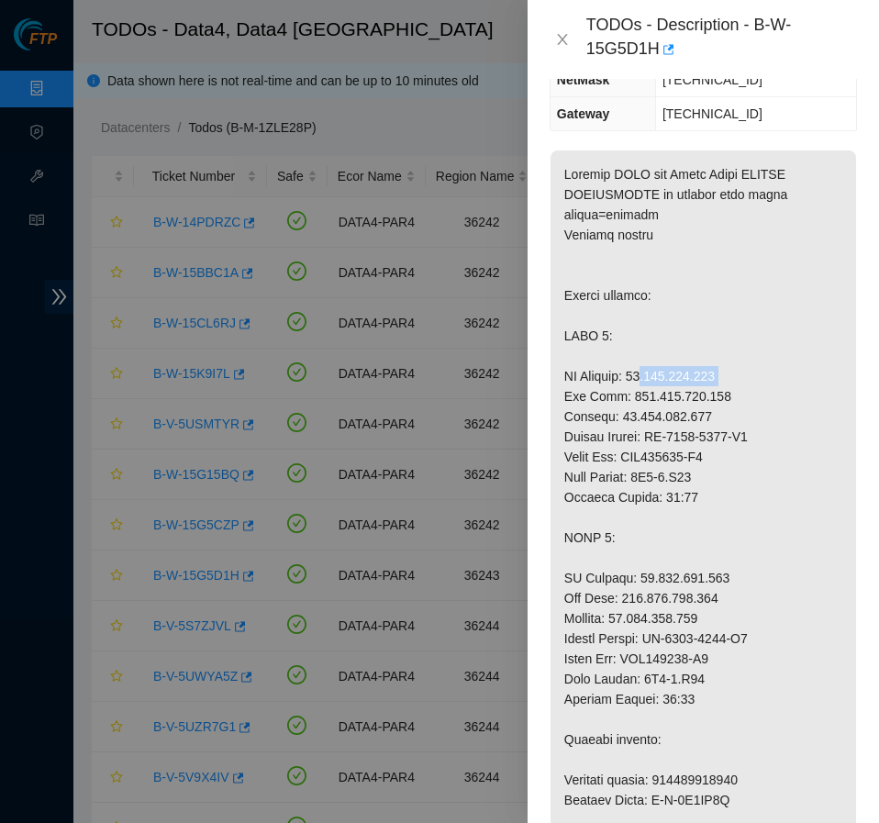
drag, startPoint x: 631, startPoint y: 413, endPoint x: 721, endPoint y: 406, distance: 90.1
click at [721, 406] on p at bounding box center [703, 769] width 306 height 1239
copy p "[TECHNICAL_ID]"
drag, startPoint x: 625, startPoint y: 435, endPoint x: 717, endPoint y: 433, distance: 92.7
click at [717, 433] on p at bounding box center [703, 769] width 306 height 1239
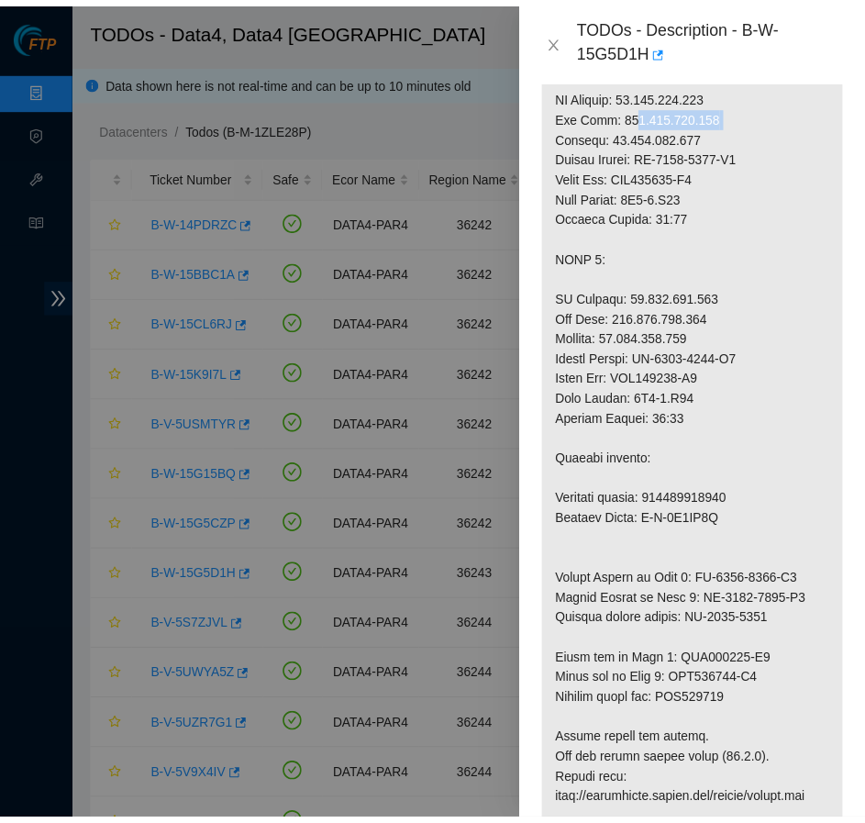
scroll to position [563, 0]
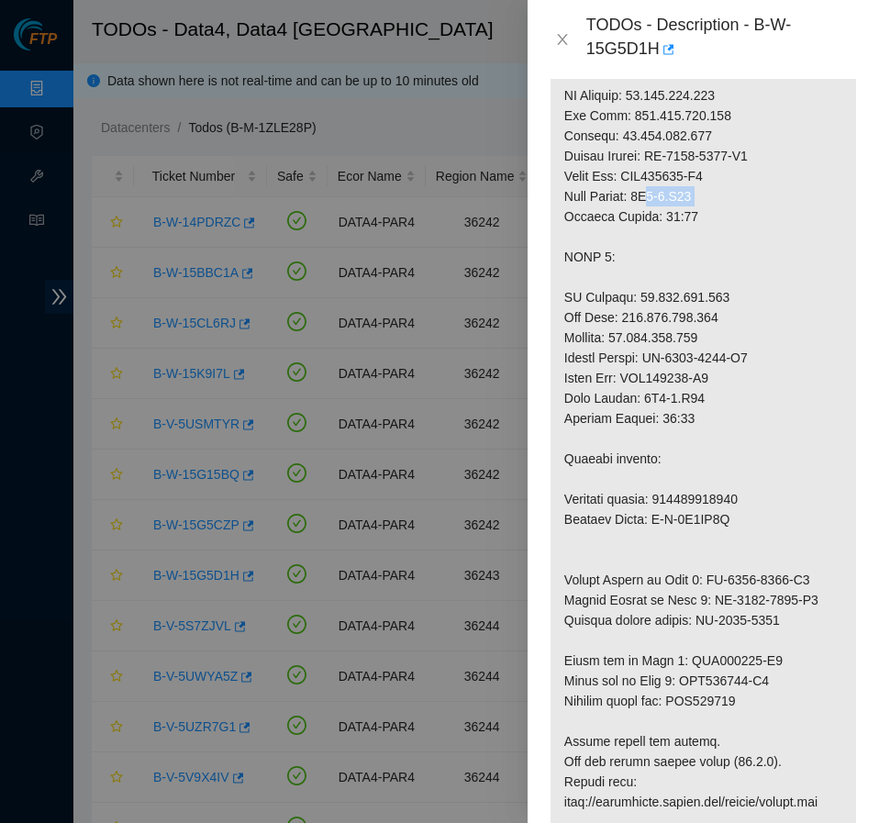
drag, startPoint x: 648, startPoint y: 235, endPoint x: 727, endPoint y: 241, distance: 79.2
click at [727, 241] on p at bounding box center [703, 489] width 306 height 1239
drag, startPoint x: 671, startPoint y: 256, endPoint x: 728, endPoint y: 254, distance: 57.8
click at [728, 254] on p at bounding box center [703, 489] width 306 height 1239
drag, startPoint x: 629, startPoint y: 335, endPoint x: 721, endPoint y: 339, distance: 91.9
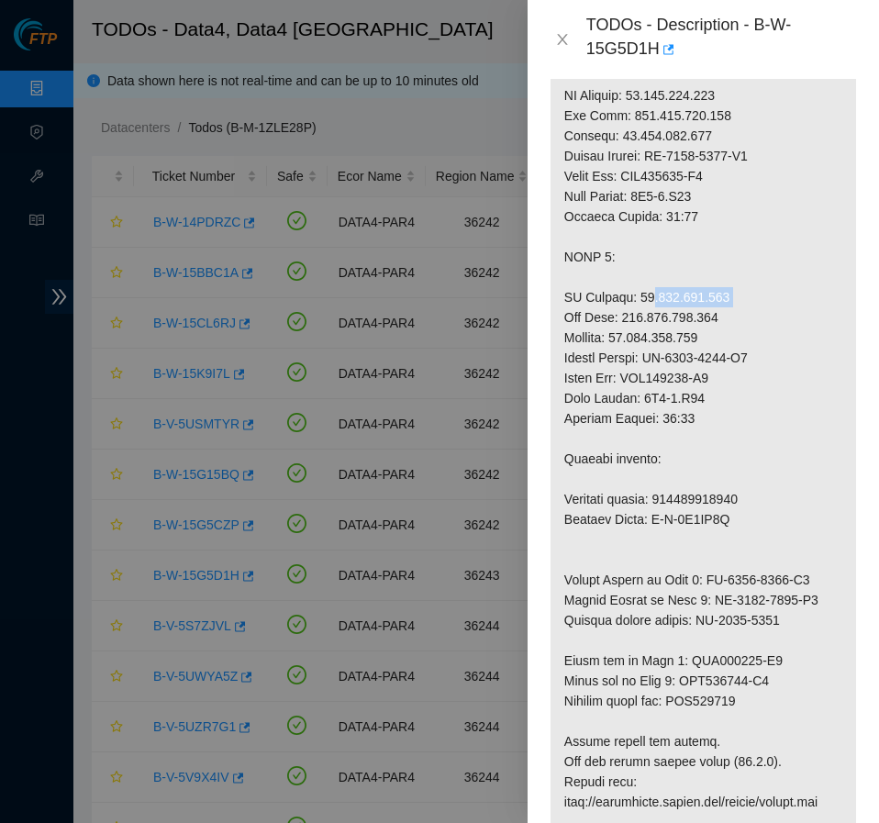
click at [721, 339] on p at bounding box center [703, 489] width 306 height 1239
drag, startPoint x: 623, startPoint y: 357, endPoint x: 754, endPoint y: 355, distance: 131.2
click at [754, 355] on p at bounding box center [703, 489] width 306 height 1239
drag, startPoint x: 651, startPoint y: 395, endPoint x: 769, endPoint y: 391, distance: 117.5
click at [769, 391] on p at bounding box center [703, 489] width 306 height 1239
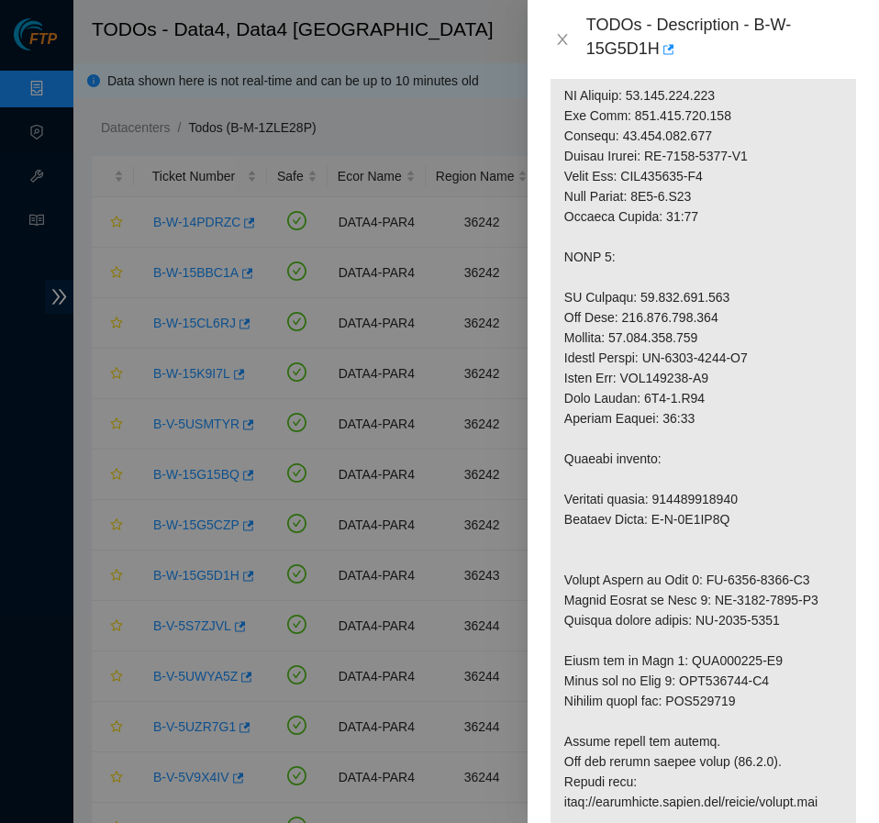
click at [714, 408] on p at bounding box center [703, 489] width 306 height 1239
drag, startPoint x: 649, startPoint y: 441, endPoint x: 732, endPoint y: 437, distance: 83.6
click at [732, 437] on p at bounding box center [703, 489] width 306 height 1239
drag, startPoint x: 669, startPoint y: 459, endPoint x: 760, endPoint y: 467, distance: 91.2
click at [760, 467] on p at bounding box center [703, 489] width 306 height 1239
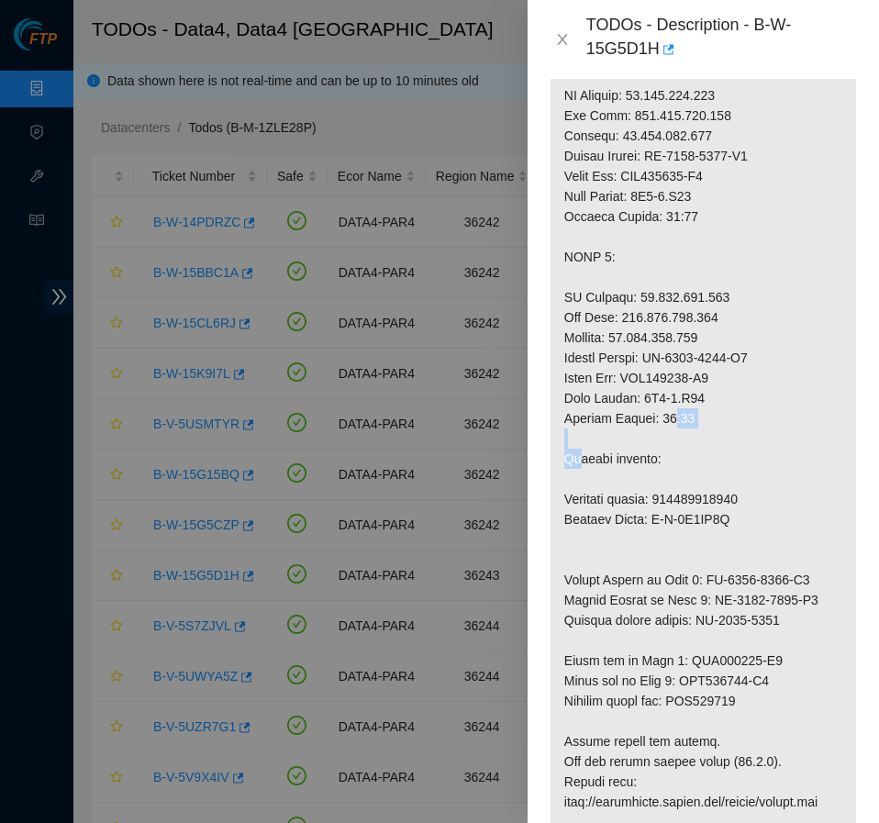
click at [684, 453] on p at bounding box center [703, 489] width 306 height 1239
drag, startPoint x: 671, startPoint y: 456, endPoint x: 700, endPoint y: 461, distance: 29.7
click at [700, 461] on p at bounding box center [703, 489] width 306 height 1239
click at [557, 46] on icon "close" at bounding box center [562, 39] width 15 height 15
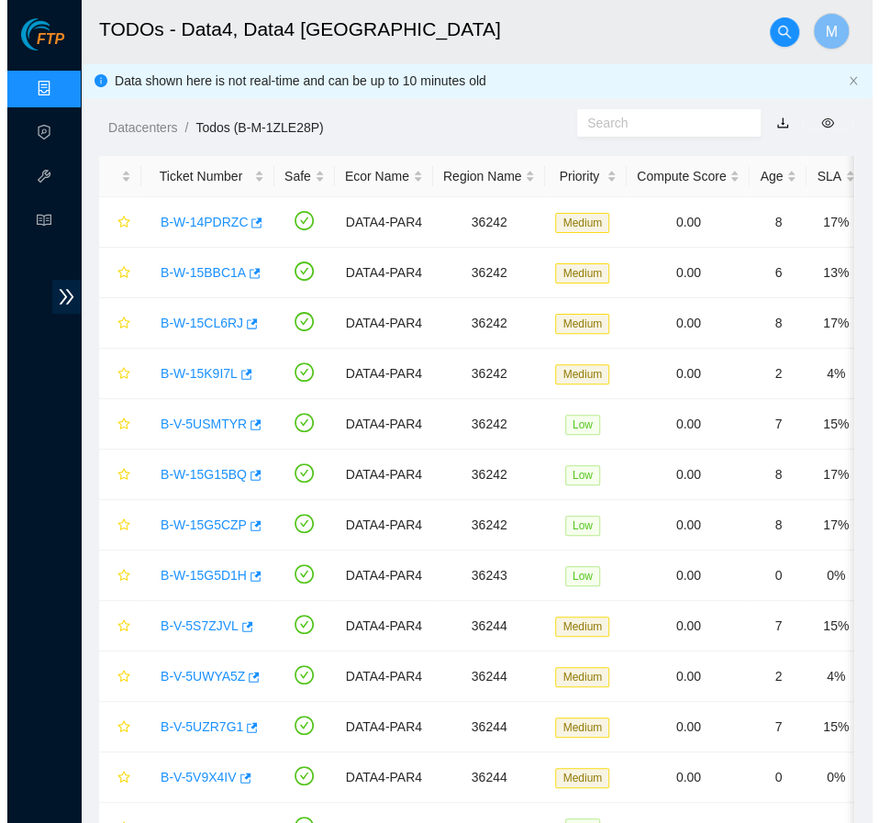
scroll to position [385, 0]
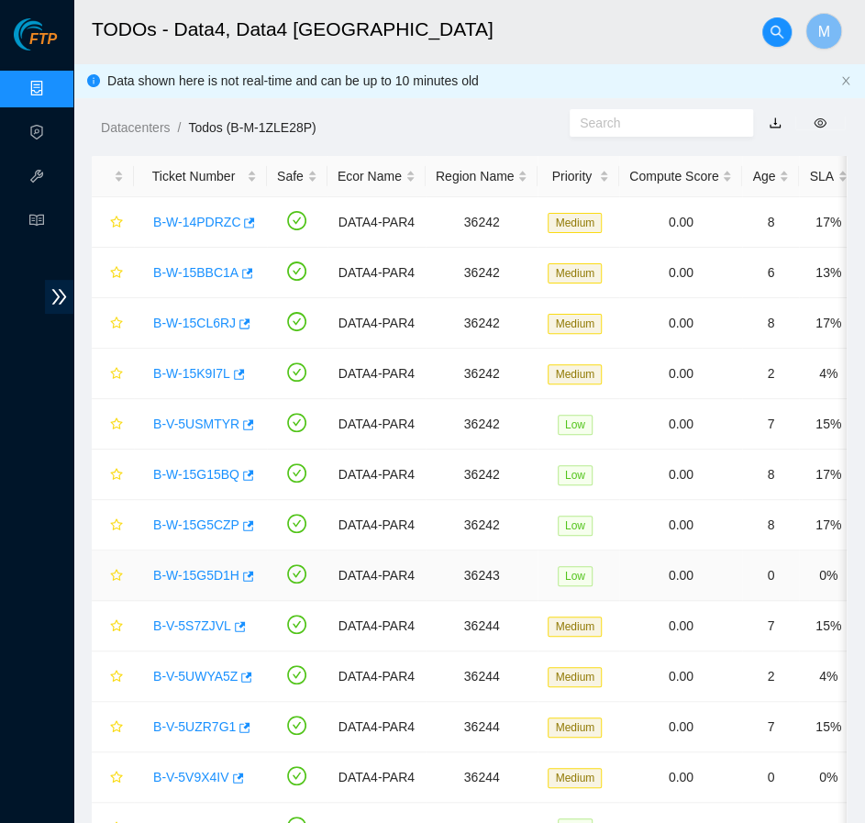
click at [205, 573] on link "B-W-15G5D1H" at bounding box center [196, 575] width 86 height 15
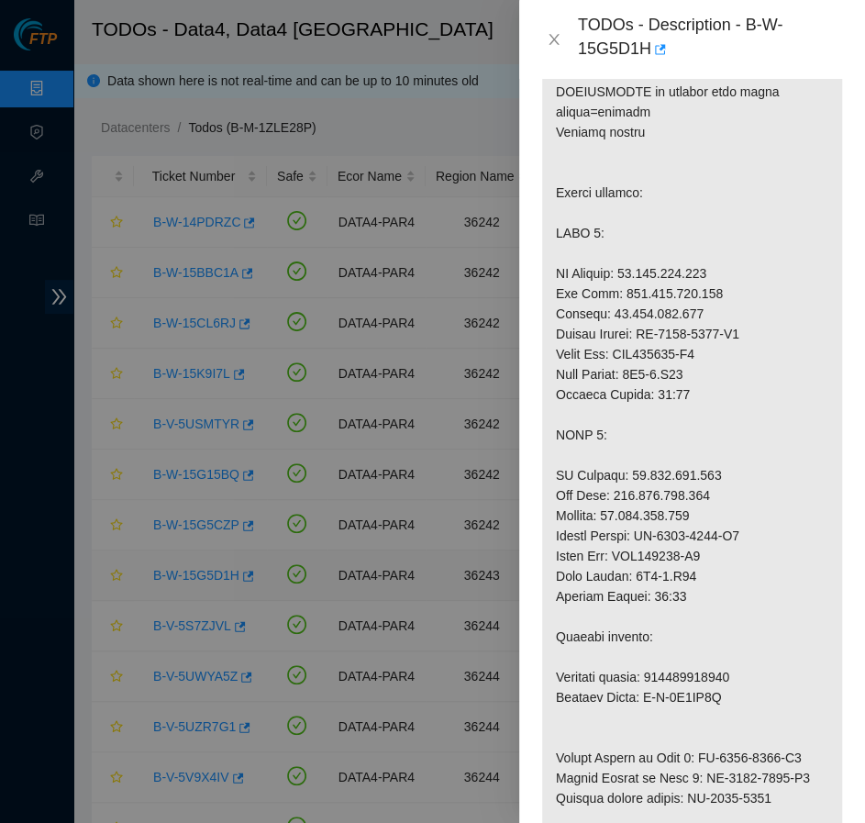
scroll to position [563, 0]
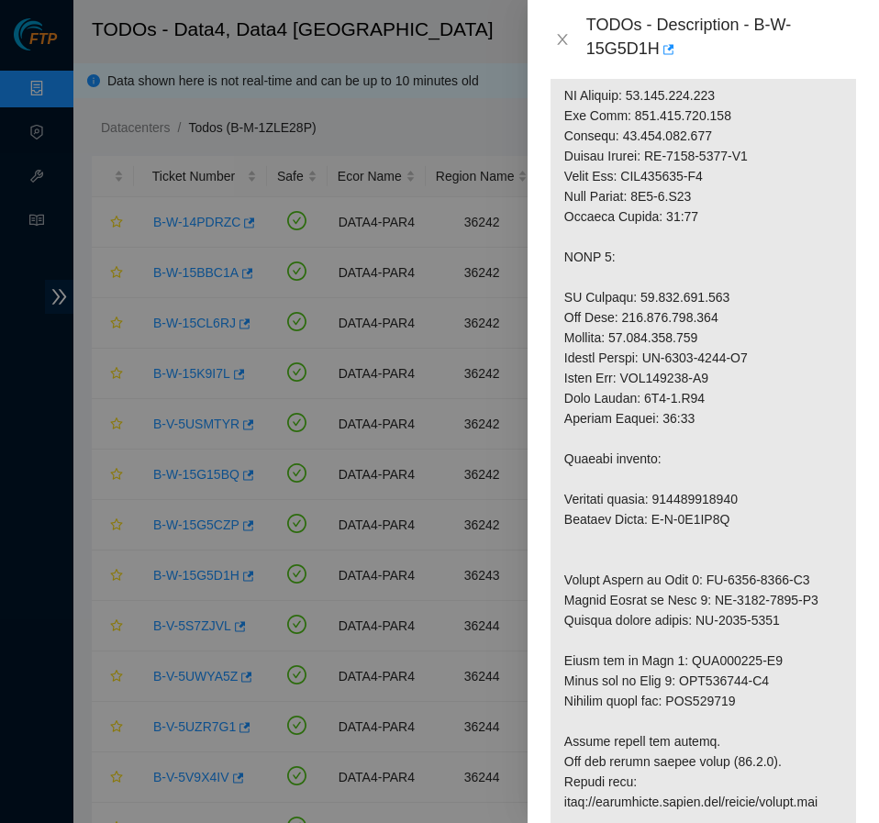
click at [554, 27] on div "TODOs - Description - B-W-15G5D1H" at bounding box center [703, 40] width 307 height 50
click at [561, 47] on button "Close" at bounding box center [563, 39] width 26 height 17
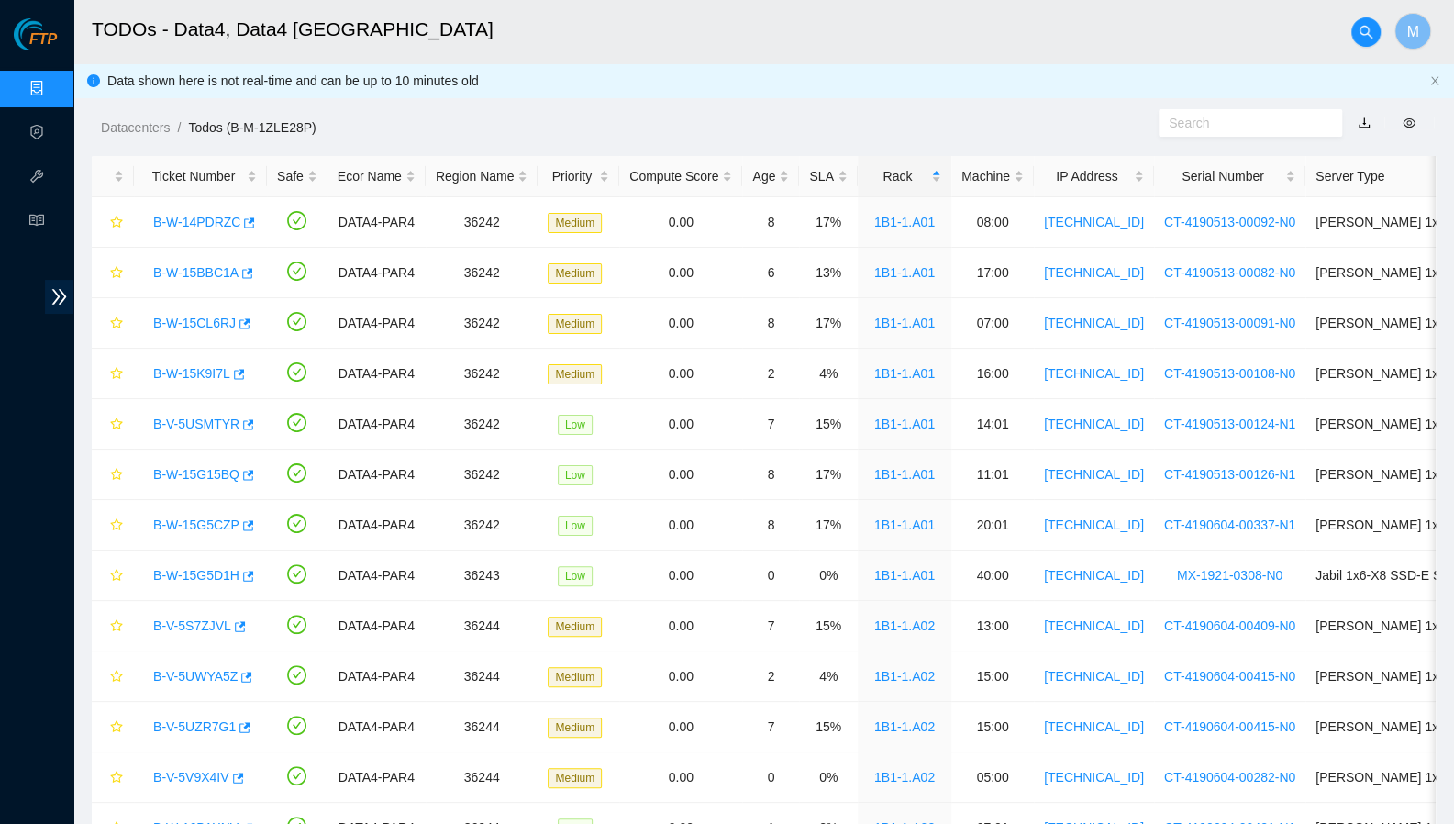
scroll to position [384, 0]
click at [878, 39] on span "M" at bounding box center [1412, 31] width 12 height 23
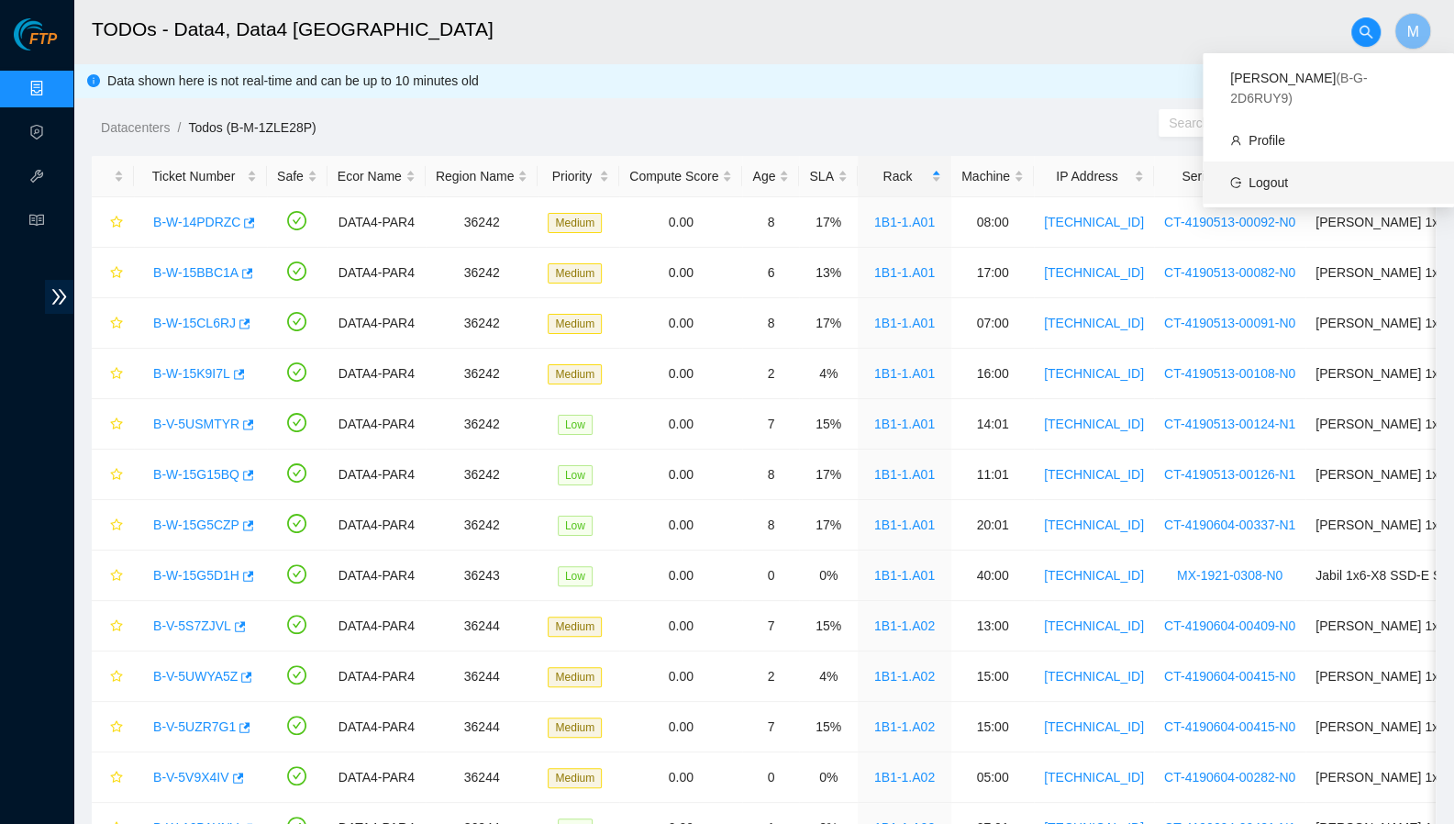
click at [878, 175] on link "Logout" at bounding box center [1268, 182] width 39 height 15
